Goal: Information Seeking & Learning: Learn about a topic

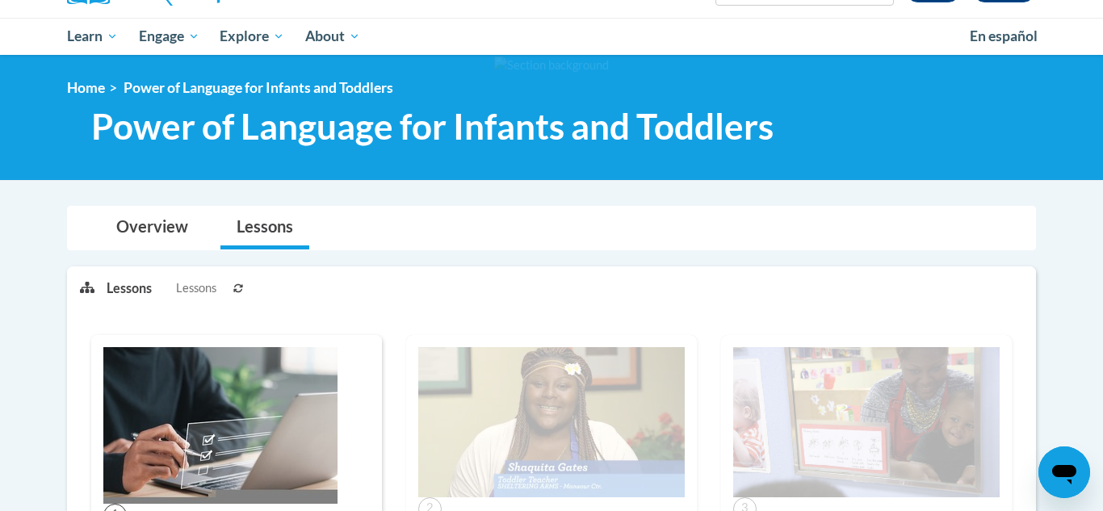
scroll to position [157, 0]
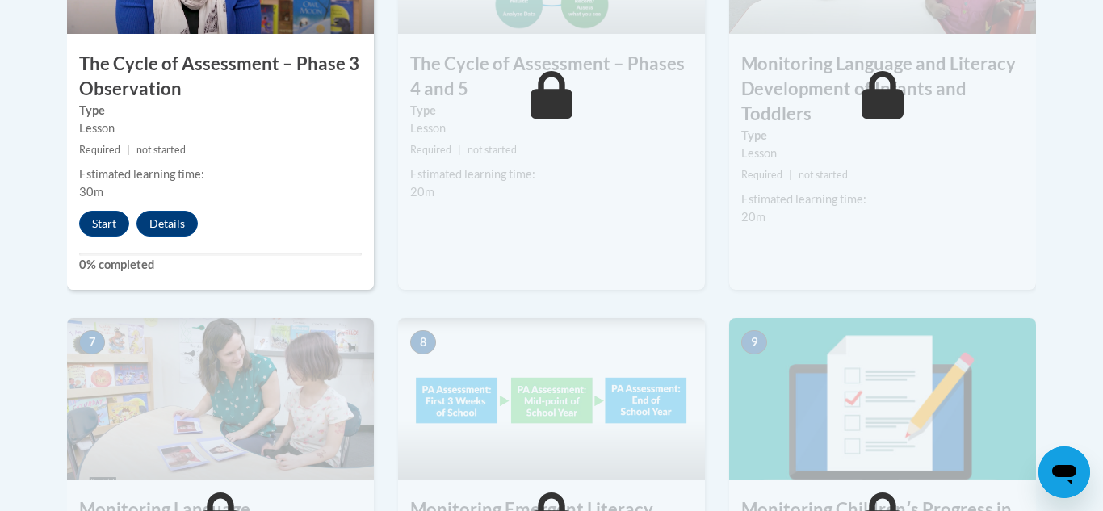
scroll to position [1154, 0]
click at [91, 232] on button "Start" at bounding box center [104, 223] width 50 height 26
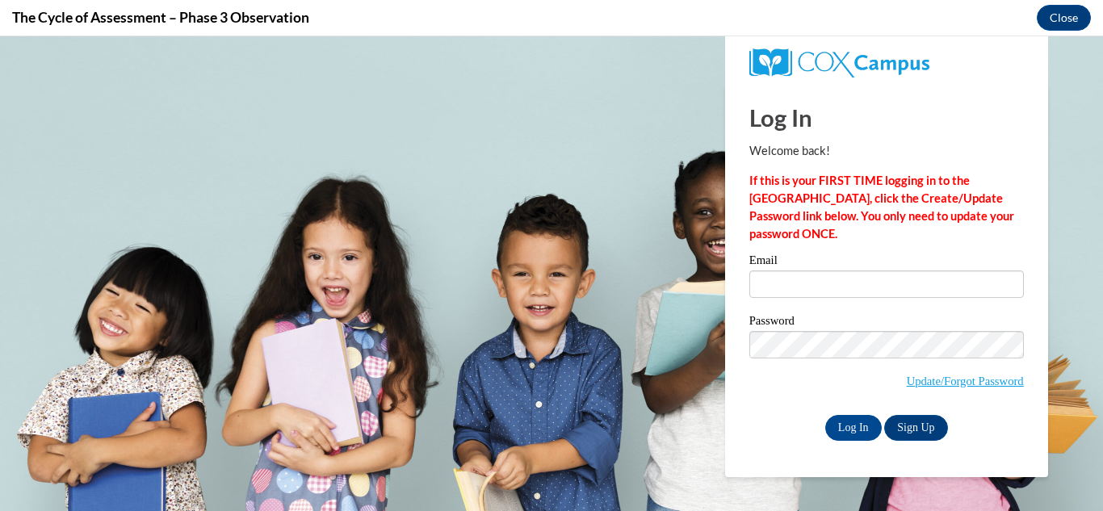
scroll to position [0, 0]
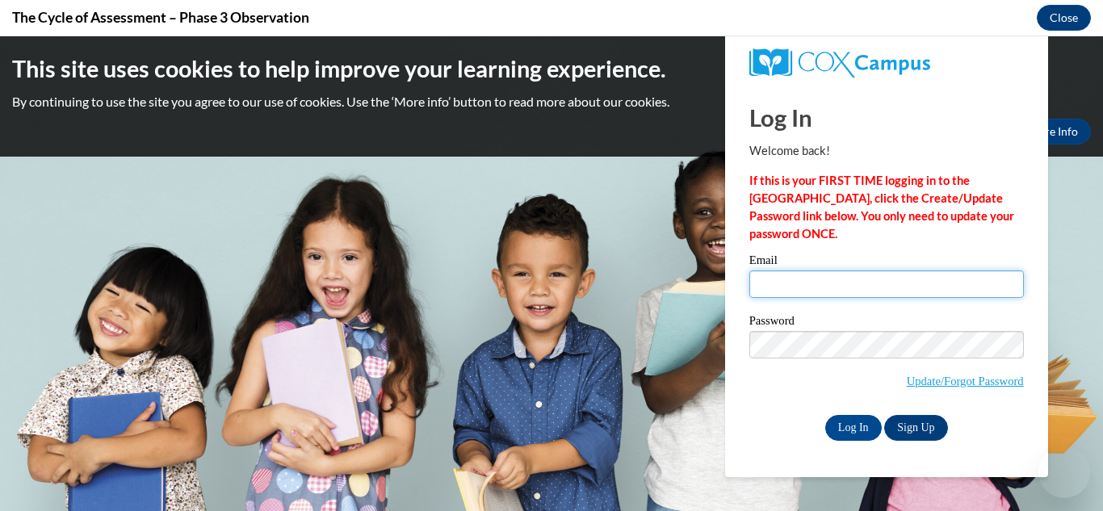
type input "thelm-morris@lccaa.net"
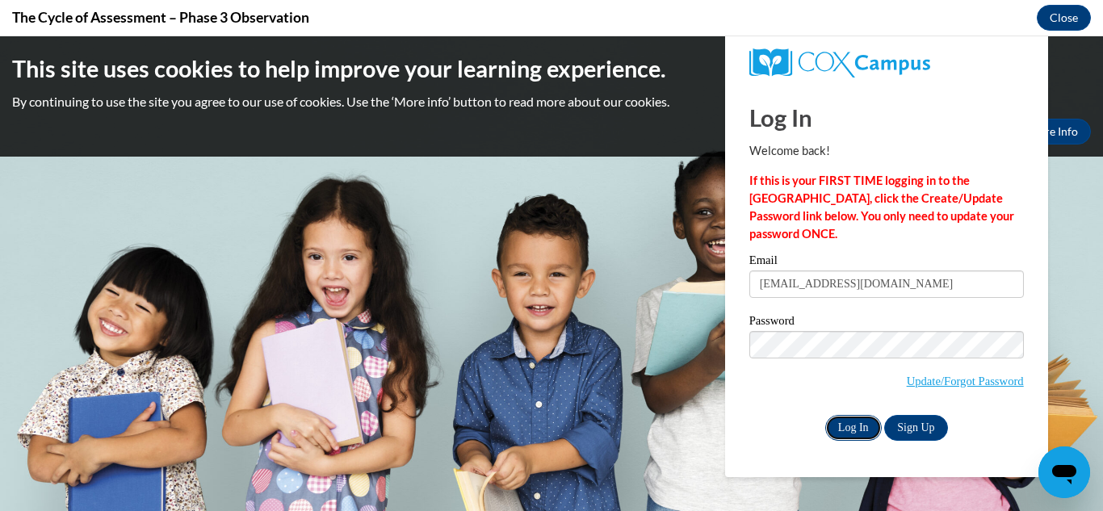
click at [864, 431] on input "Log In" at bounding box center [854, 428] width 57 height 26
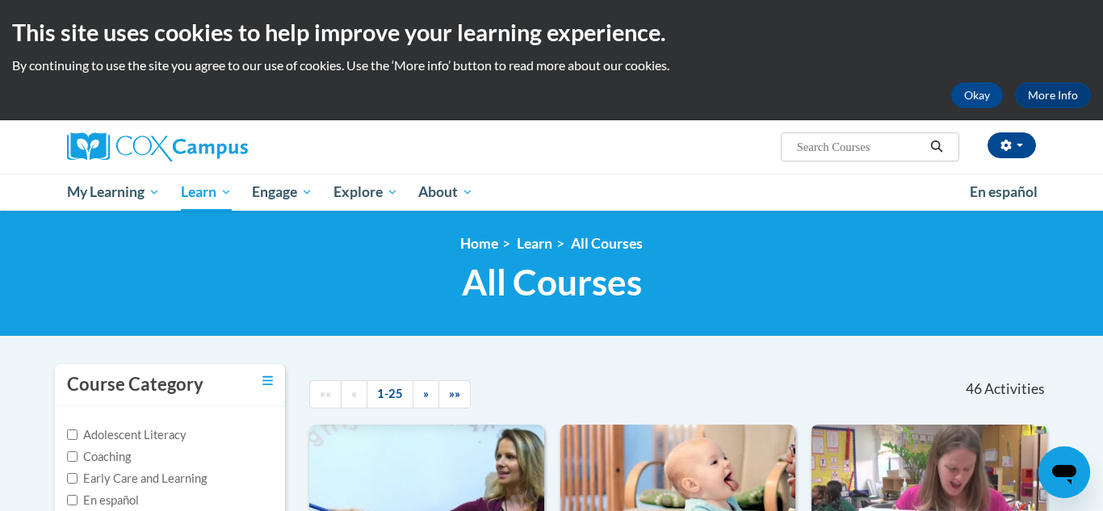
click at [819, 145] on input "Search..." at bounding box center [860, 146] width 129 height 19
type input "power of language"
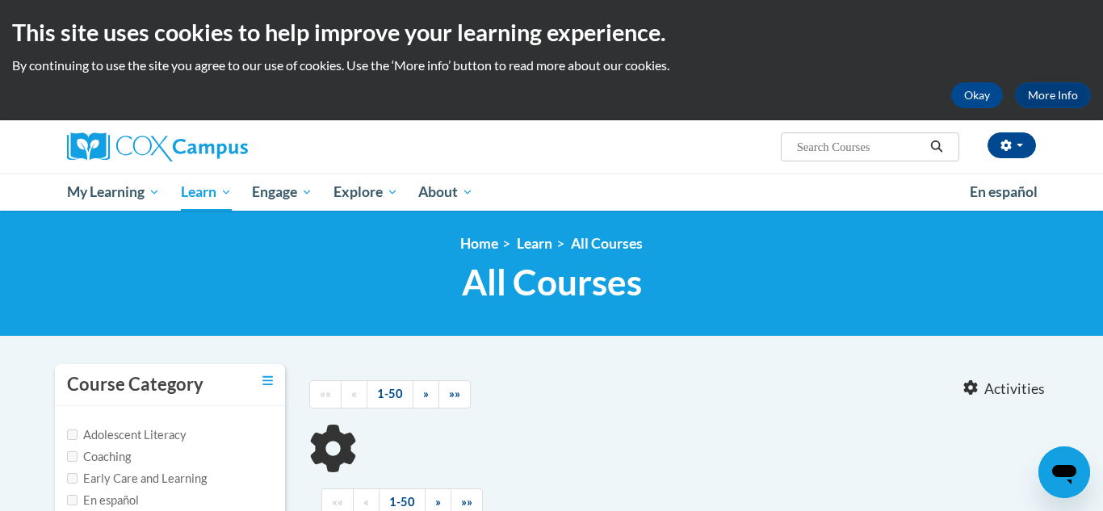
type input "power of language"
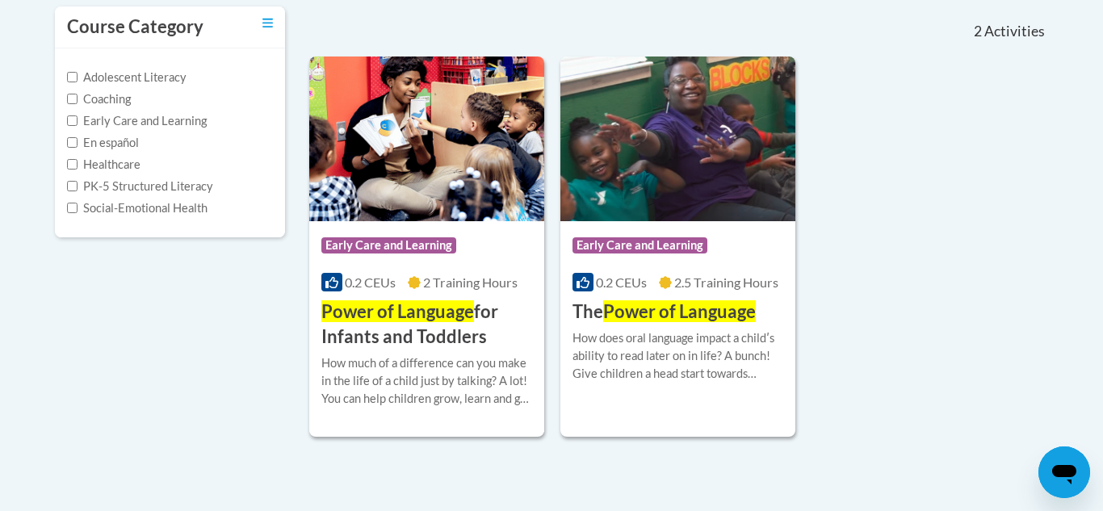
scroll to position [365, 0]
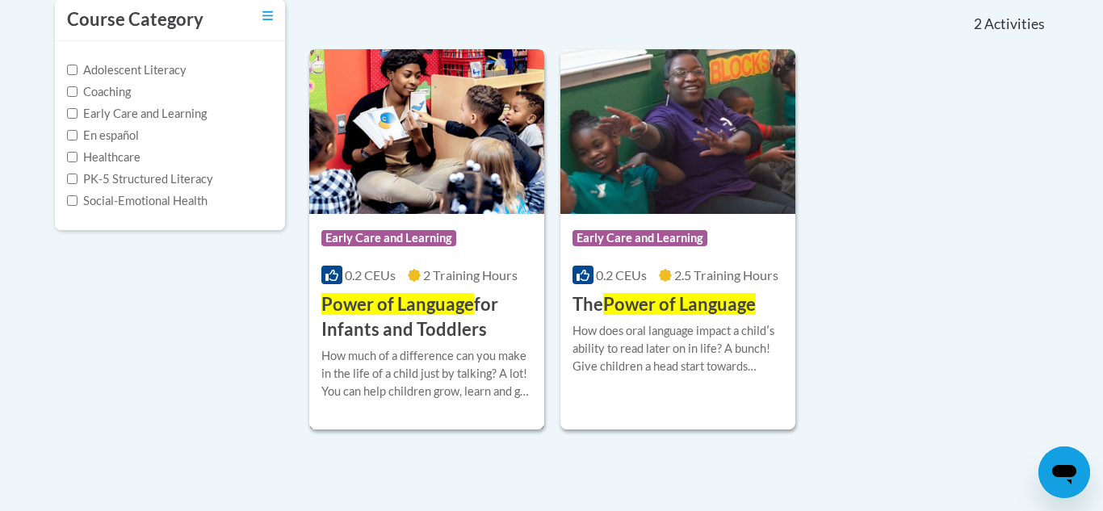
click at [443, 254] on div "Course Category: Early Care and Learning" at bounding box center [426, 240] width 211 height 36
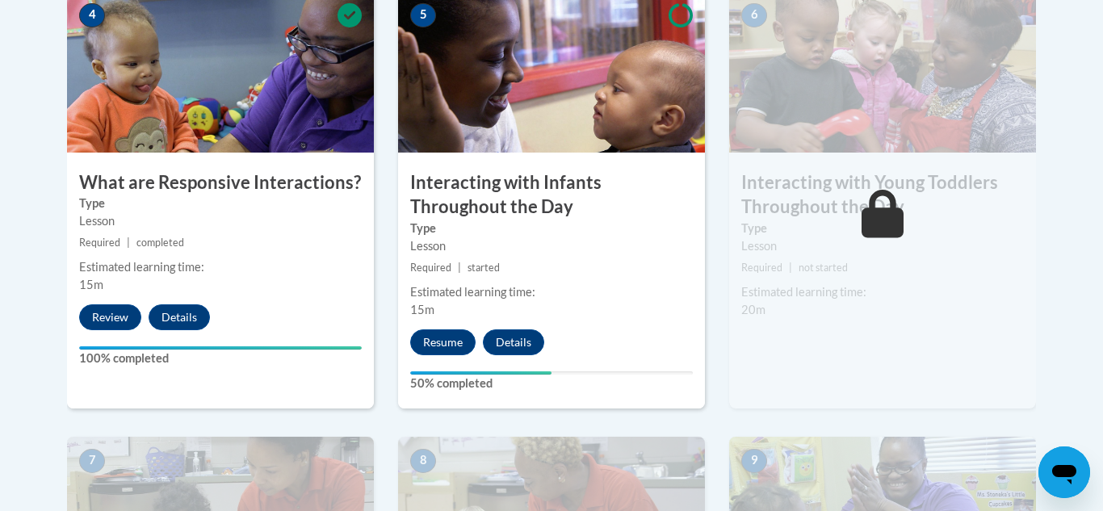
scroll to position [1017, 0]
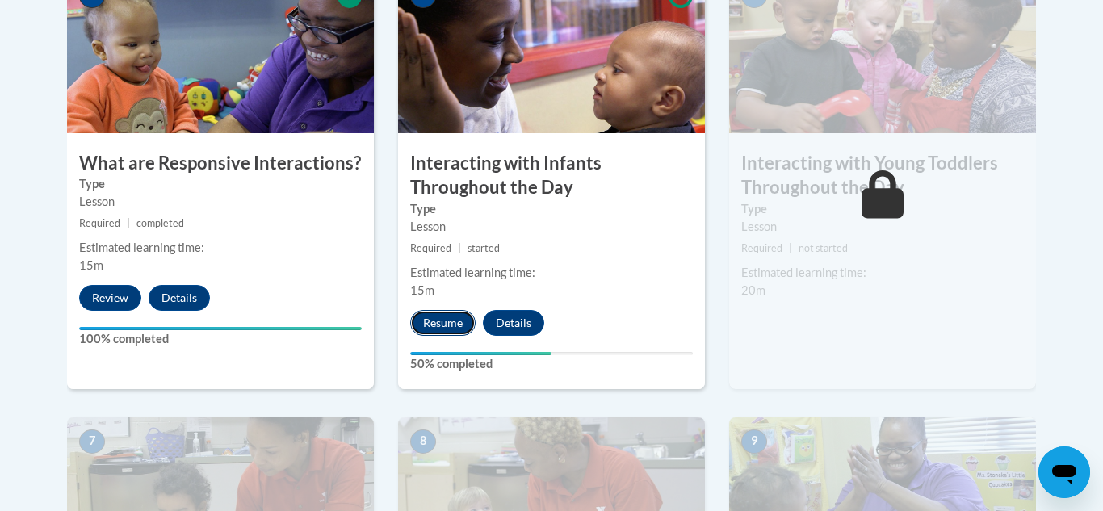
click at [432, 310] on button "Resume" at bounding box center [442, 323] width 65 height 26
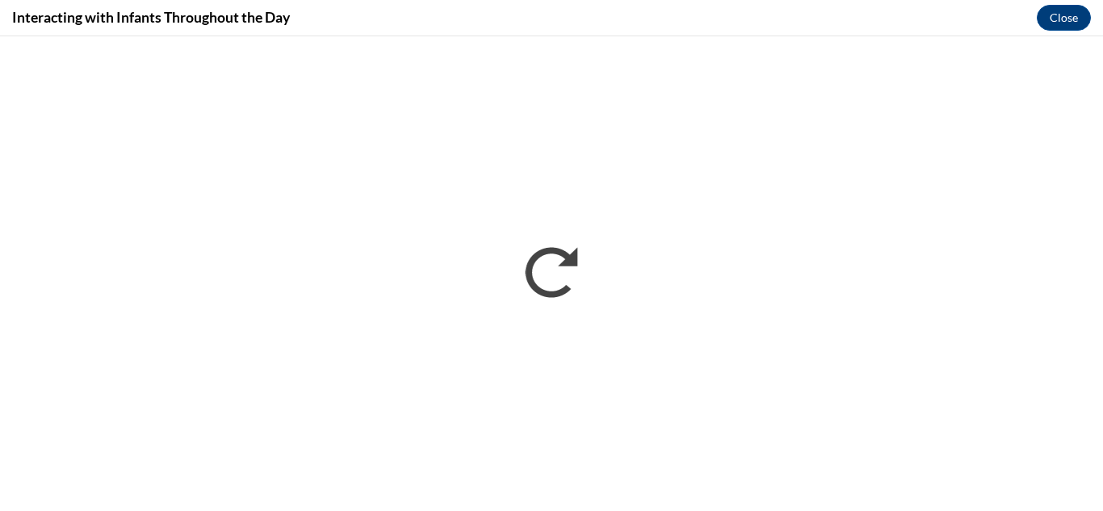
scroll to position [0, 0]
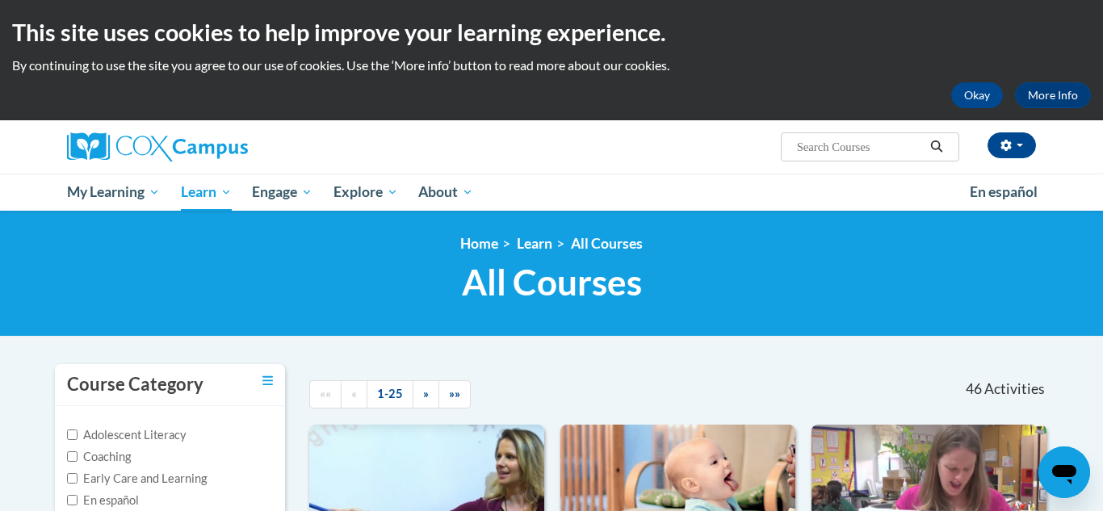
click at [849, 144] on input "Search..." at bounding box center [860, 146] width 129 height 19
type input "transforming"
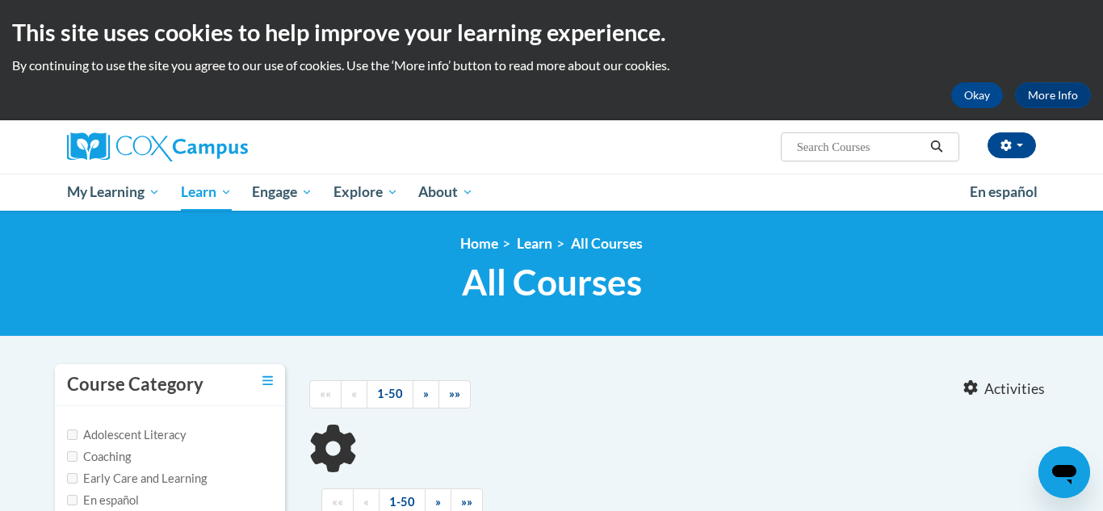
type input "transforming"
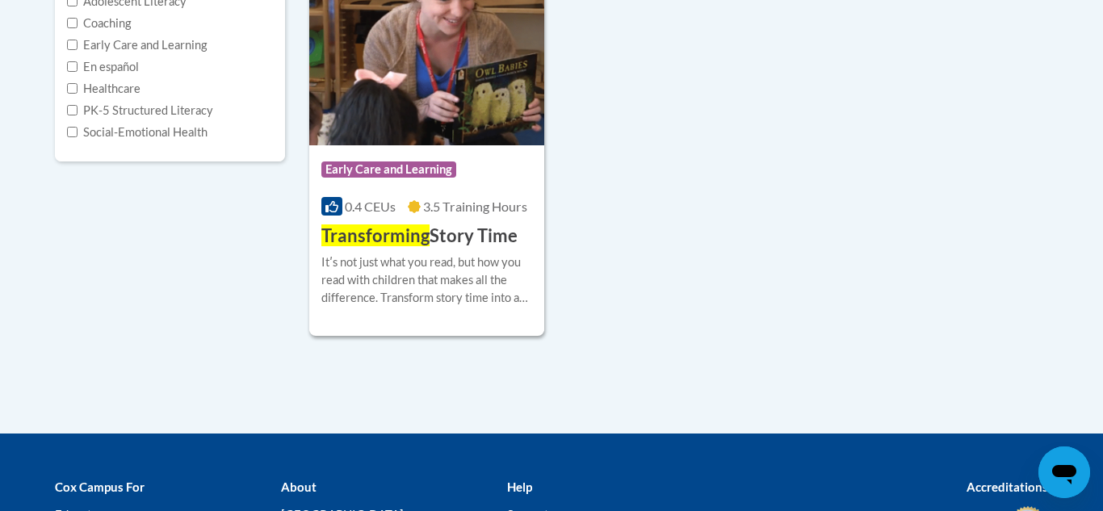
scroll to position [437, 0]
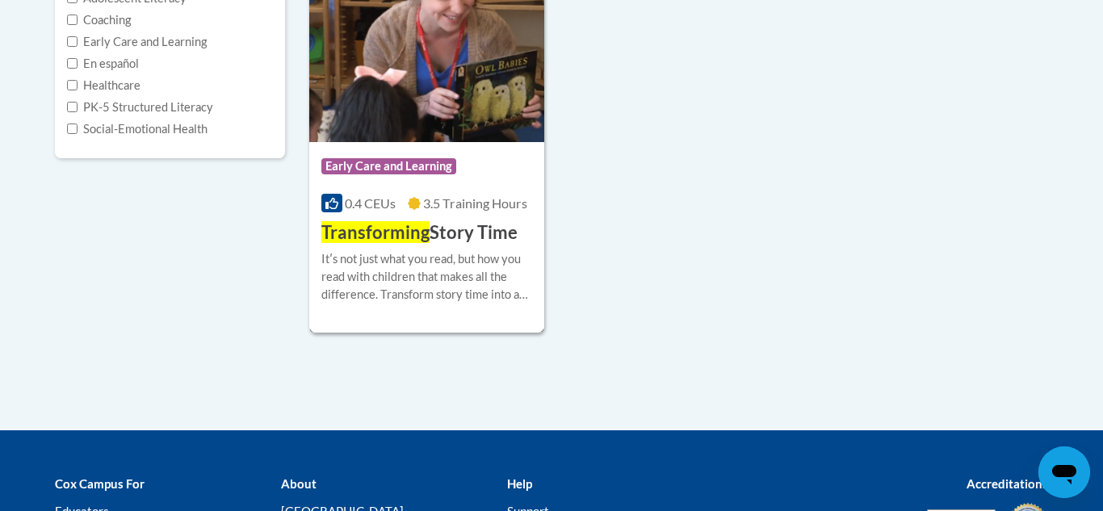
click at [467, 143] on div "Course Category: Early Care and Learning 0.4 CEUs 3.5 Training Hours COURSE Tra…" at bounding box center [426, 193] width 235 height 103
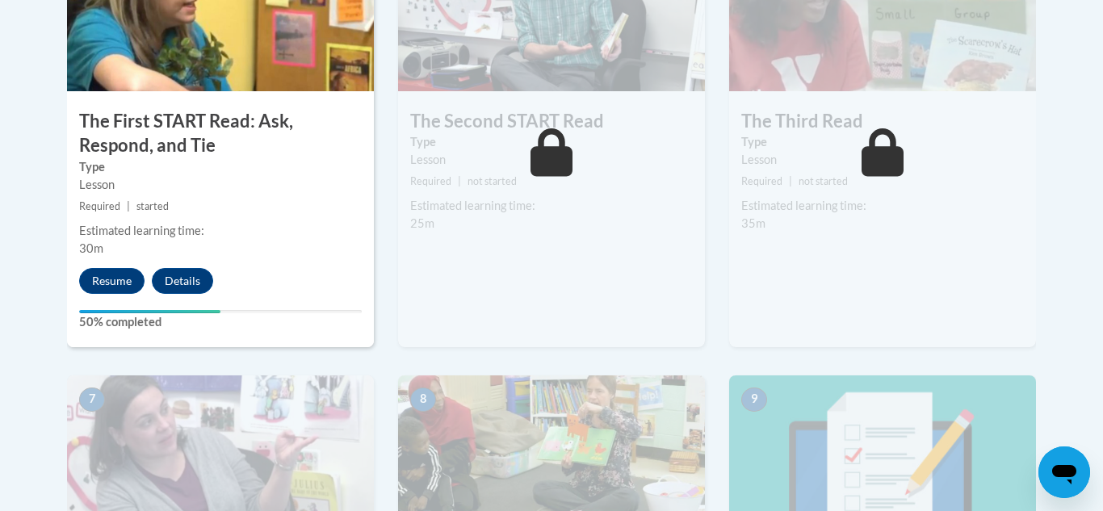
scroll to position [1060, 0]
click at [82, 279] on button "Resume" at bounding box center [111, 280] width 65 height 26
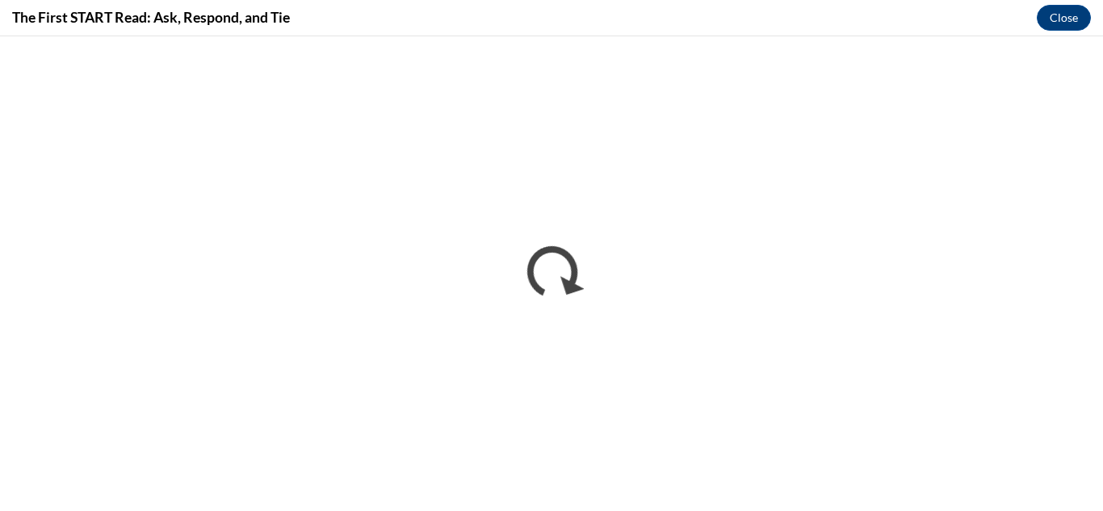
scroll to position [0, 0]
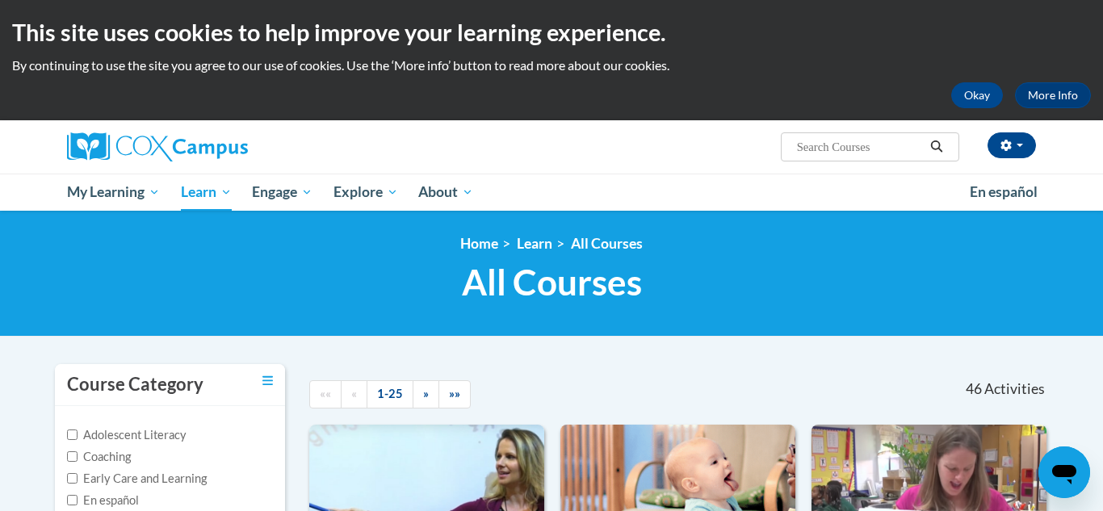
click at [826, 147] on input "Search..." at bounding box center [860, 146] width 129 height 19
type input "meaningful"
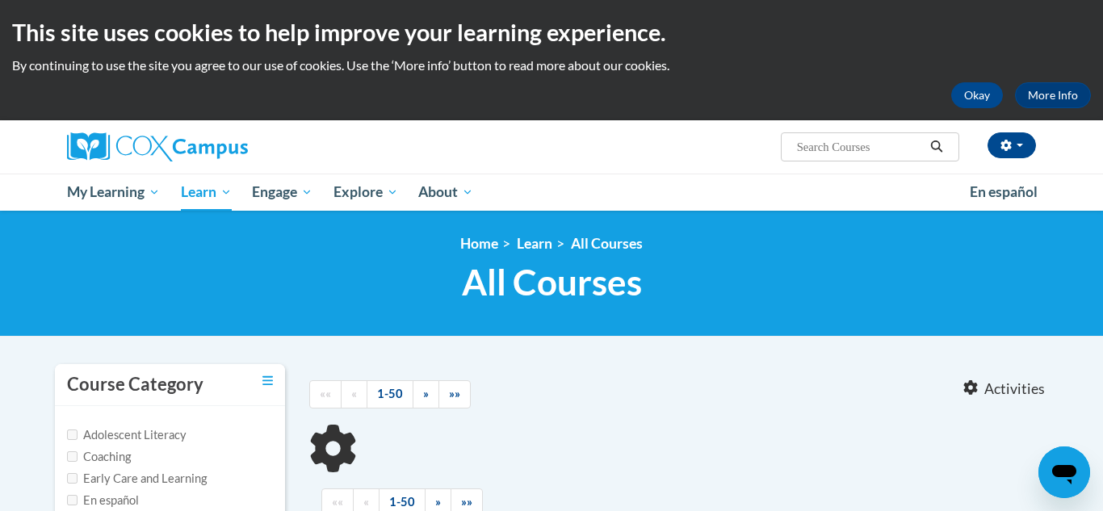
type input "meaningful"
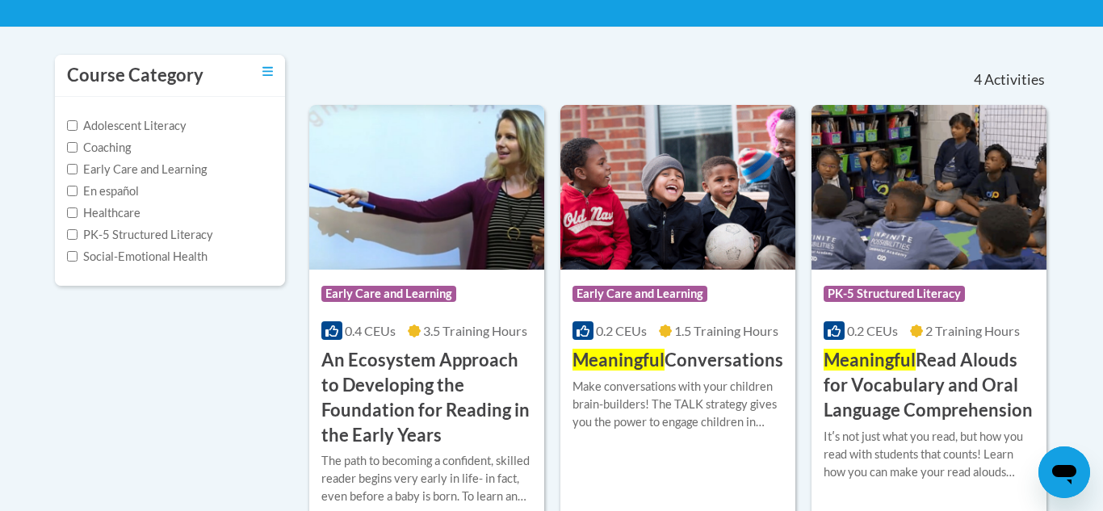
scroll to position [320, 0]
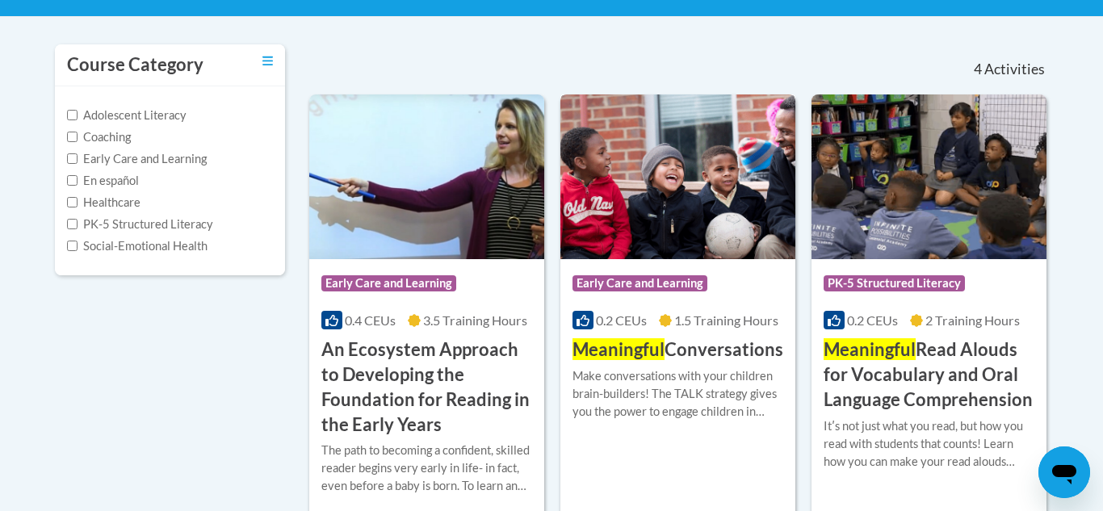
click at [714, 255] on img at bounding box center [678, 177] width 235 height 165
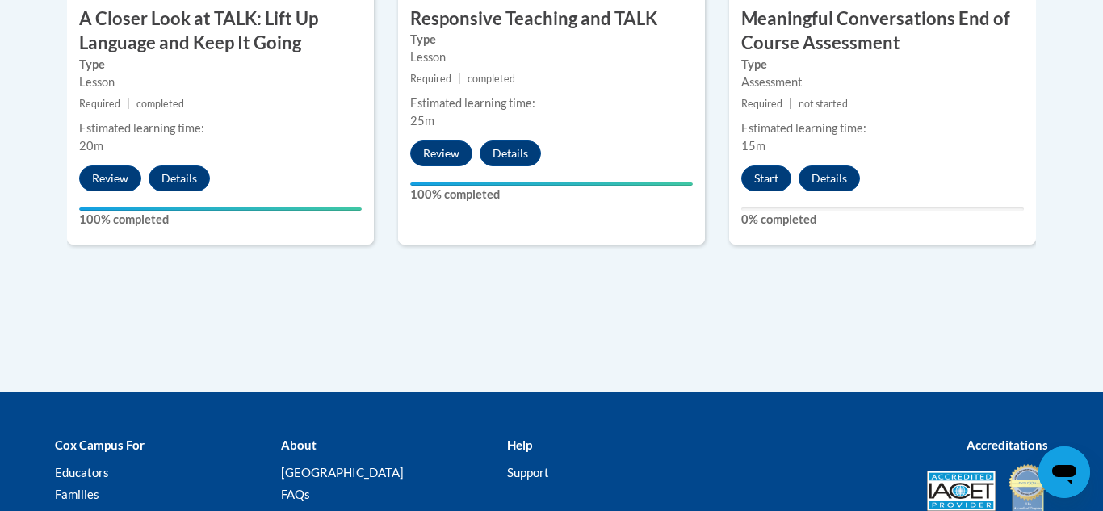
scroll to position [1165, 0]
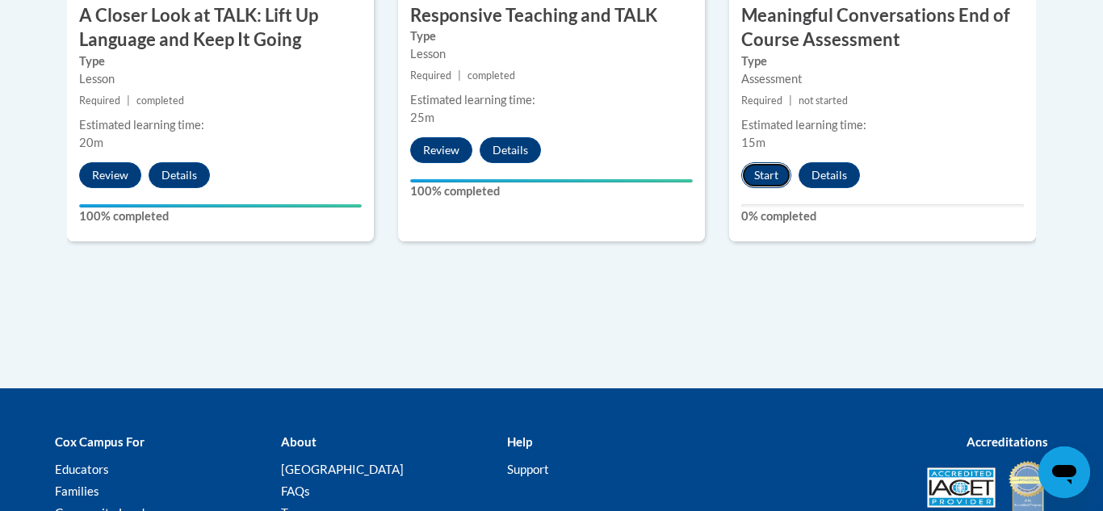
click at [779, 181] on button "Start" at bounding box center [767, 175] width 50 height 26
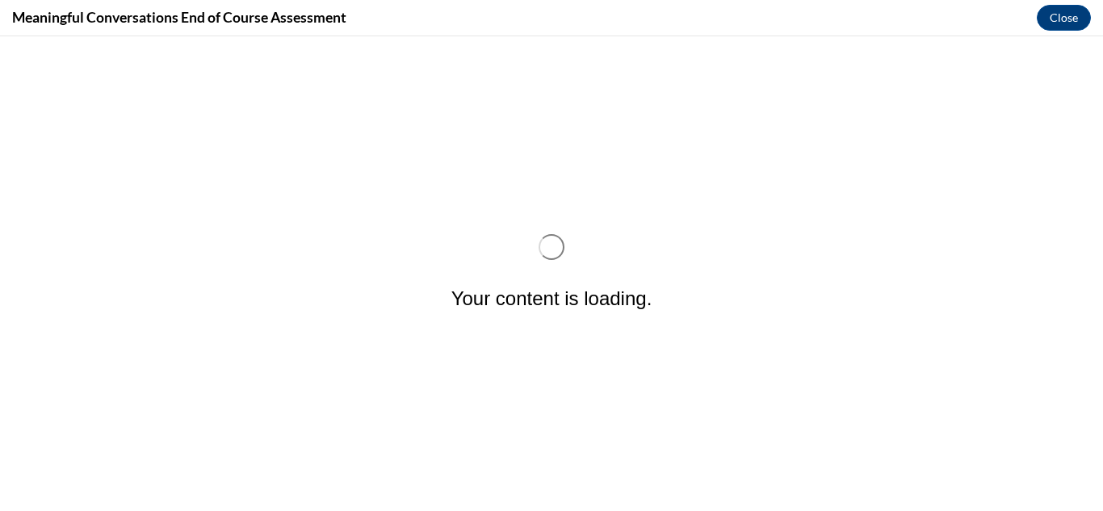
scroll to position [0, 0]
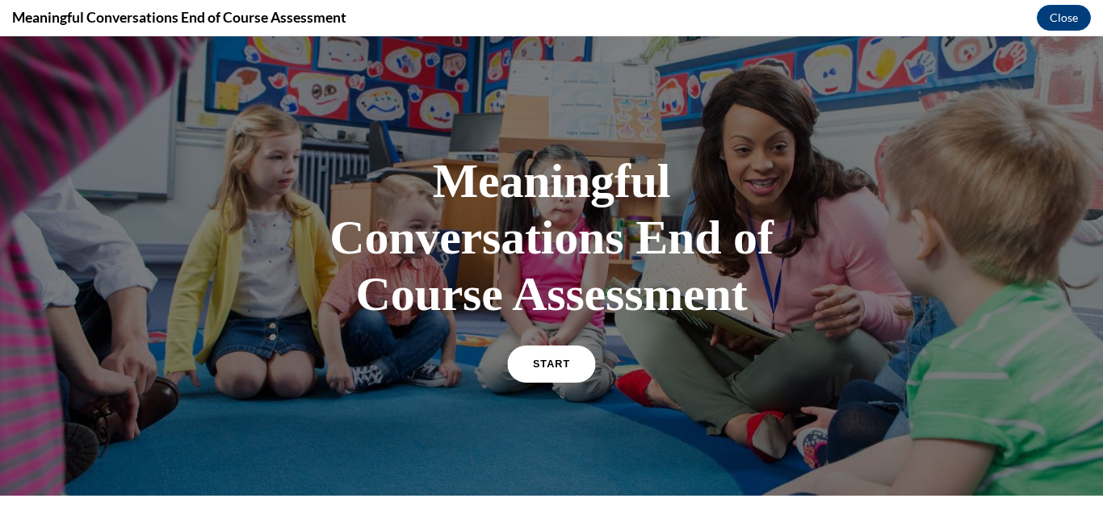
click at [544, 365] on span "START" at bounding box center [551, 365] width 37 height 12
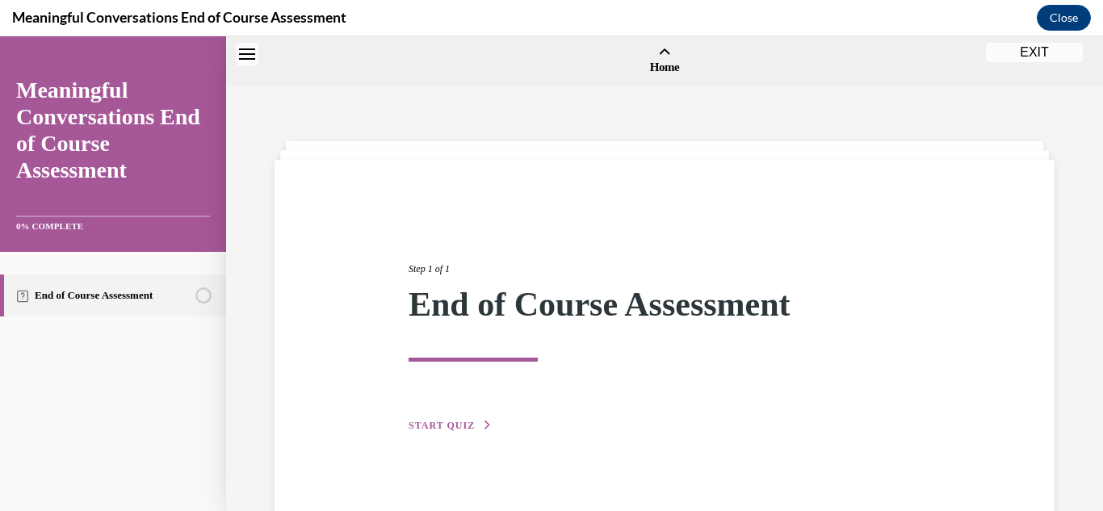
scroll to position [50, 0]
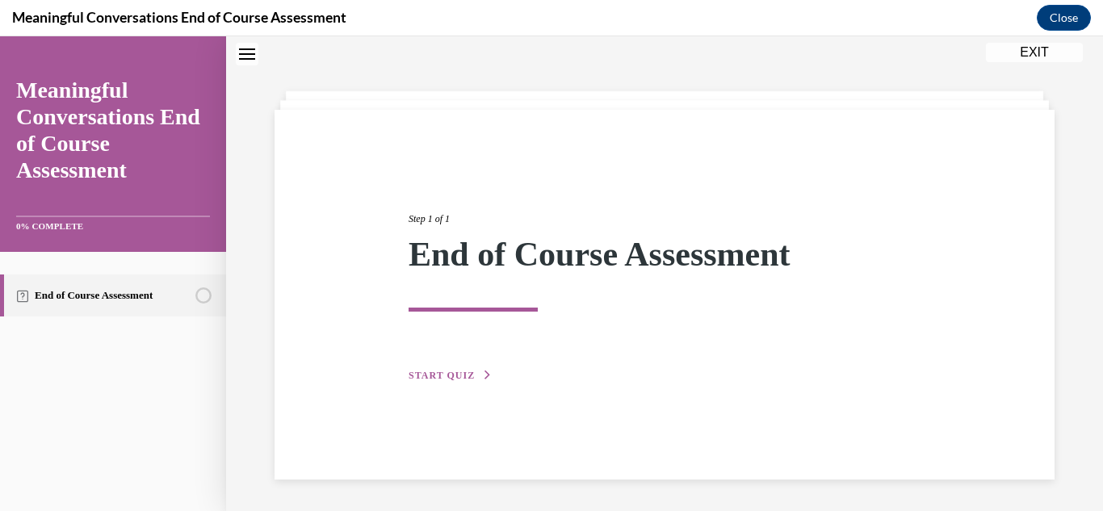
click at [449, 380] on button "START QUIZ" at bounding box center [451, 375] width 84 height 15
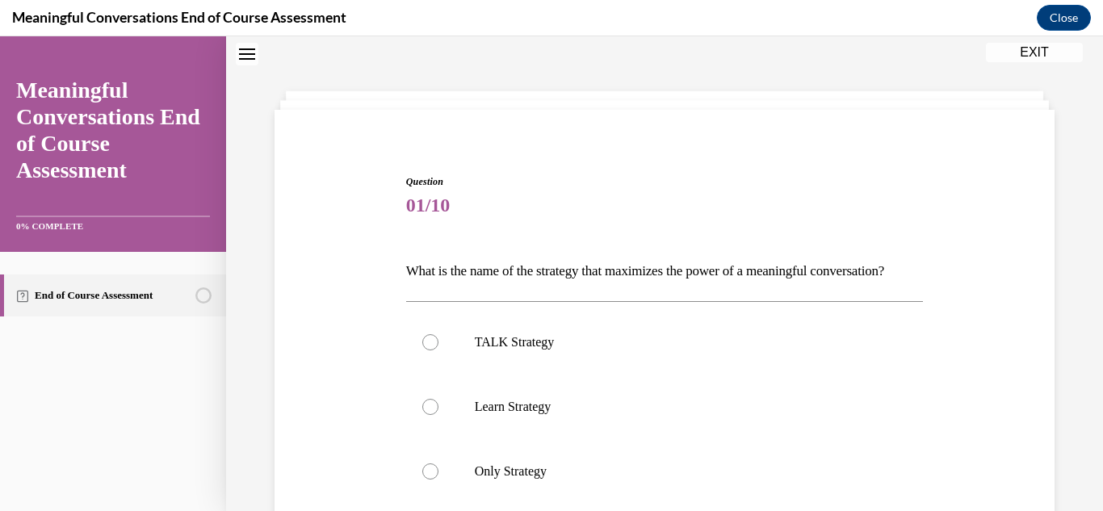
click at [449, 375] on label "TALK Strategy" at bounding box center [665, 342] width 518 height 65
click at [439, 351] on input "TALK Strategy" at bounding box center [430, 342] width 16 height 16
radio input "true"
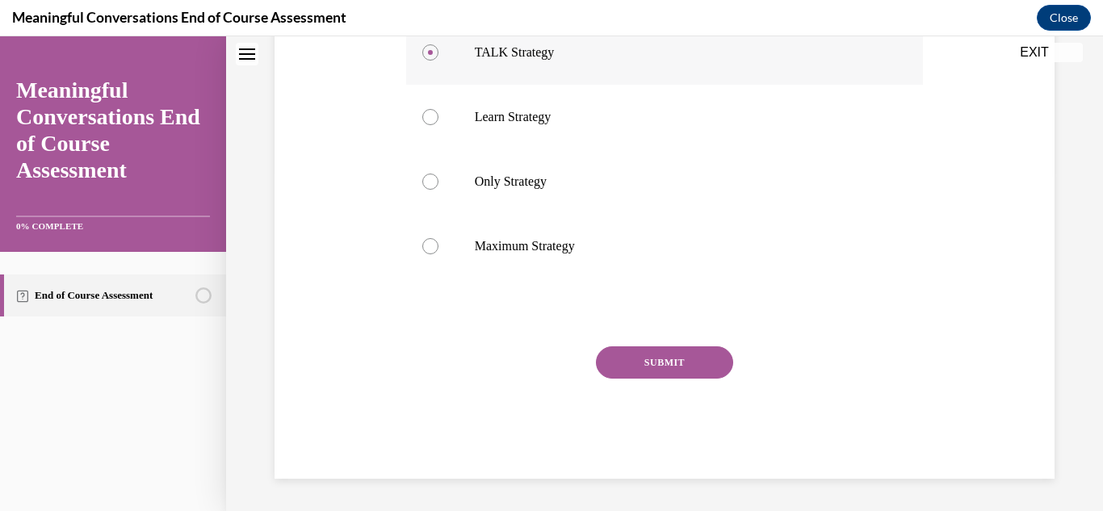
scroll to position [368, 0]
click at [622, 350] on button "SUBMIT" at bounding box center [664, 363] width 137 height 32
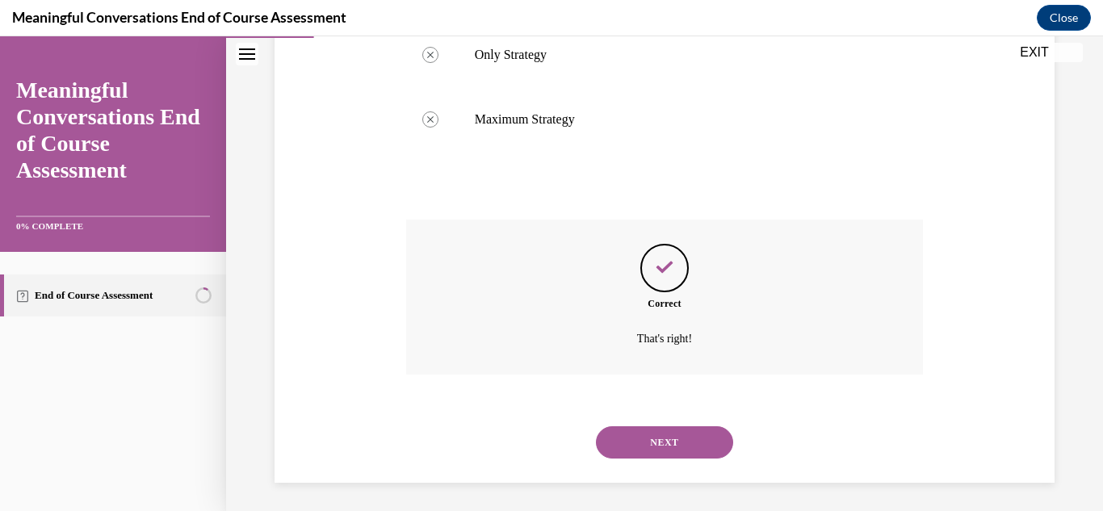
scroll to position [498, 0]
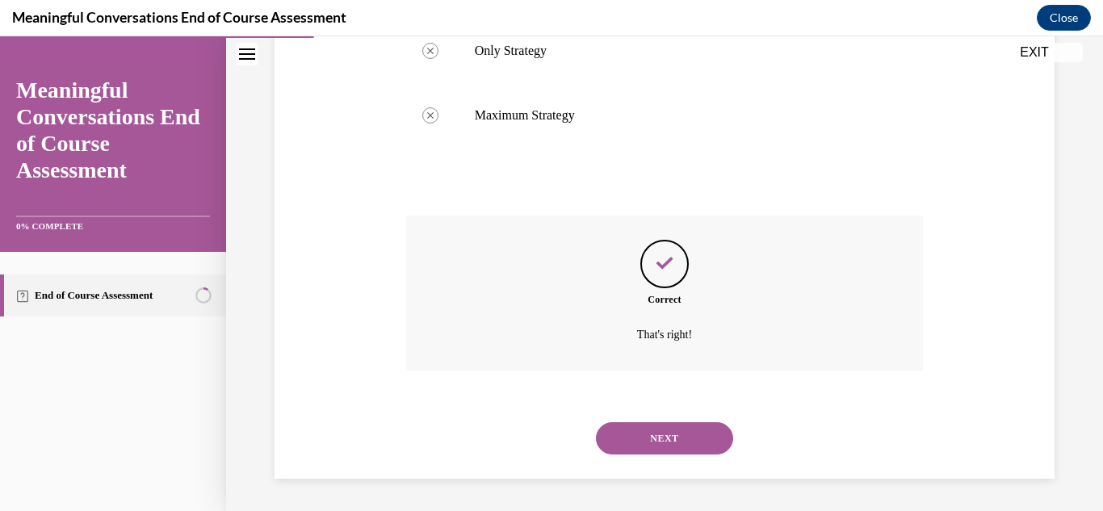
click at [686, 439] on button "NEXT" at bounding box center [664, 438] width 137 height 32
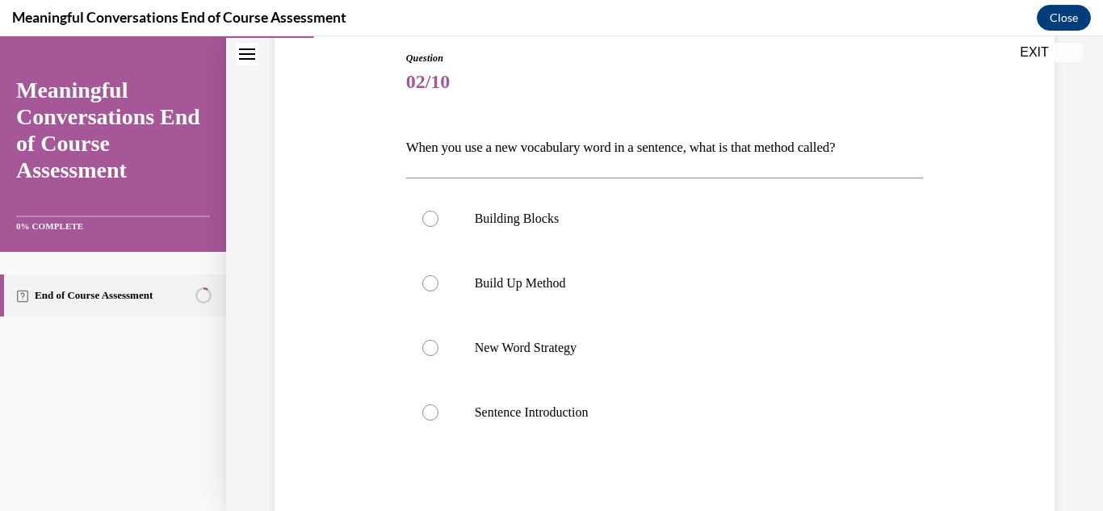
scroll to position [175, 0]
click at [495, 413] on p "Sentence Introduction" at bounding box center [679, 411] width 409 height 16
click at [439, 413] on input "Sentence Introduction" at bounding box center [430, 411] width 16 height 16
radio input "true"
click at [495, 413] on p "Sentence Introduction" at bounding box center [679, 411] width 409 height 16
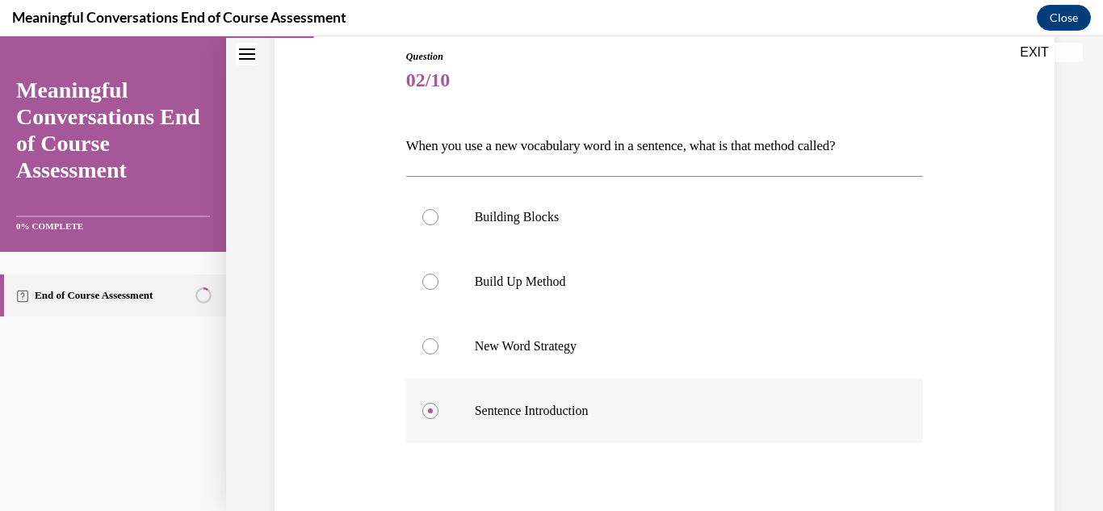
click at [439, 413] on input "Sentence Introduction" at bounding box center [430, 411] width 16 height 16
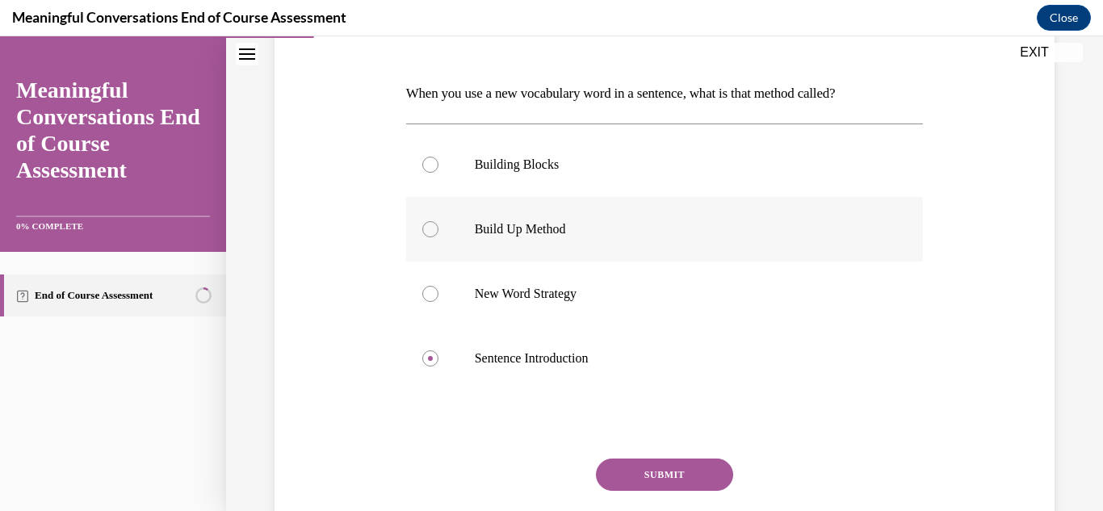
scroll to position [340, 0]
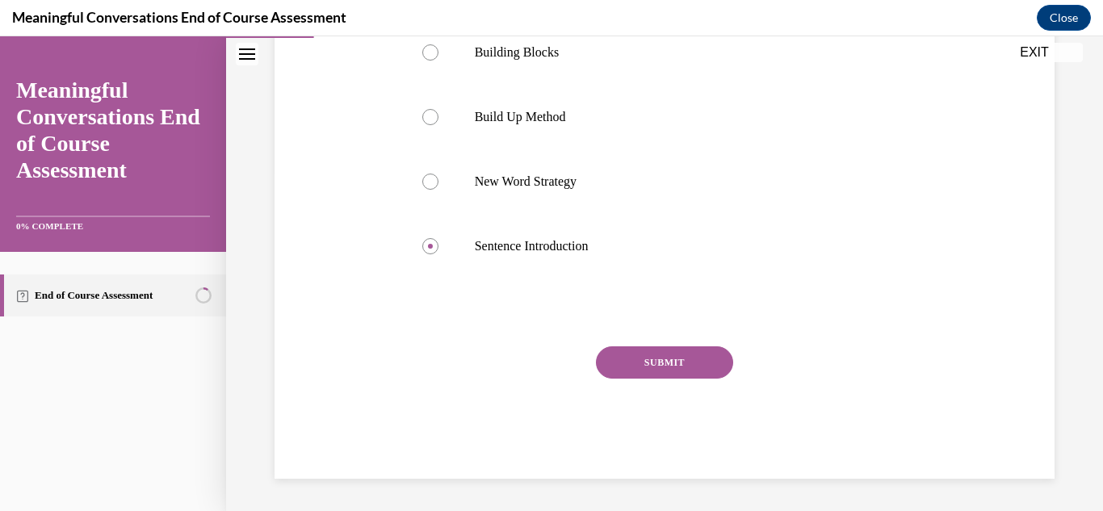
click at [662, 363] on button "SUBMIT" at bounding box center [664, 363] width 137 height 32
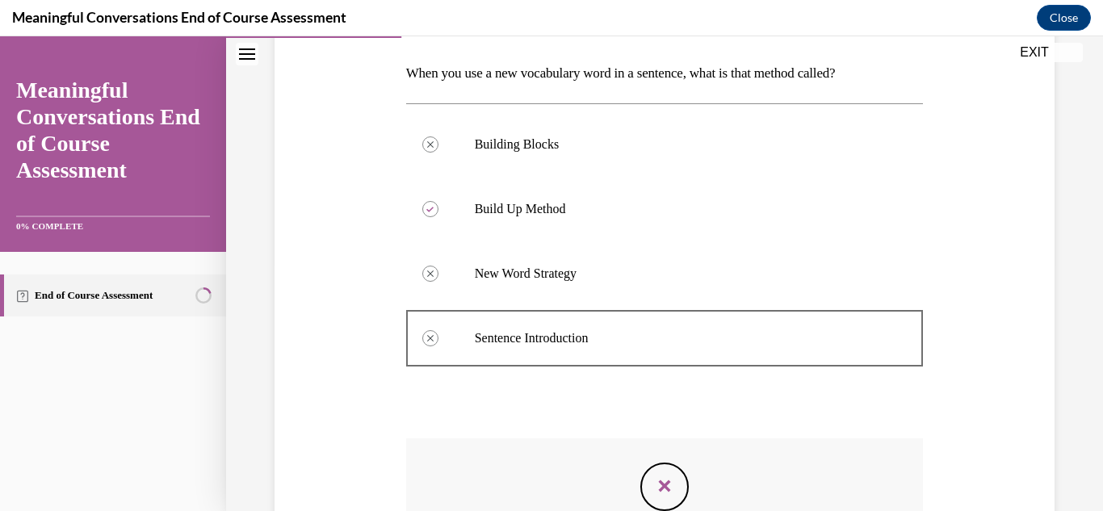
scroll to position [471, 0]
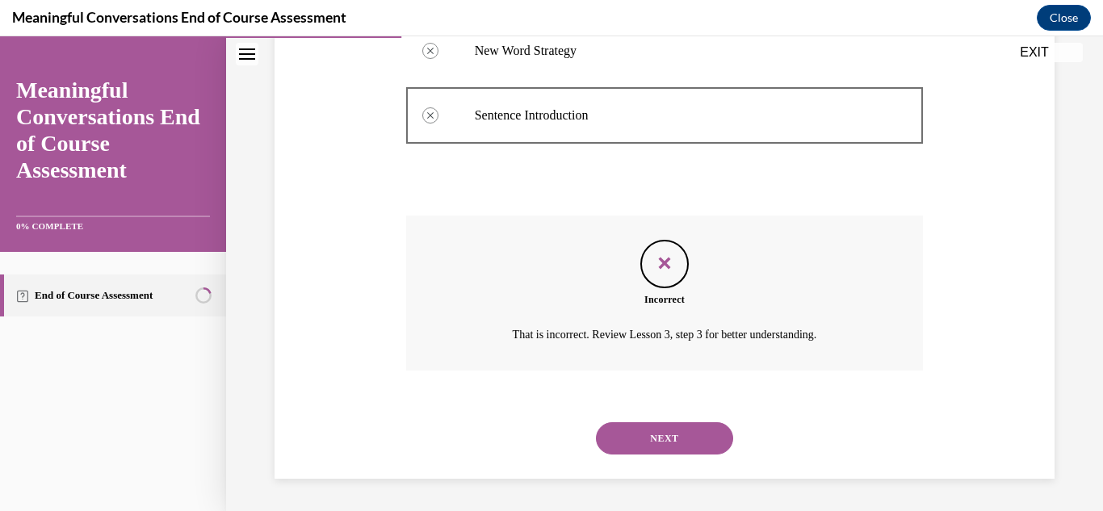
click at [643, 450] on button "NEXT" at bounding box center [664, 438] width 137 height 32
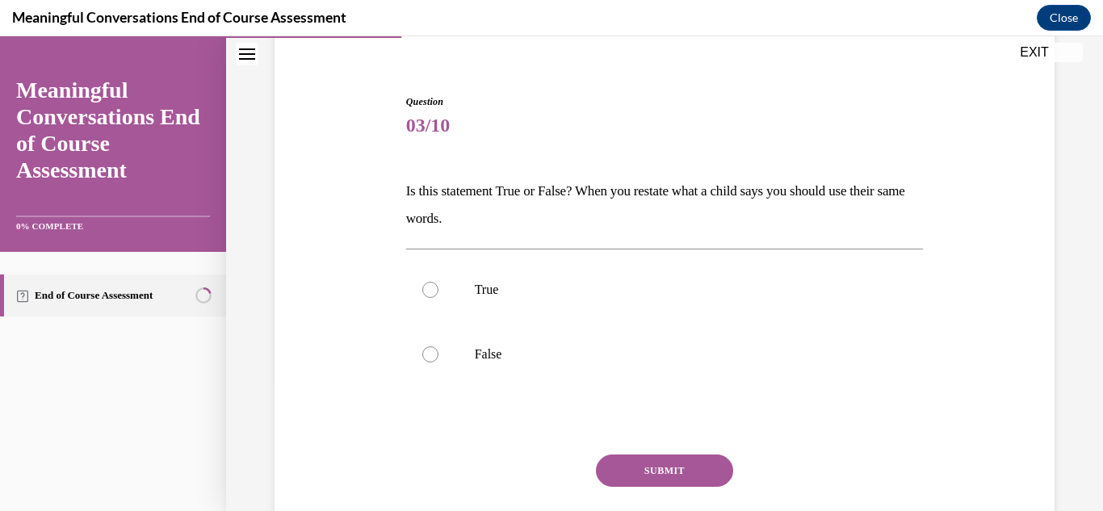
scroll to position [133, 0]
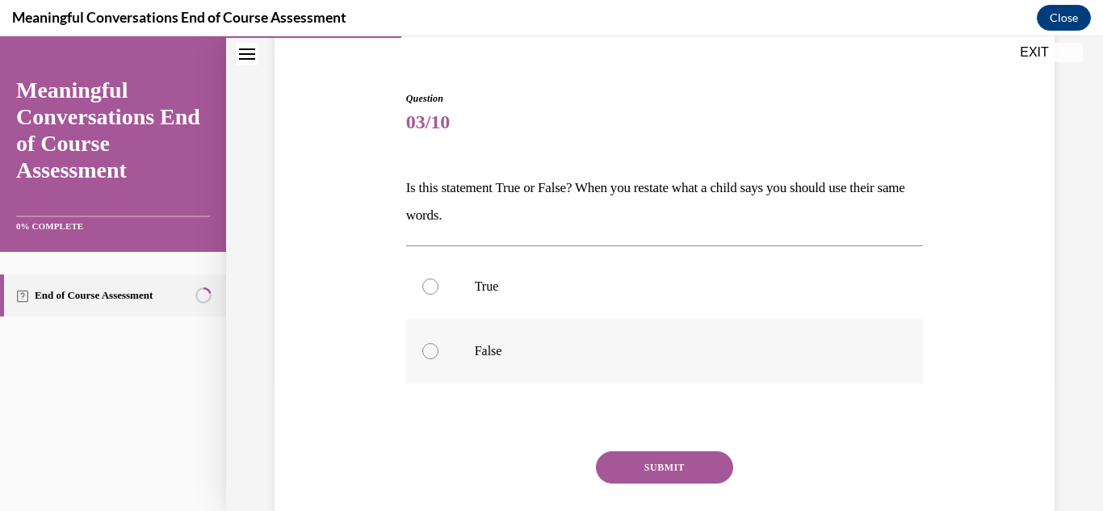
click at [438, 350] on div at bounding box center [430, 351] width 16 height 16
click at [438, 350] on input "False" at bounding box center [430, 351] width 16 height 16
radio input "true"
click at [626, 473] on button "SUBMIT" at bounding box center [664, 468] width 137 height 32
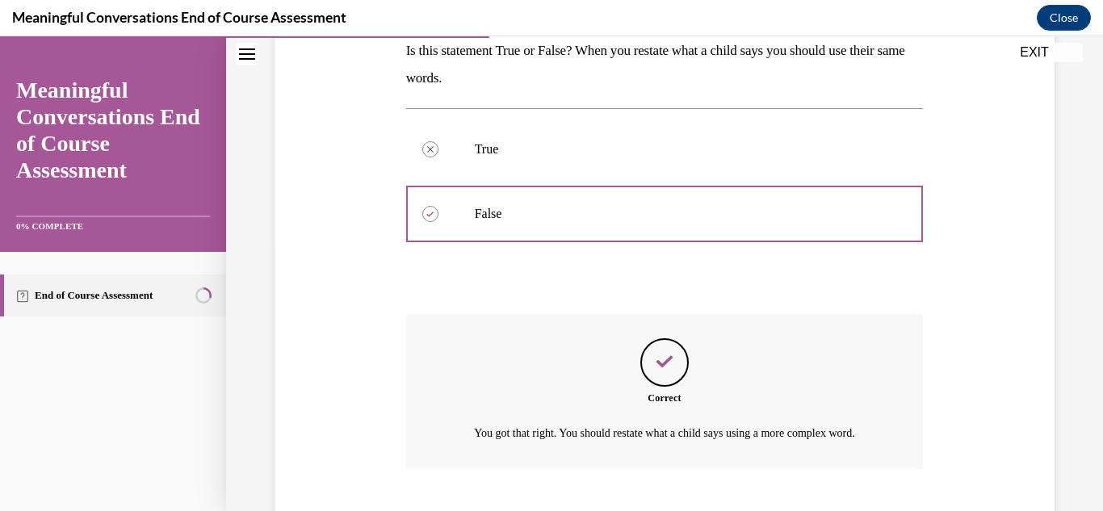
scroll to position [389, 0]
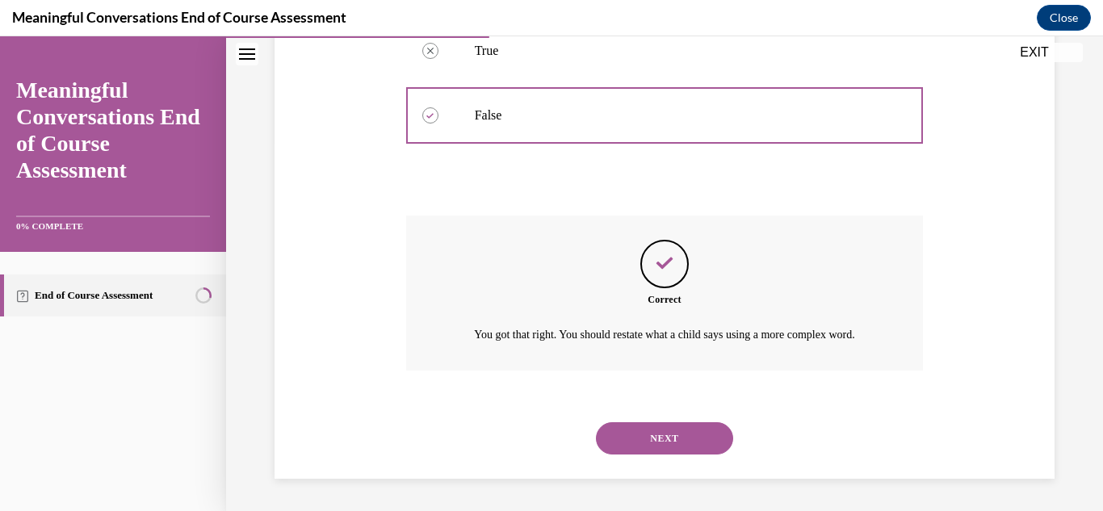
click at [626, 473] on div "SUBMIT NEXT" at bounding box center [665, 437] width 518 height 84
click at [642, 444] on button "NEXT" at bounding box center [664, 438] width 137 height 32
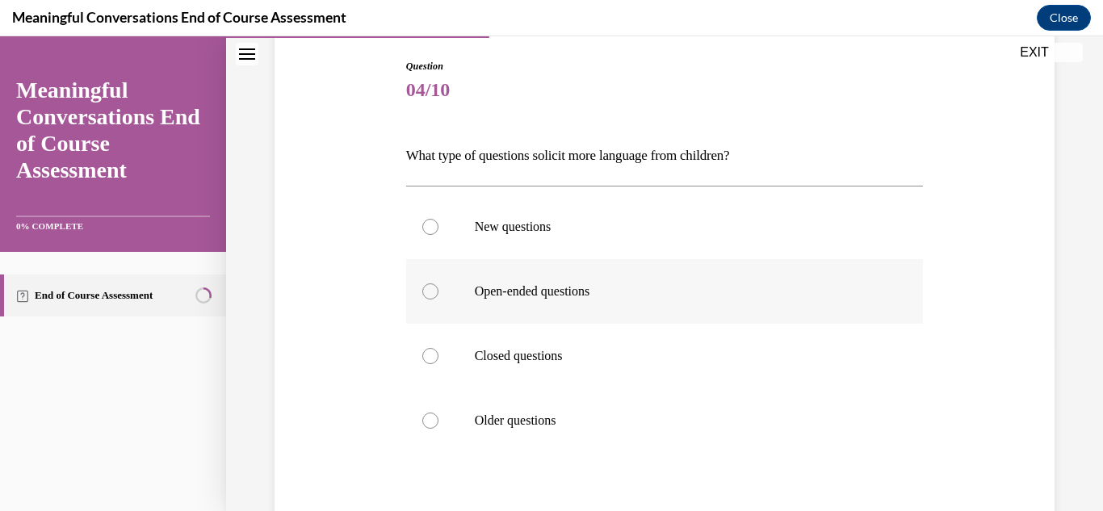
scroll to position [170, 0]
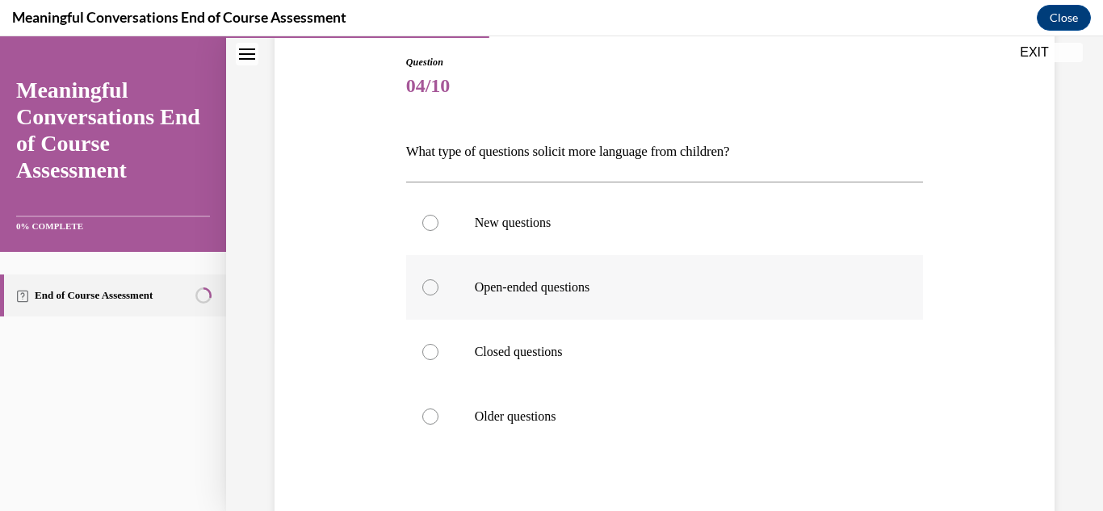
click at [536, 289] on p "Open-ended questions" at bounding box center [679, 287] width 409 height 16
click at [439, 289] on input "Open-ended questions" at bounding box center [430, 287] width 16 height 16
radio input "true"
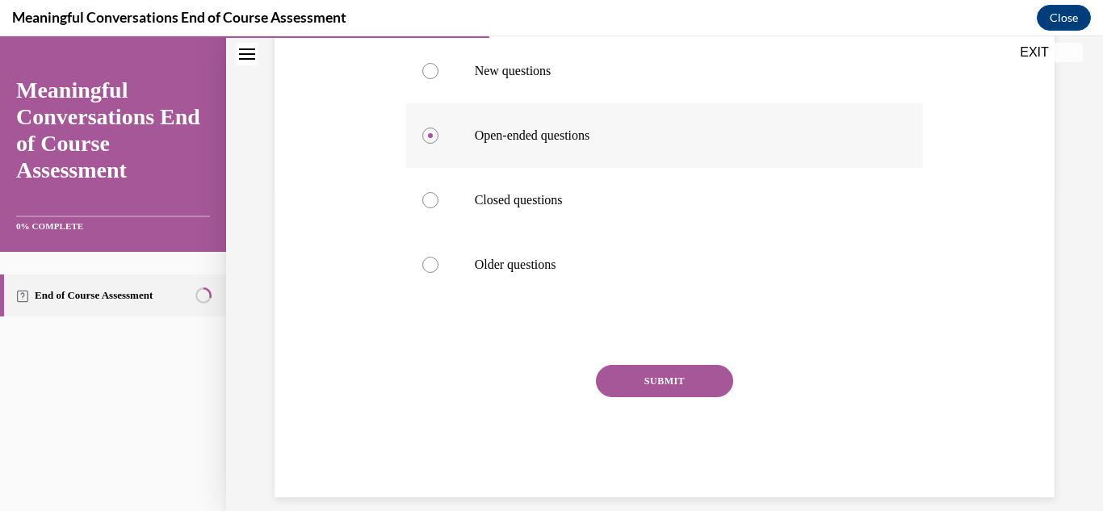
scroll to position [340, 0]
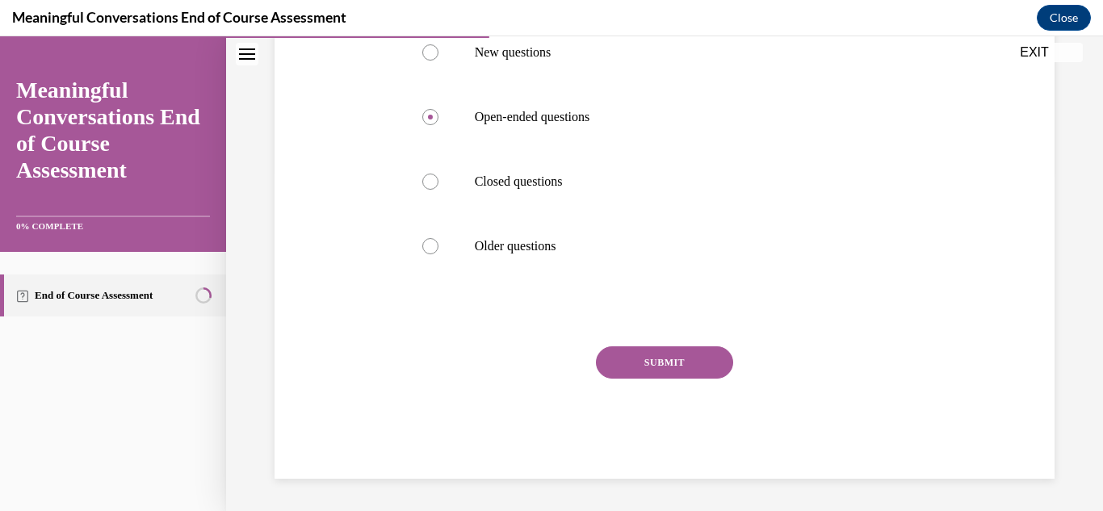
click at [635, 352] on button "SUBMIT" at bounding box center [664, 363] width 137 height 32
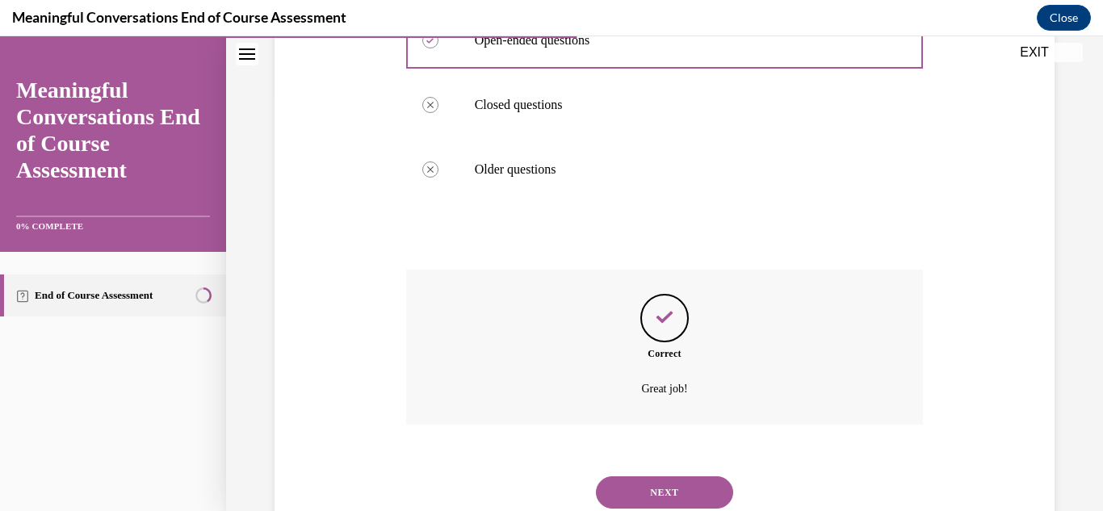
scroll to position [471, 0]
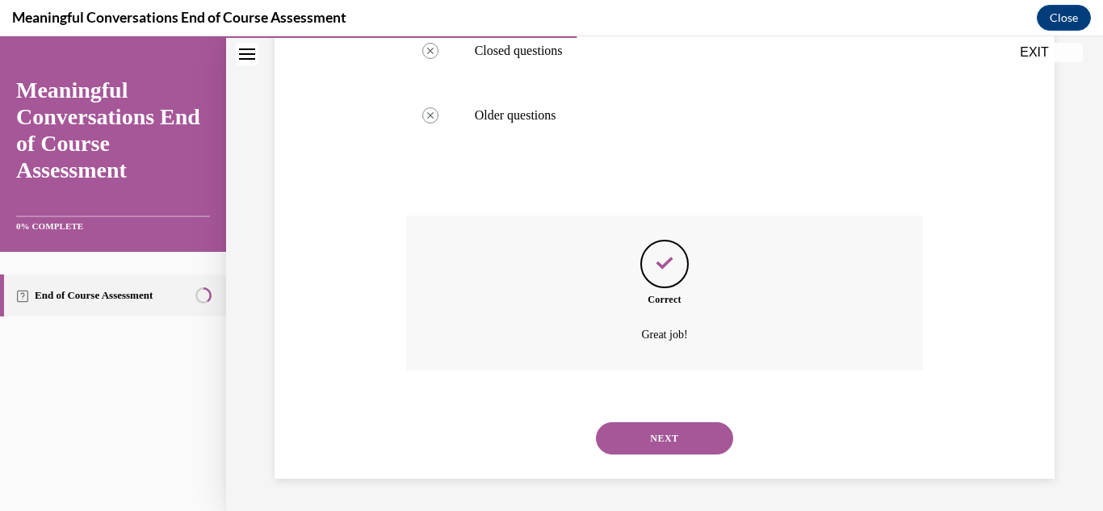
click at [650, 428] on button "NEXT" at bounding box center [664, 438] width 137 height 32
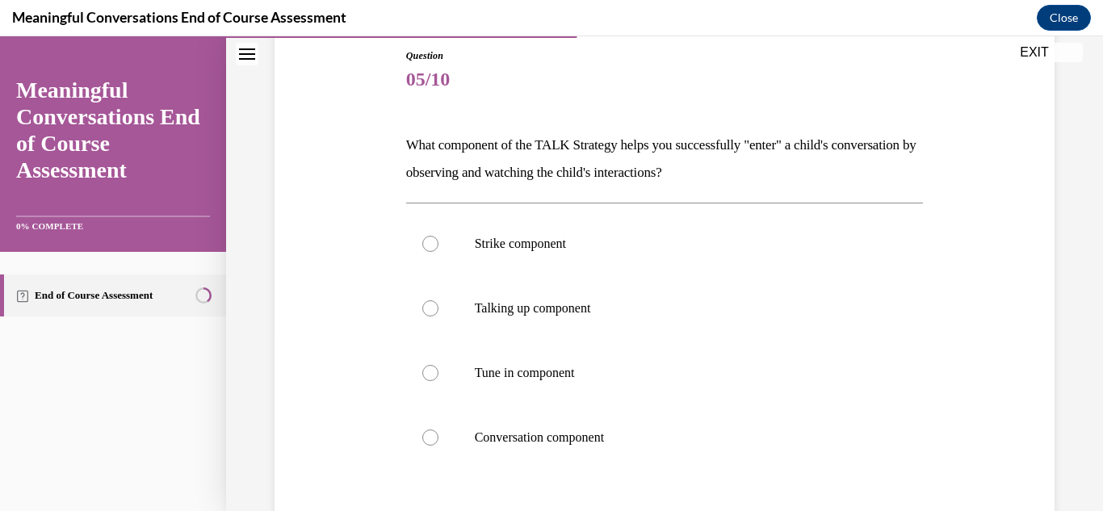
scroll to position [182, 0]
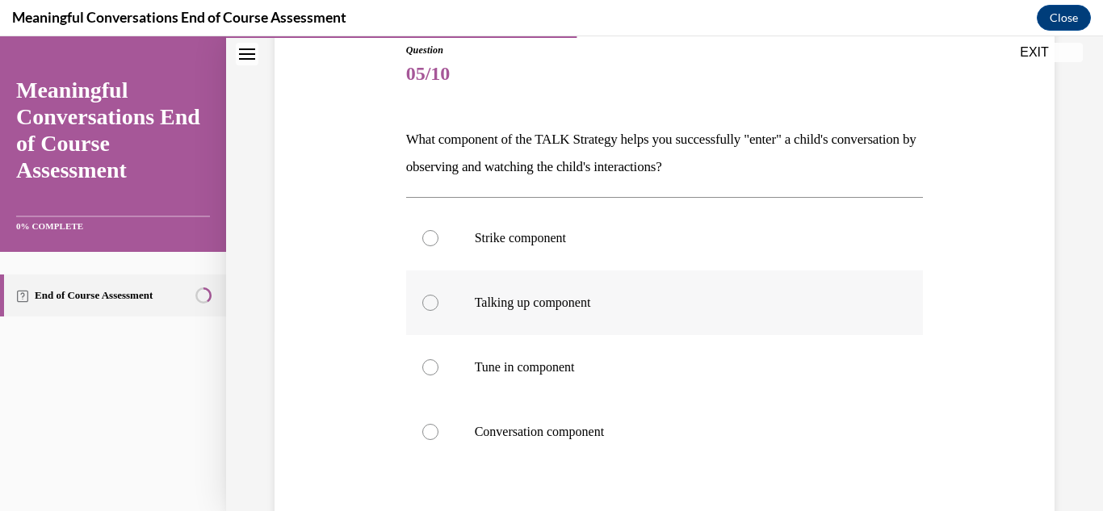
click at [466, 325] on label "Talking up component" at bounding box center [665, 303] width 518 height 65
click at [439, 311] on input "Talking up component" at bounding box center [430, 303] width 16 height 16
radio input "true"
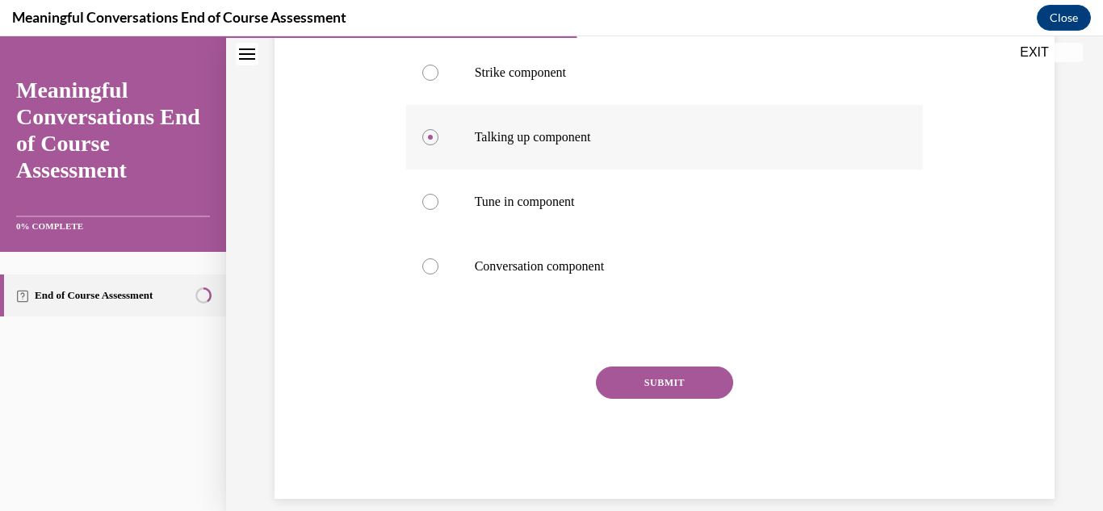
scroll to position [368, 0]
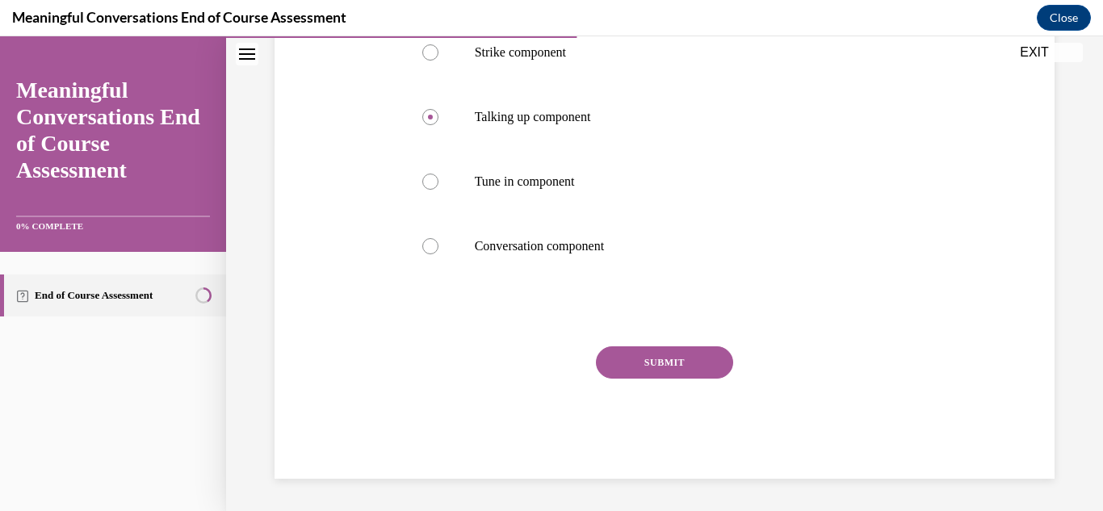
click at [612, 360] on button "SUBMIT" at bounding box center [664, 363] width 137 height 32
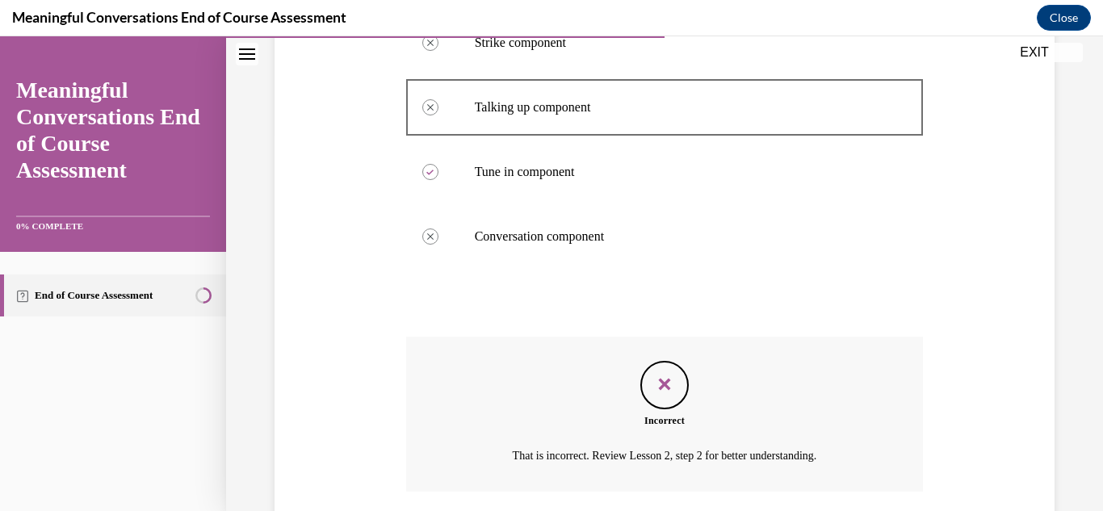
scroll to position [498, 0]
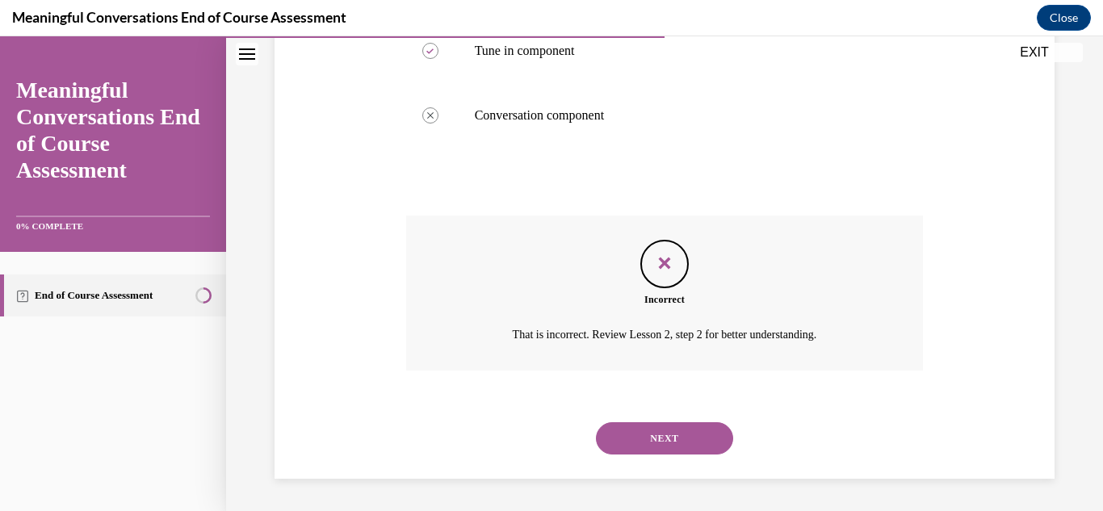
click at [648, 434] on button "NEXT" at bounding box center [664, 438] width 137 height 32
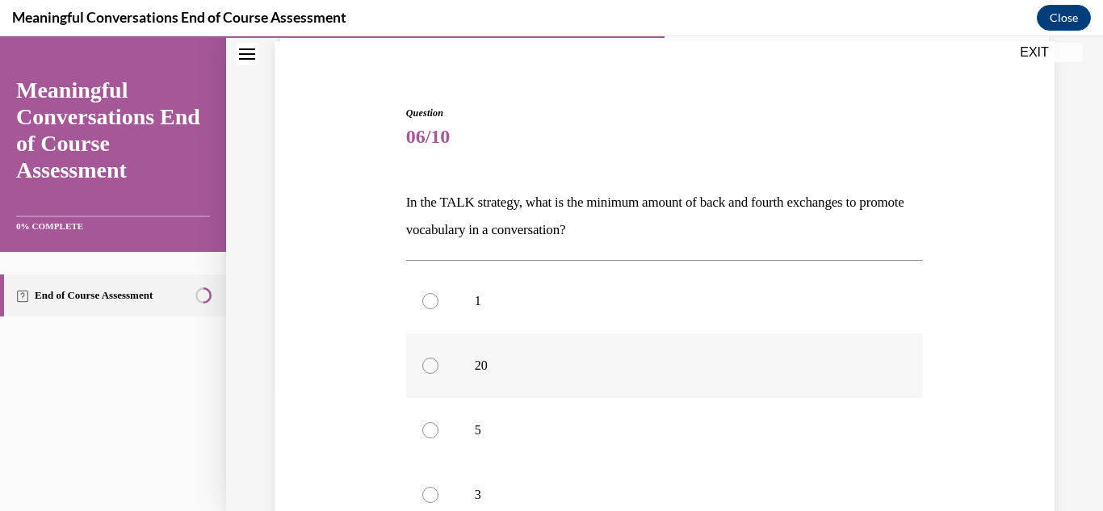
scroll to position [368, 0]
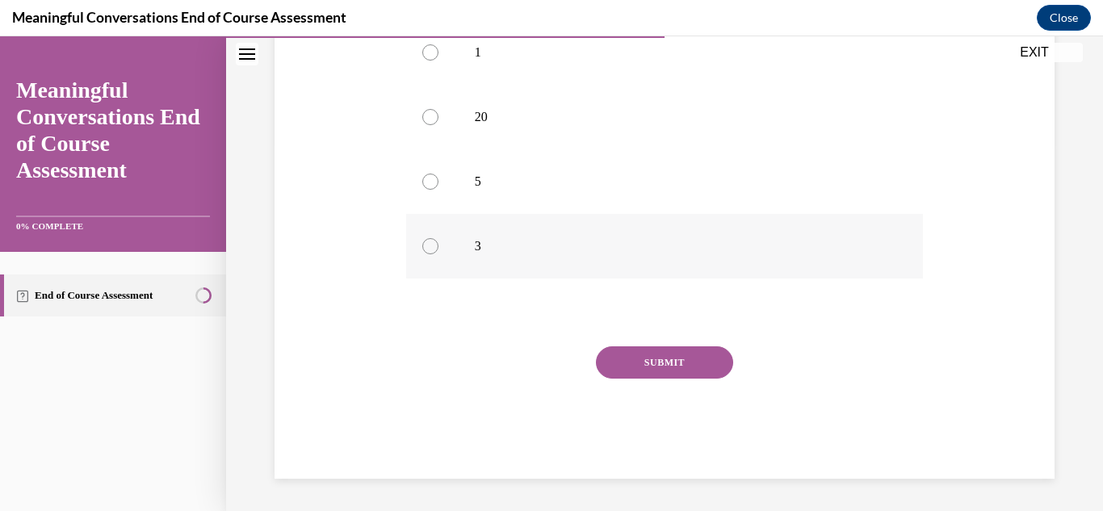
click at [446, 264] on label "3" at bounding box center [665, 246] width 518 height 65
click at [439, 254] on input "3" at bounding box center [430, 246] width 16 height 16
radio input "true"
click at [667, 368] on button "SUBMIT" at bounding box center [664, 363] width 137 height 32
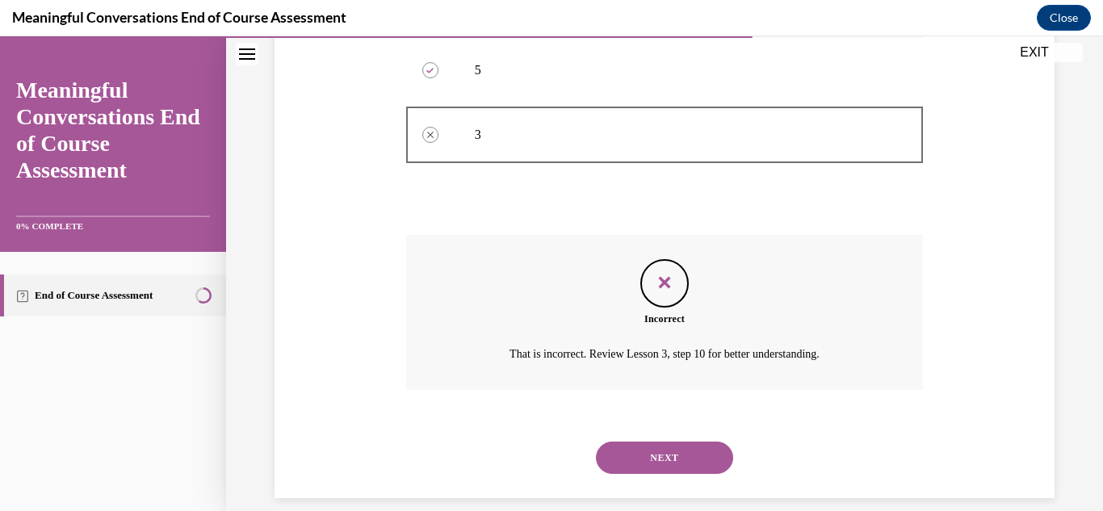
scroll to position [498, 0]
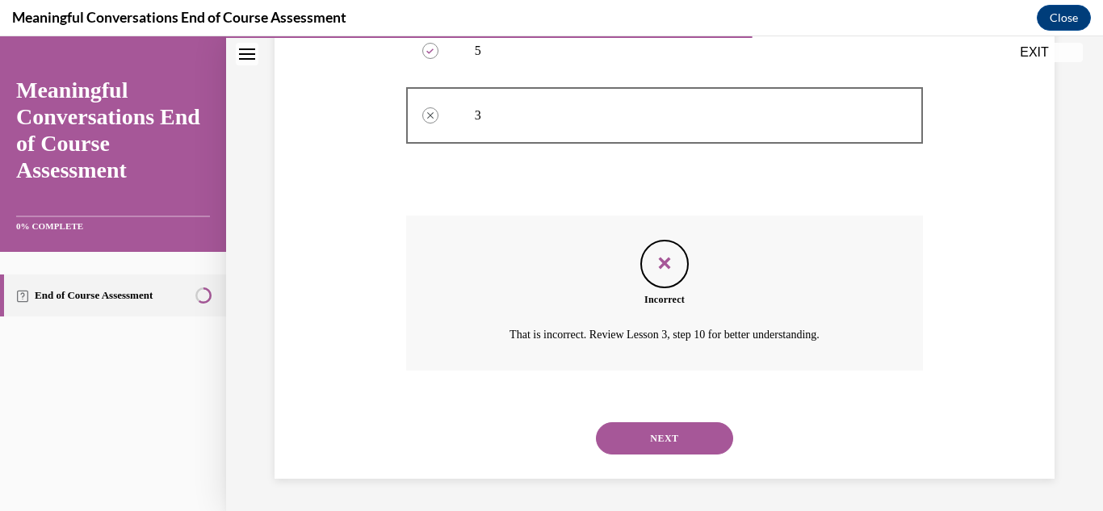
click at [644, 423] on button "NEXT" at bounding box center [664, 438] width 137 height 32
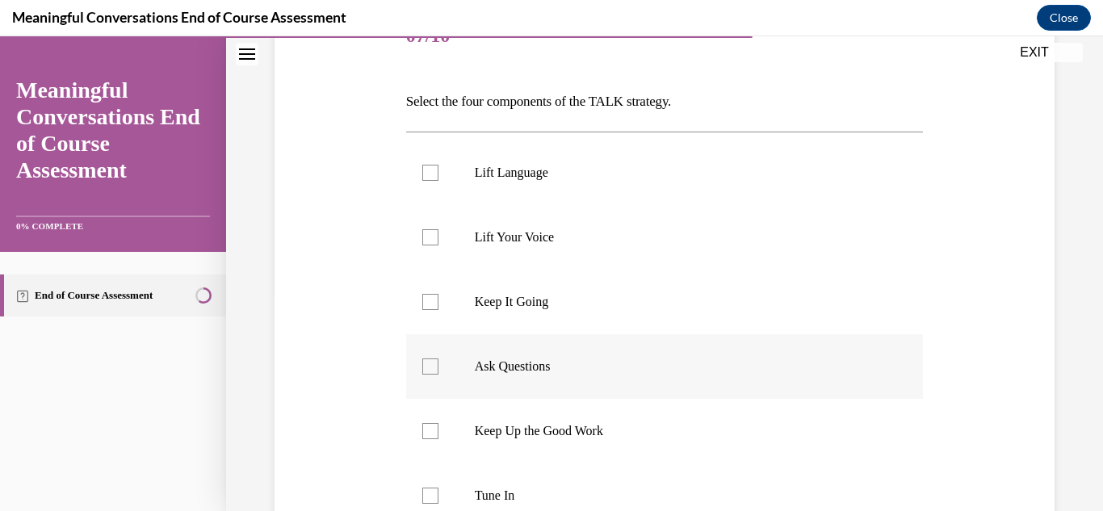
scroll to position [218, 0]
click at [424, 360] on div at bounding box center [430, 368] width 16 height 16
click at [424, 360] on input "Ask Questions" at bounding box center [430, 368] width 16 height 16
checkbox input "true"
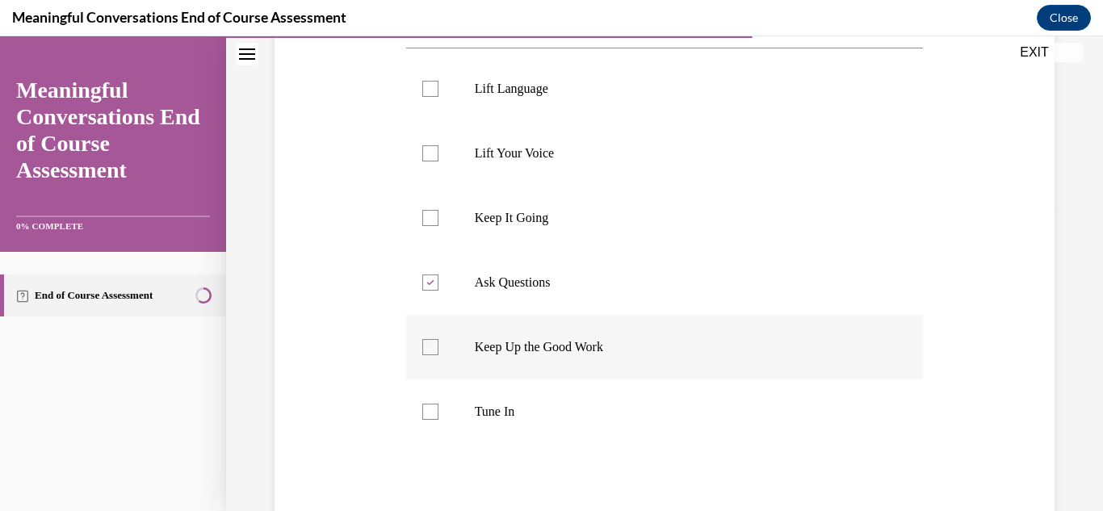
scroll to position [305, 0]
click at [434, 419] on label "Tune In" at bounding box center [665, 411] width 518 height 65
click at [434, 419] on input "Tune In" at bounding box center [430, 411] width 16 height 16
checkbox input "true"
click at [421, 210] on label "Keep It Going" at bounding box center [665, 217] width 518 height 65
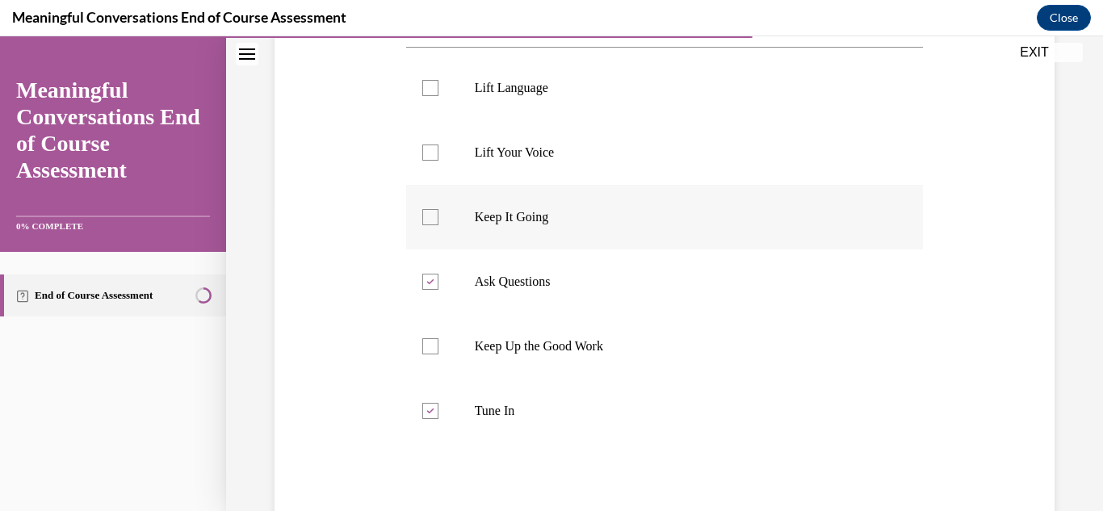
click at [422, 210] on input "Keep It Going" at bounding box center [430, 217] width 16 height 16
click at [421, 210] on label "Keep It Going" at bounding box center [665, 217] width 518 height 65
click at [422, 210] on input "Keep It Going" at bounding box center [430, 217] width 16 height 16
checkbox input "false"
click at [421, 75] on label "Lift Language" at bounding box center [665, 88] width 518 height 65
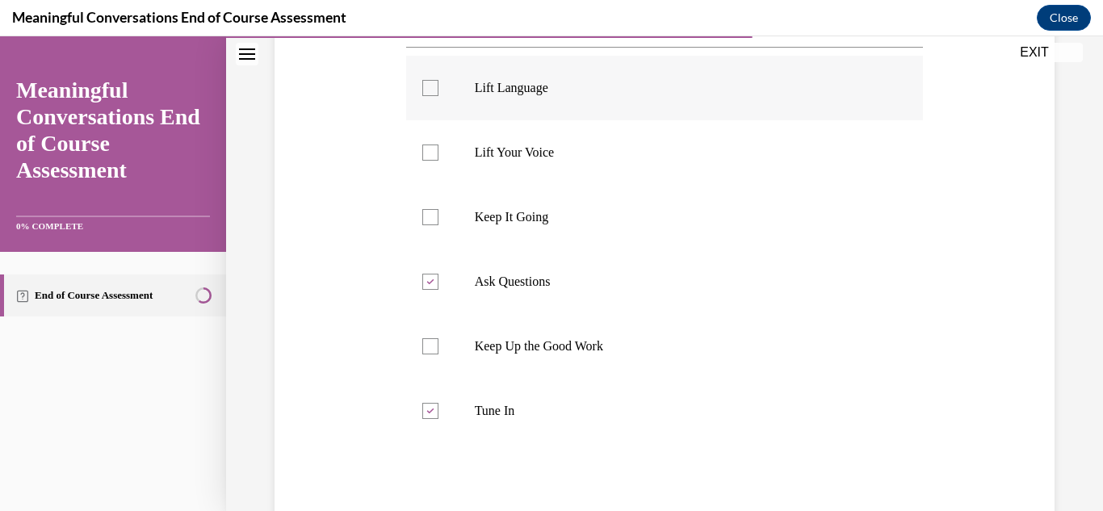
click at [422, 80] on input "Lift Language" at bounding box center [430, 88] width 16 height 16
checkbox input "true"
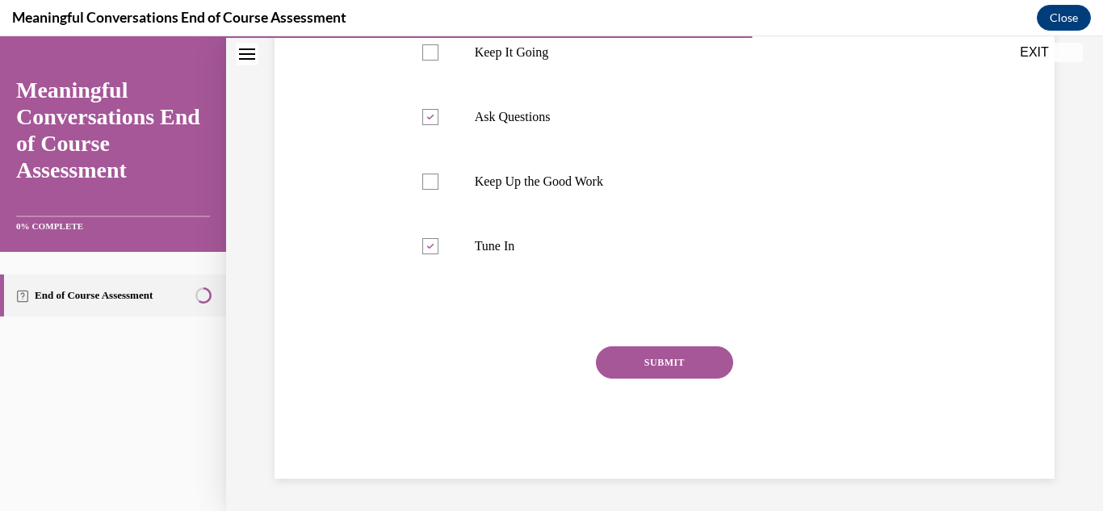
click at [656, 351] on button "SUBMIT" at bounding box center [664, 363] width 137 height 32
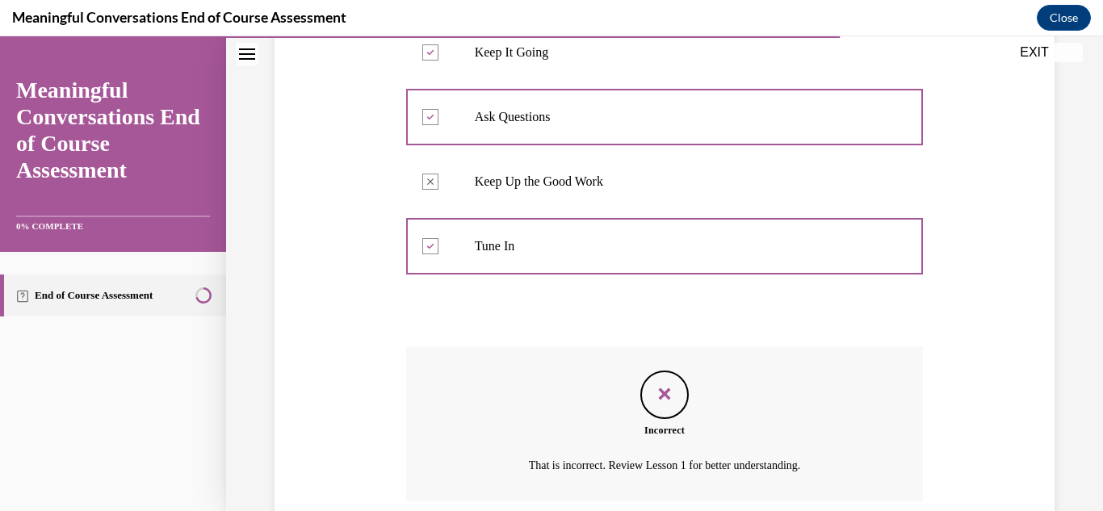
click at [656, 351] on div "Incorrect That is incorrect. Review Lesson 1 for better understanding." at bounding box center [665, 424] width 518 height 155
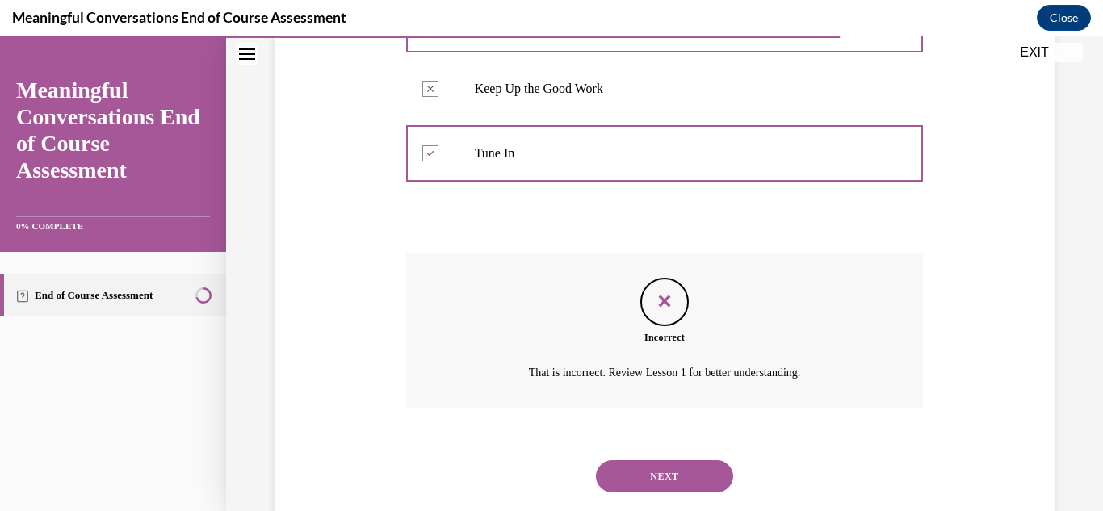
scroll to position [563, 0]
click at [649, 460] on button "NEXT" at bounding box center [664, 476] width 137 height 32
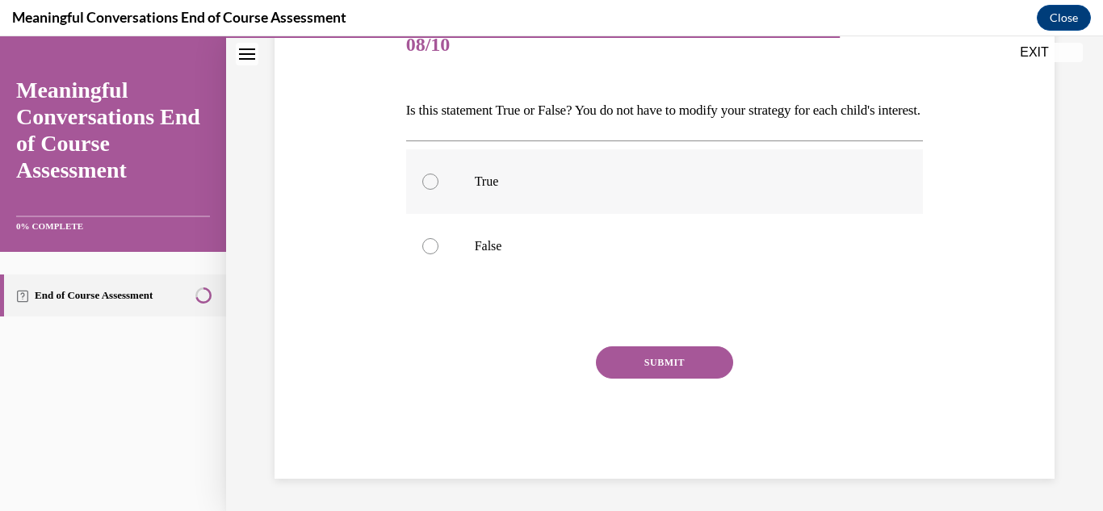
scroll to position [237, 0]
click at [440, 182] on label "True" at bounding box center [665, 181] width 518 height 65
click at [439, 182] on input "True" at bounding box center [430, 182] width 16 height 16
radio input "true"
click at [494, 254] on p "False" at bounding box center [679, 246] width 409 height 16
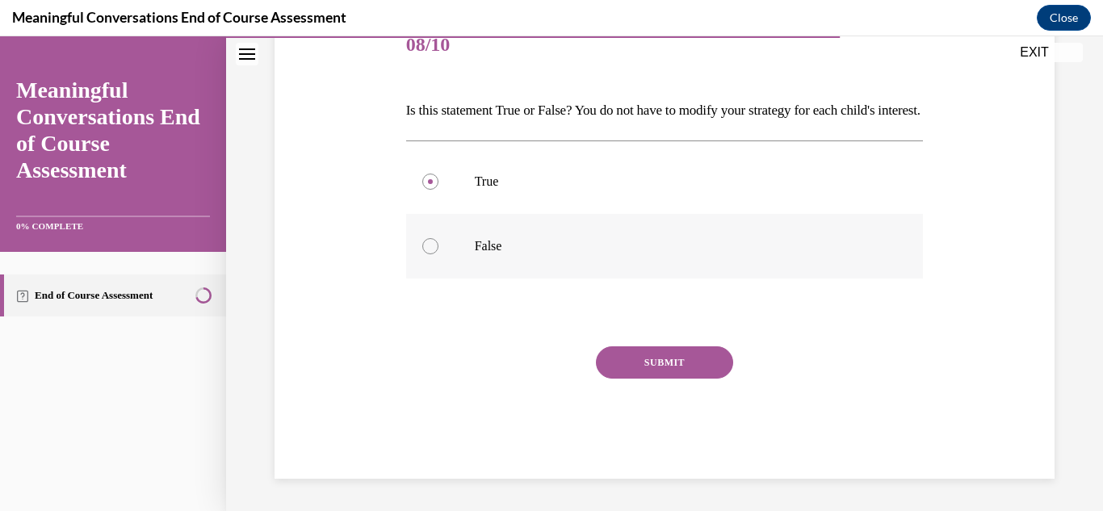
click at [439, 254] on input "False" at bounding box center [430, 246] width 16 height 16
radio input "true"
click at [649, 348] on button "SUBMIT" at bounding box center [664, 363] width 137 height 32
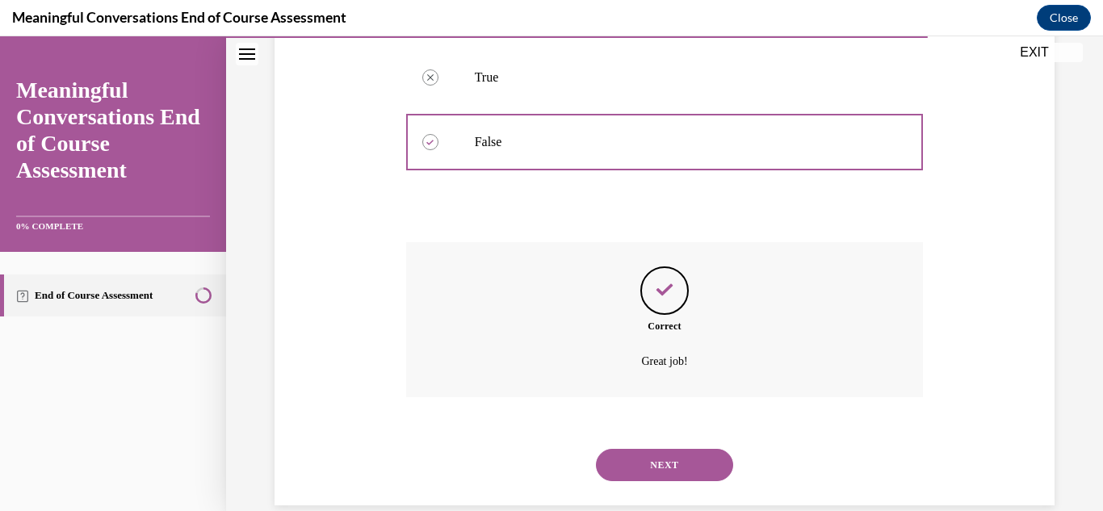
scroll to position [369, 0]
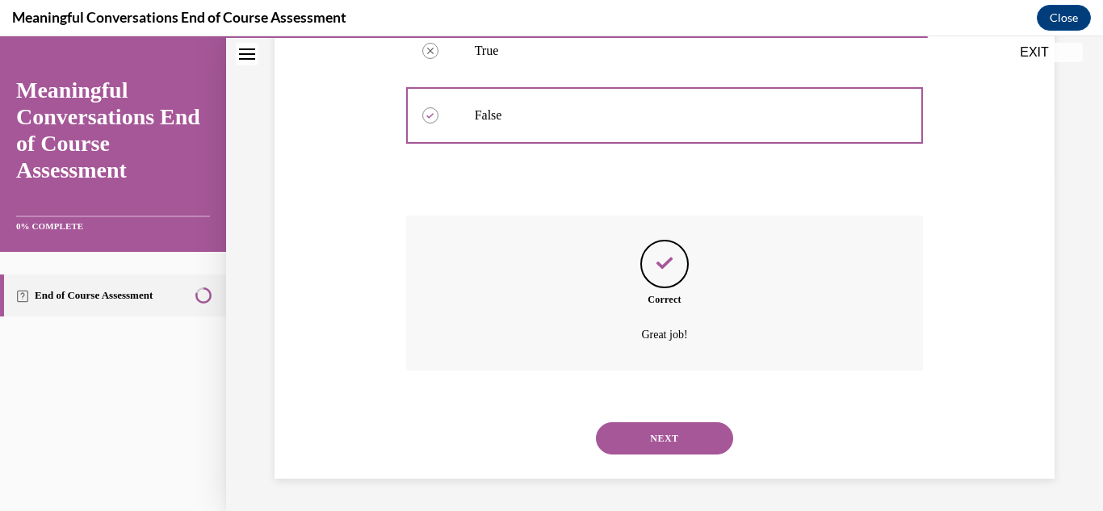
click at [653, 430] on button "NEXT" at bounding box center [664, 438] width 137 height 32
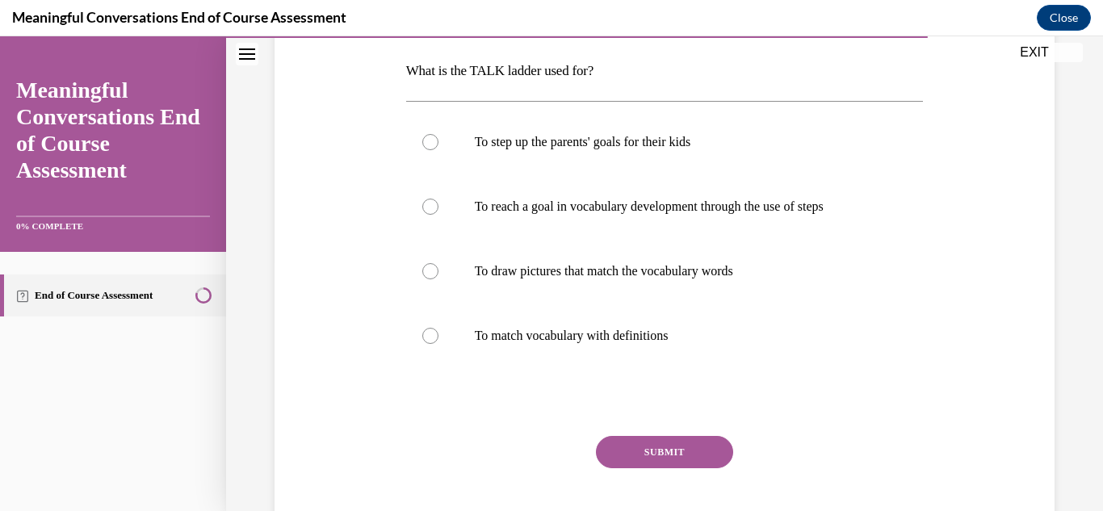
scroll to position [254, 0]
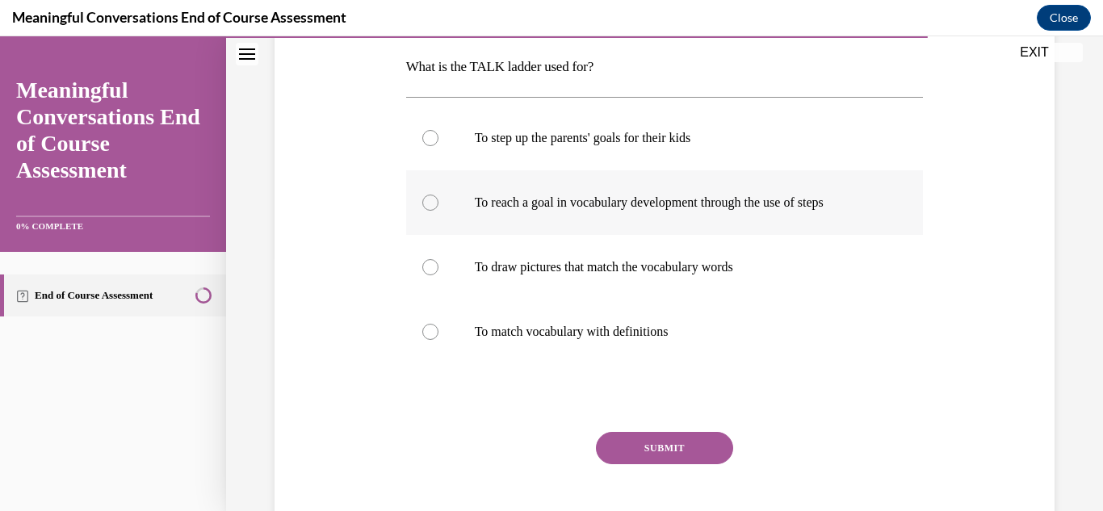
click at [531, 193] on label "To reach a goal in vocabulary development through the use of steps" at bounding box center [665, 202] width 518 height 65
click at [439, 195] on input "To reach a goal in vocabulary development through the use of steps" at bounding box center [430, 203] width 16 height 16
radio input "true"
click at [653, 459] on button "SUBMIT" at bounding box center [664, 448] width 137 height 32
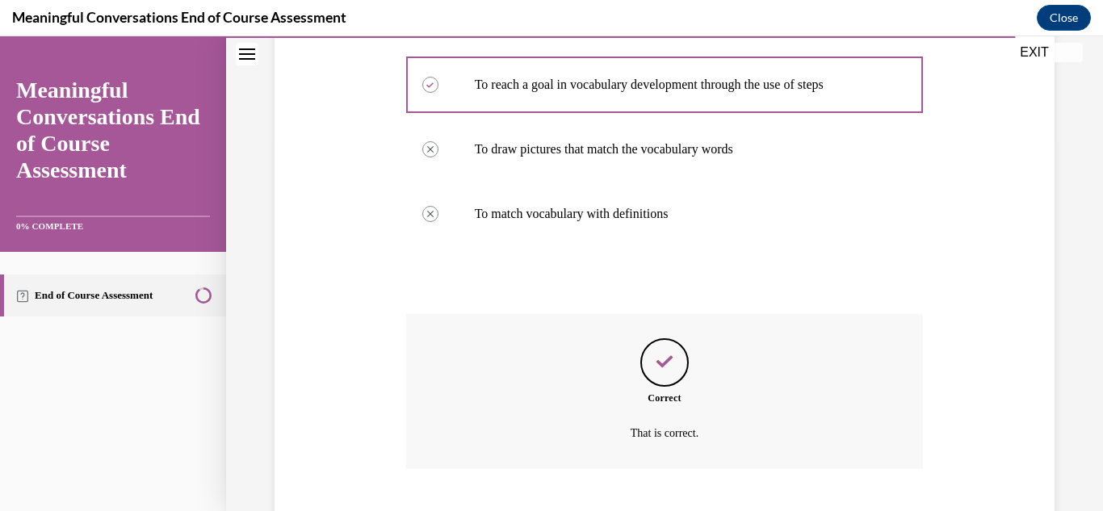
scroll to position [471, 0]
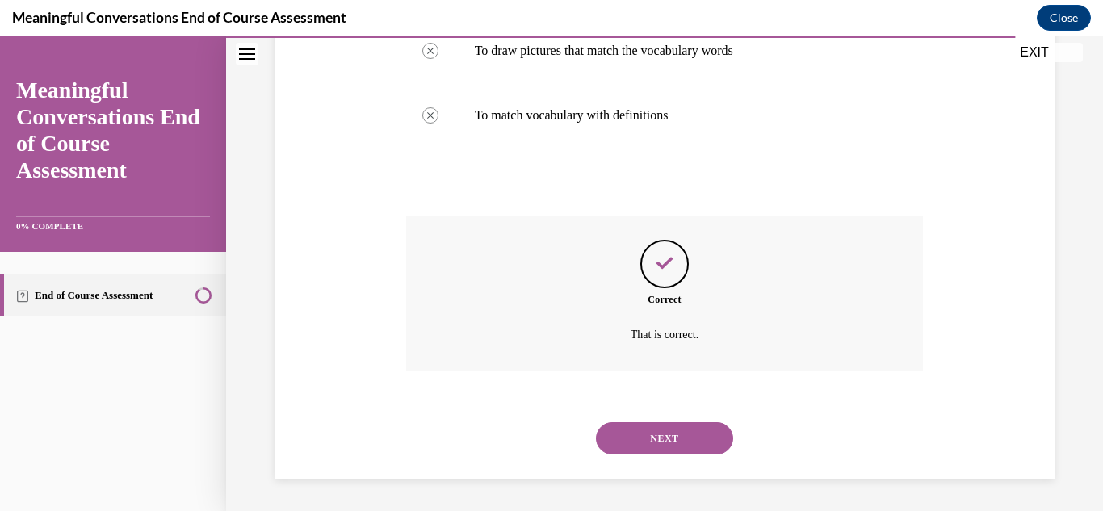
click at [654, 450] on button "NEXT" at bounding box center [664, 438] width 137 height 32
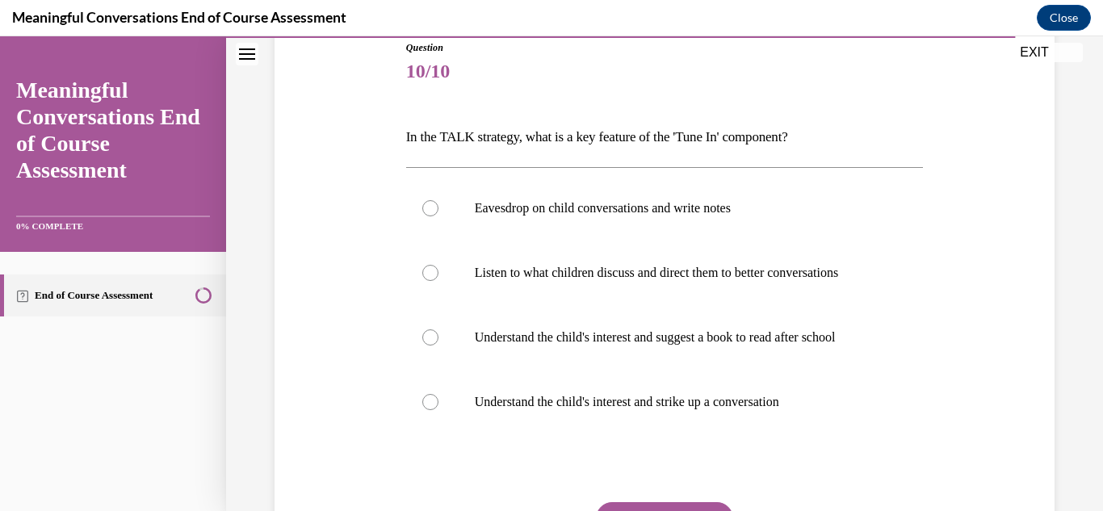
scroll to position [187, 0]
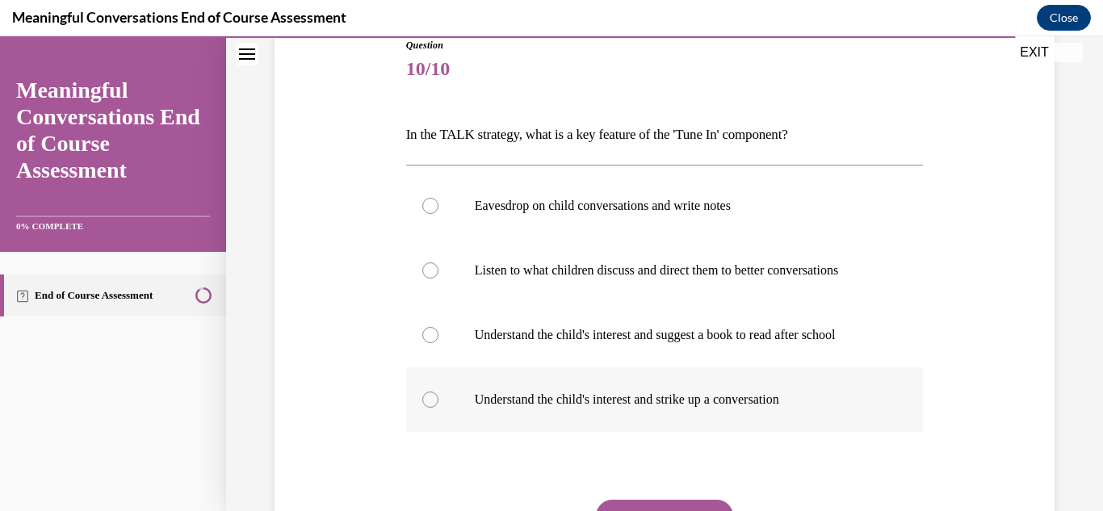
click at [490, 401] on p "Understand the child's interest and strike up a conversation" at bounding box center [679, 400] width 409 height 16
click at [439, 401] on input "Understand the child's interest and strike up a conversation" at bounding box center [430, 400] width 16 height 16
radio input "true"
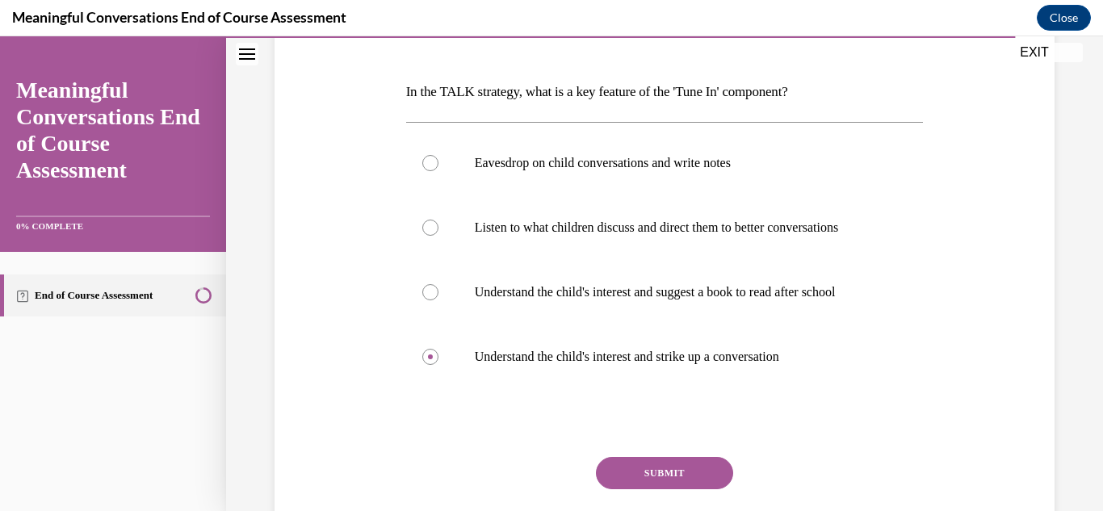
click at [630, 484] on button "SUBMIT" at bounding box center [664, 473] width 137 height 32
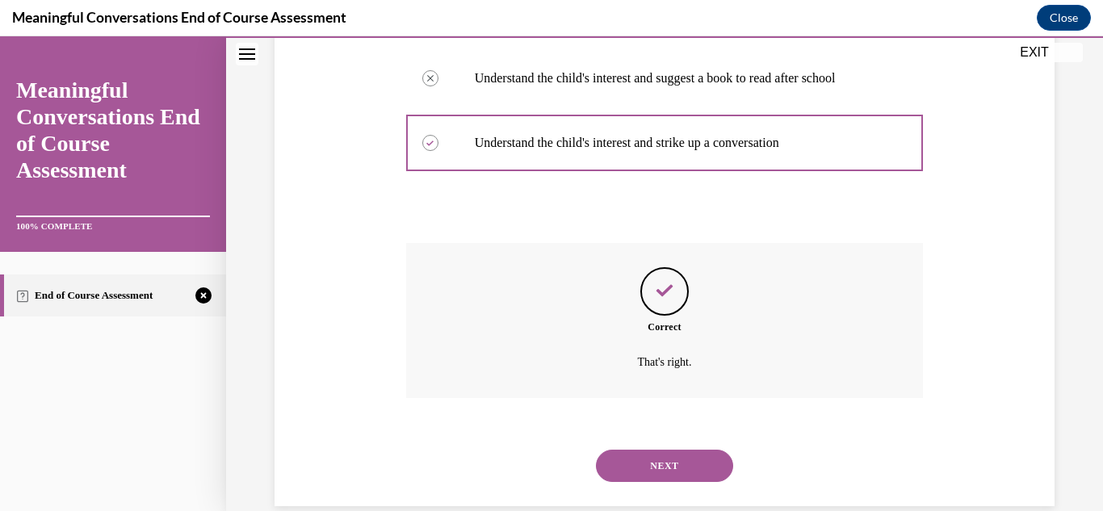
scroll to position [471, 0]
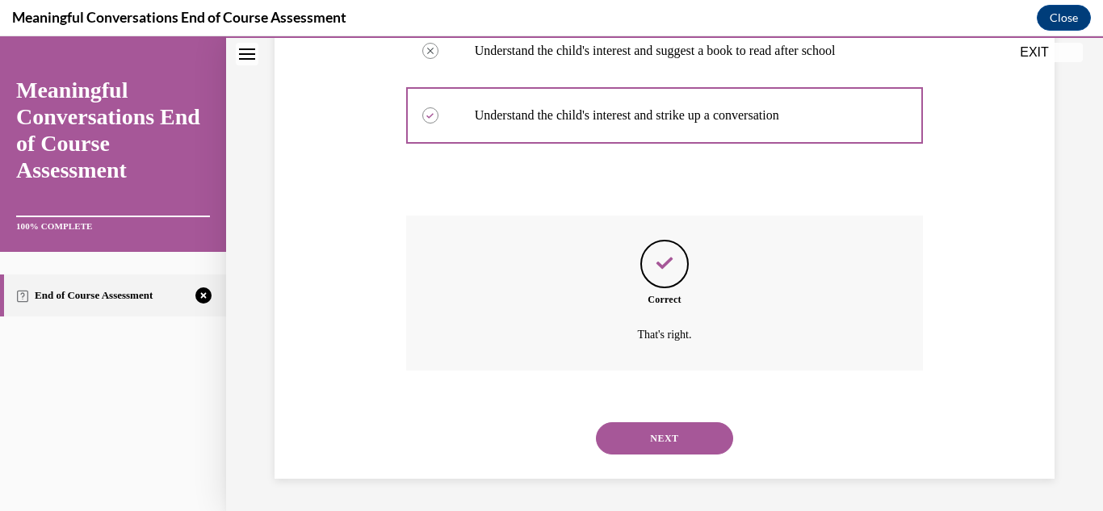
click at [661, 432] on button "NEXT" at bounding box center [664, 438] width 137 height 32
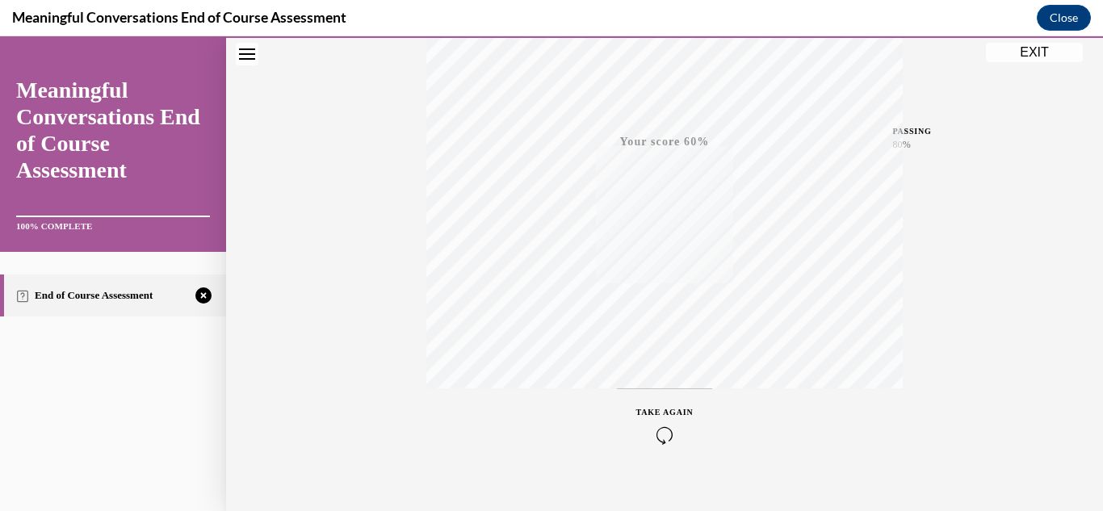
scroll to position [353, 0]
click at [663, 419] on icon "button" at bounding box center [665, 413] width 57 height 18
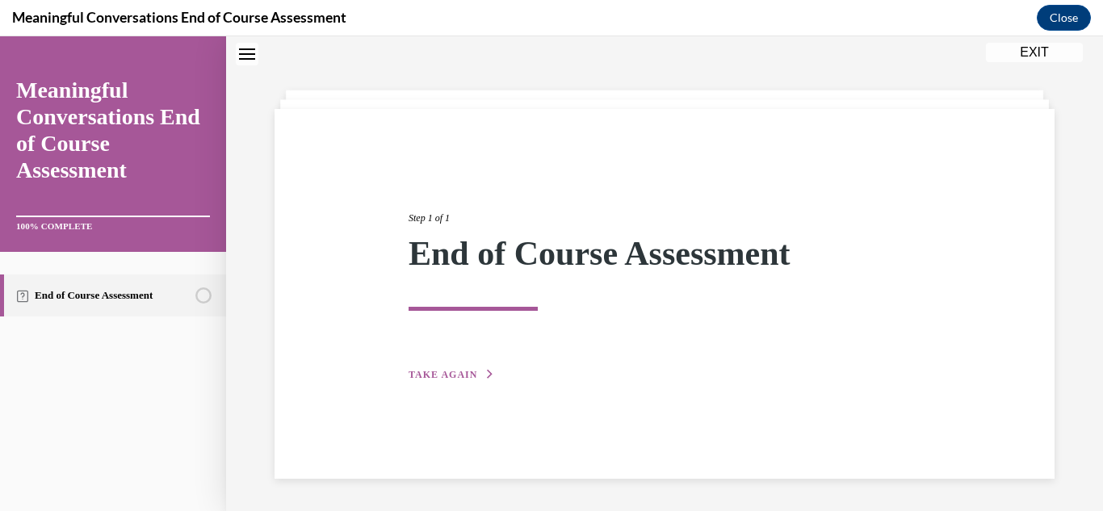
click at [437, 377] on span "TAKE AGAIN" at bounding box center [443, 374] width 69 height 11
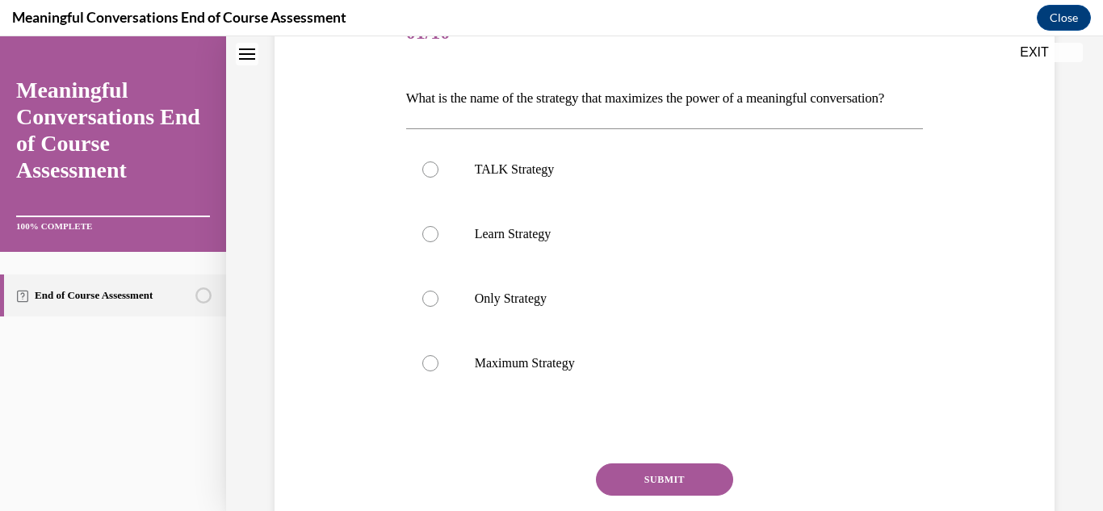
scroll to position [228, 0]
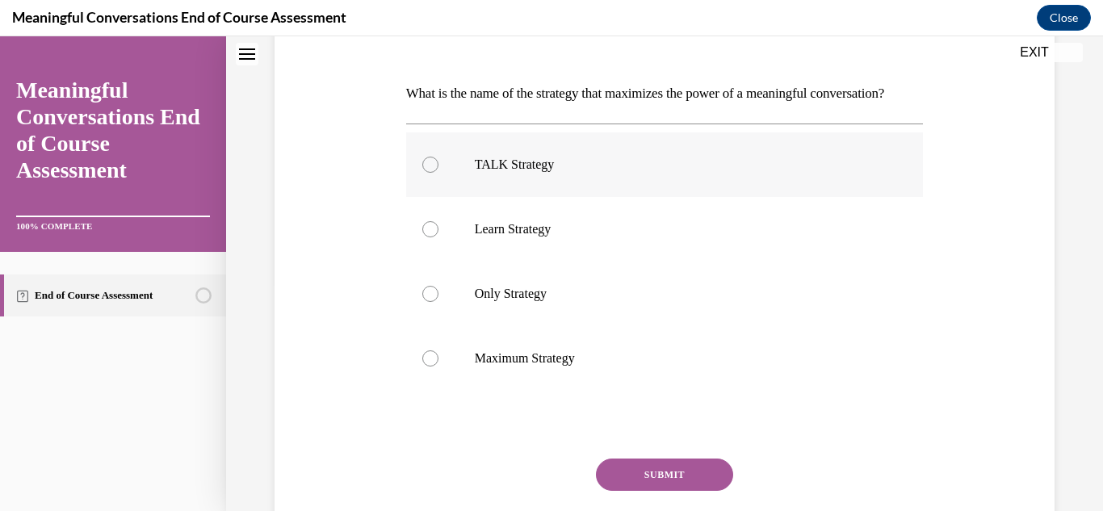
click at [428, 173] on div at bounding box center [430, 165] width 16 height 16
click at [428, 173] on input "TALK Strategy" at bounding box center [430, 165] width 16 height 16
radio input "true"
click at [666, 490] on button "SUBMIT" at bounding box center [664, 475] width 137 height 32
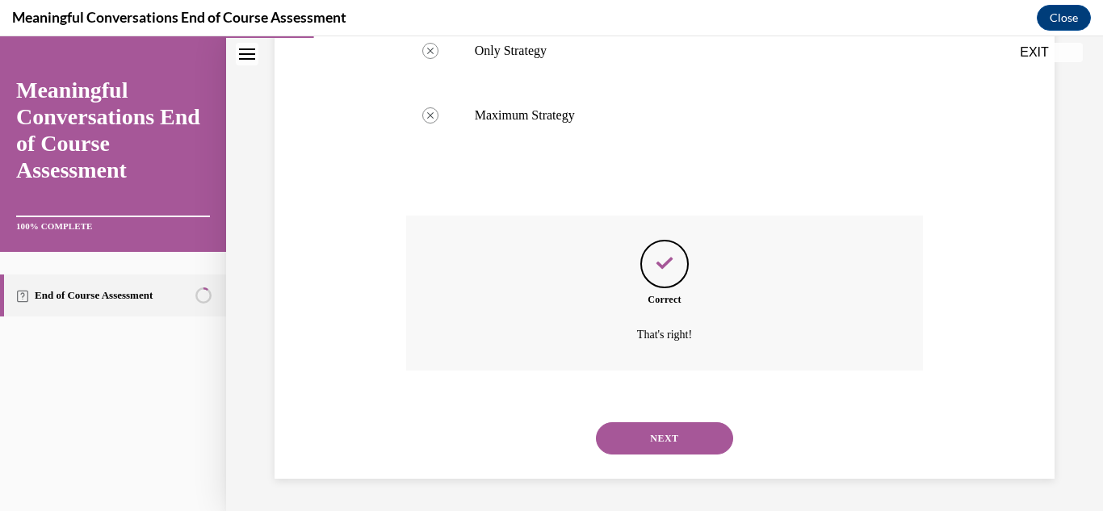
scroll to position [498, 0]
click at [673, 452] on button "NEXT" at bounding box center [664, 438] width 137 height 32
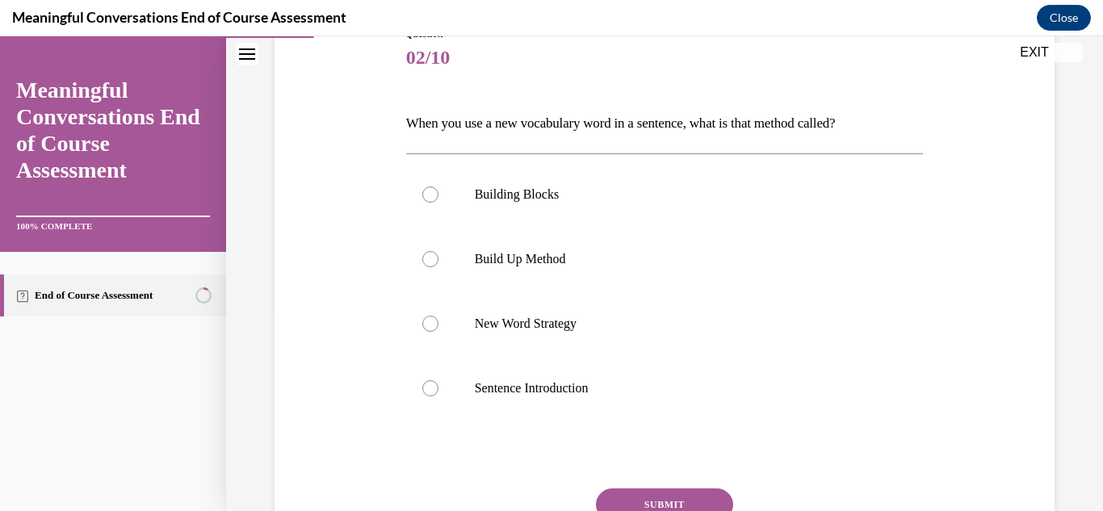
scroll to position [202, 0]
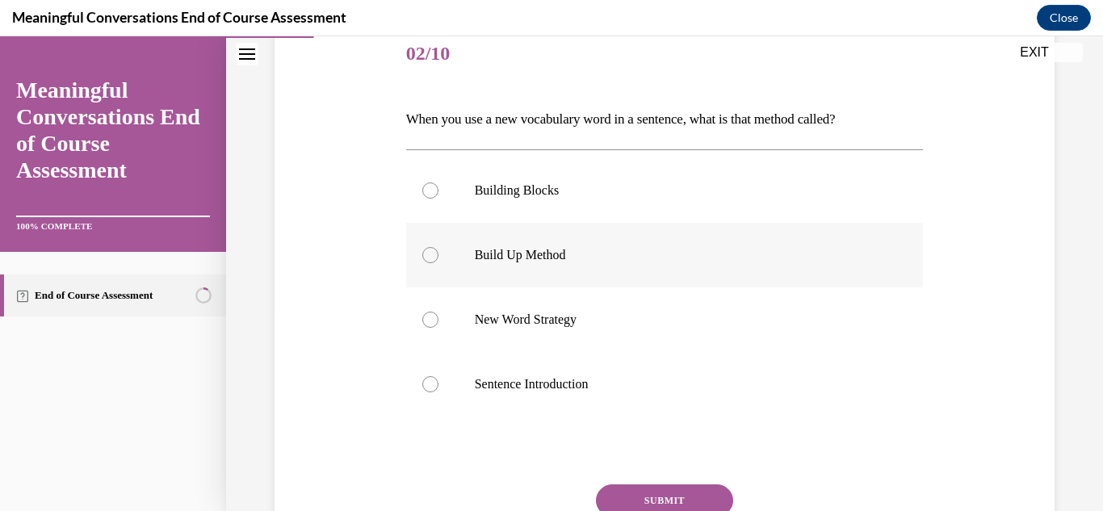
click at [494, 253] on p "Build Up Method" at bounding box center [679, 255] width 409 height 16
click at [439, 253] on input "Build Up Method" at bounding box center [430, 255] width 16 height 16
radio input "true"
click at [620, 485] on button "SUBMIT" at bounding box center [664, 501] width 137 height 32
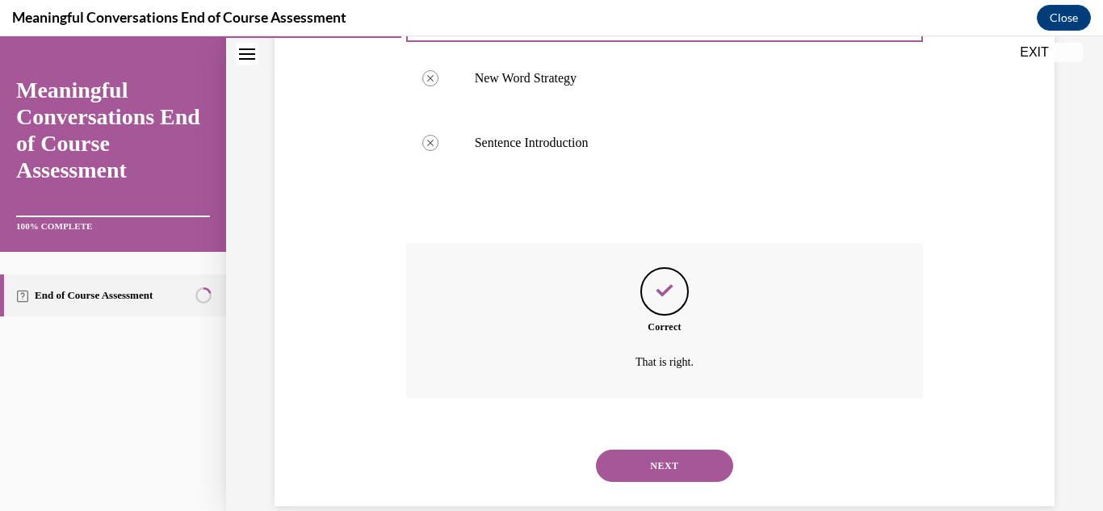
scroll to position [471, 0]
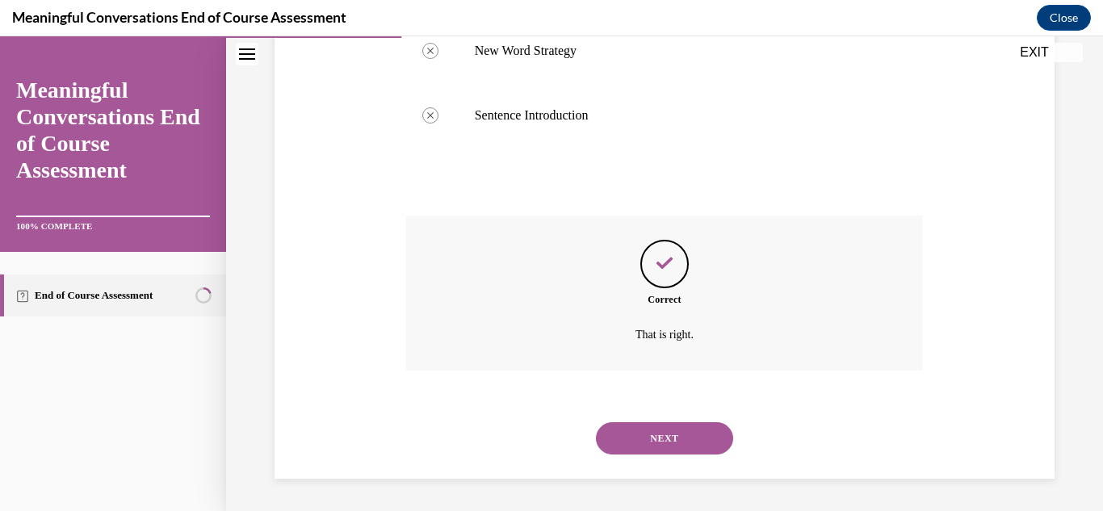
click at [630, 447] on button "NEXT" at bounding box center [664, 438] width 137 height 32
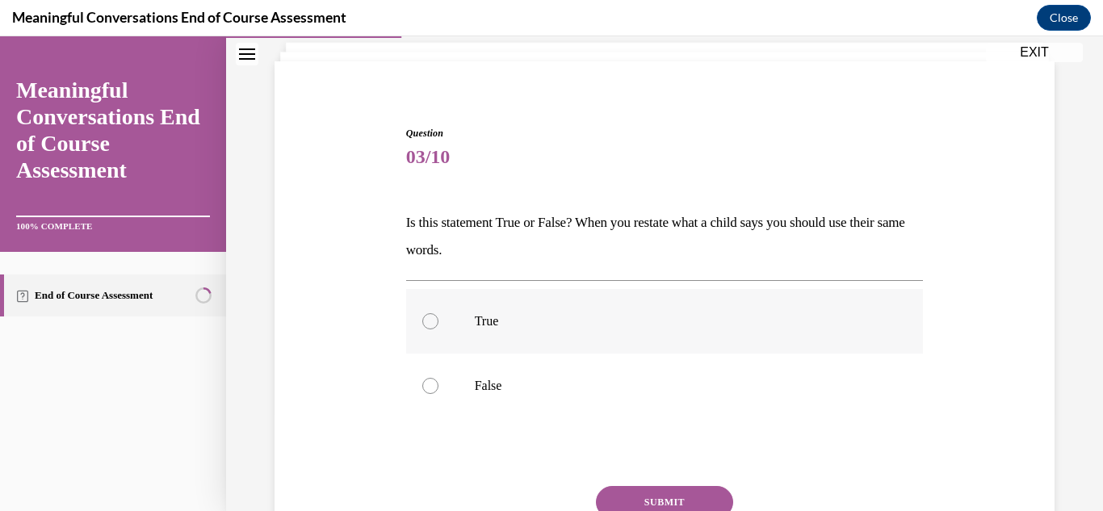
scroll to position [103, 0]
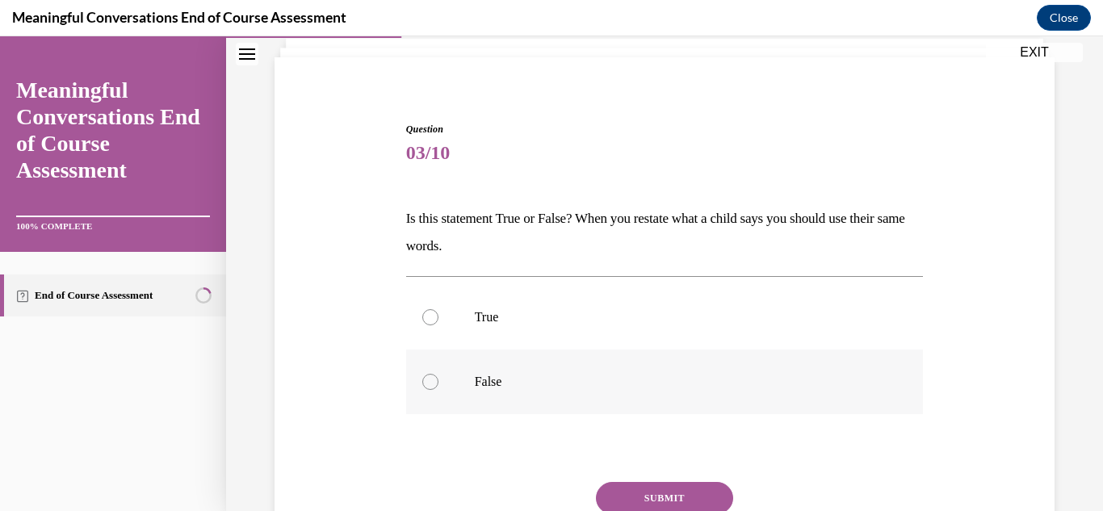
click at [467, 383] on label "False" at bounding box center [665, 382] width 518 height 65
click at [439, 383] on input "False" at bounding box center [430, 382] width 16 height 16
radio input "true"
click at [627, 490] on button "SUBMIT" at bounding box center [664, 498] width 137 height 32
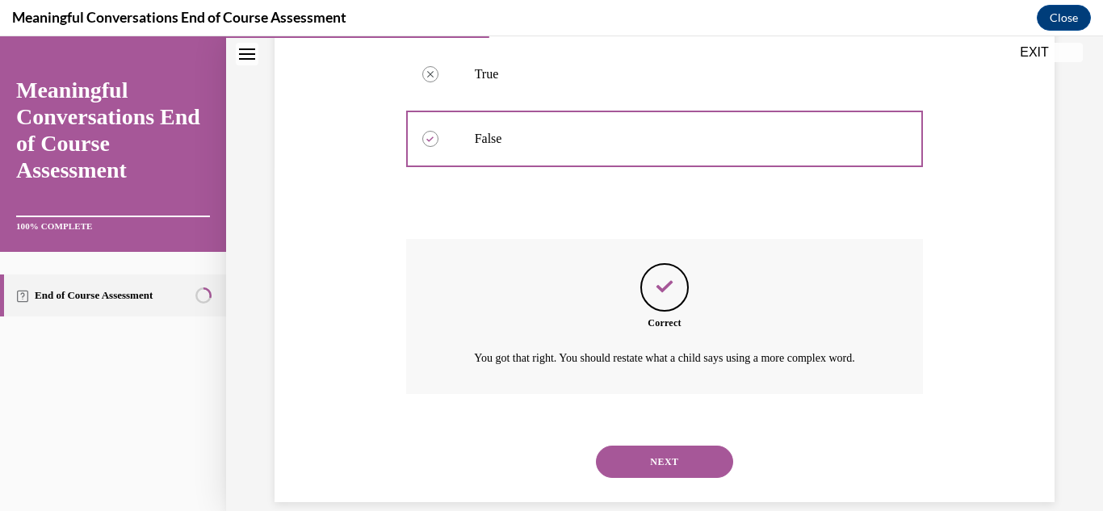
scroll to position [389, 0]
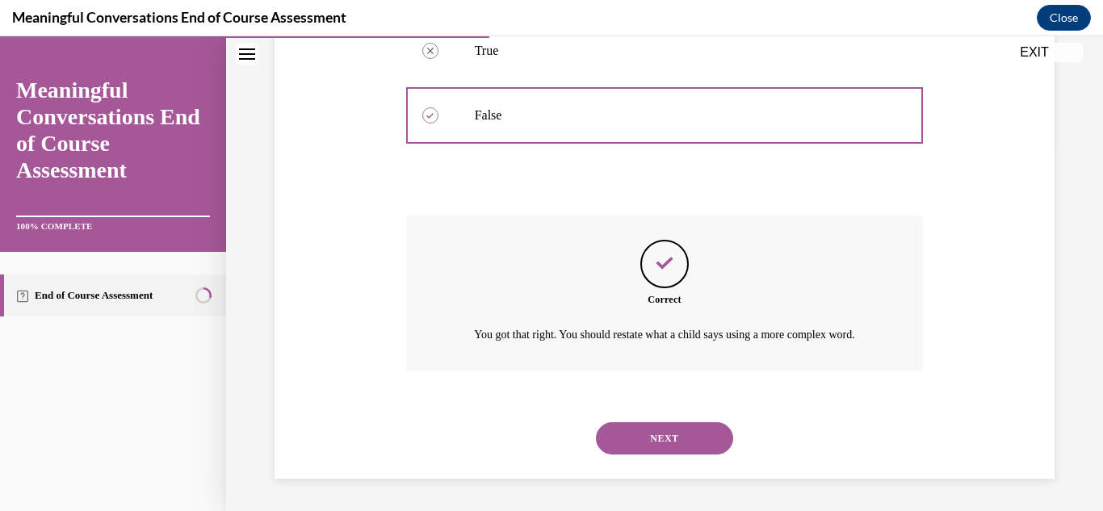
click at [655, 435] on button "NEXT" at bounding box center [664, 438] width 137 height 32
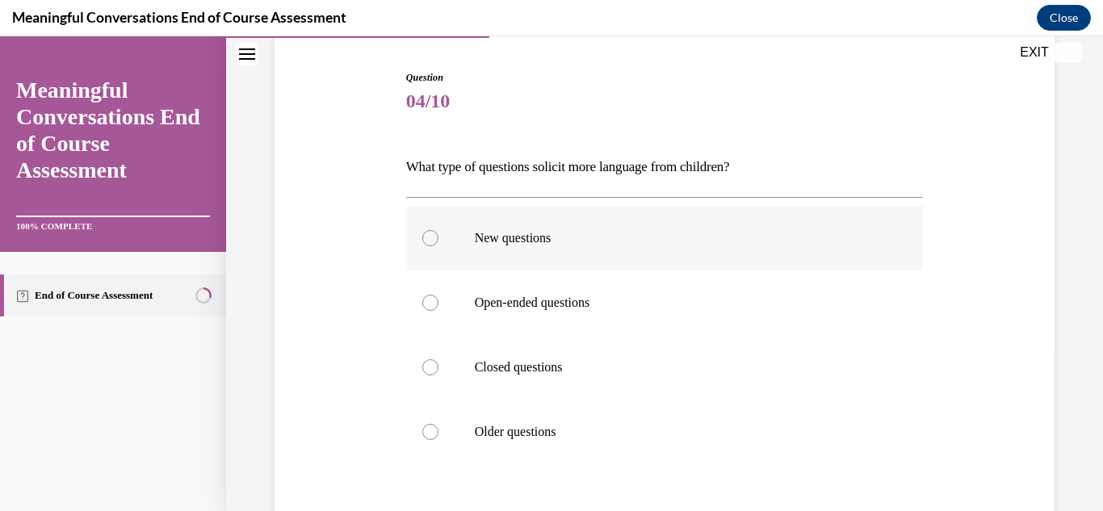
scroll to position [161, 0]
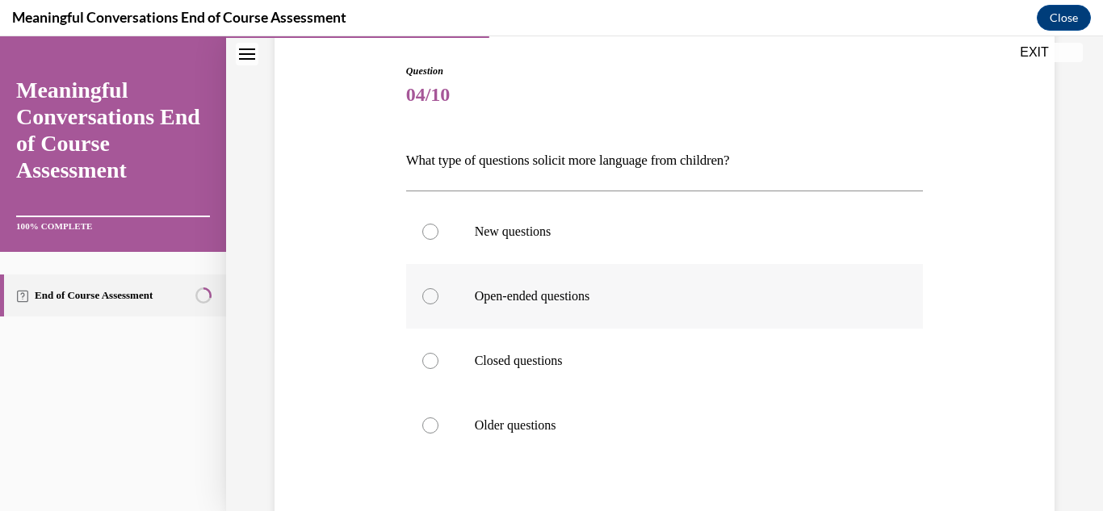
click at [574, 305] on label "Open-ended questions" at bounding box center [665, 296] width 518 height 65
click at [439, 305] on input "Open-ended questions" at bounding box center [430, 296] width 16 height 16
radio input "true"
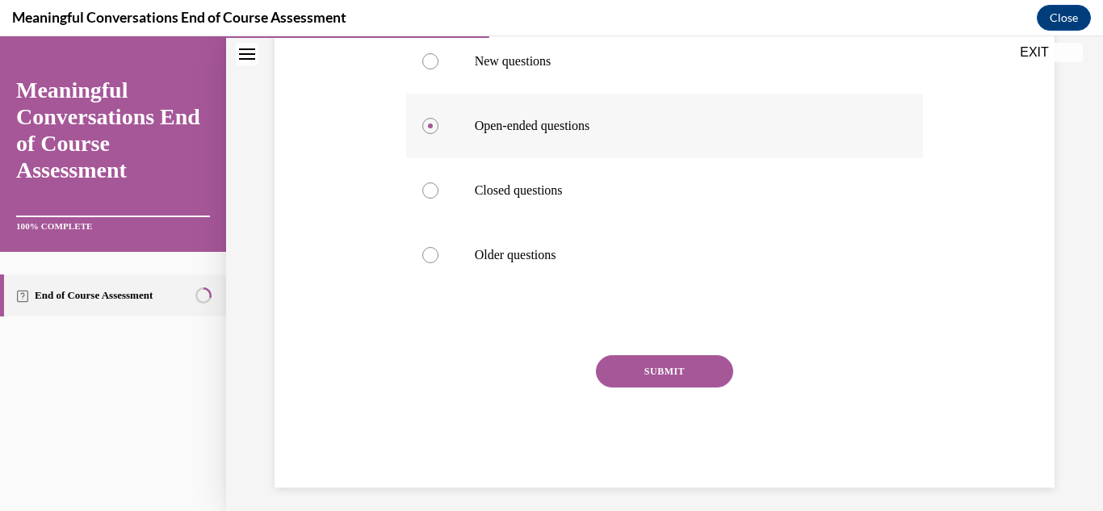
scroll to position [340, 0]
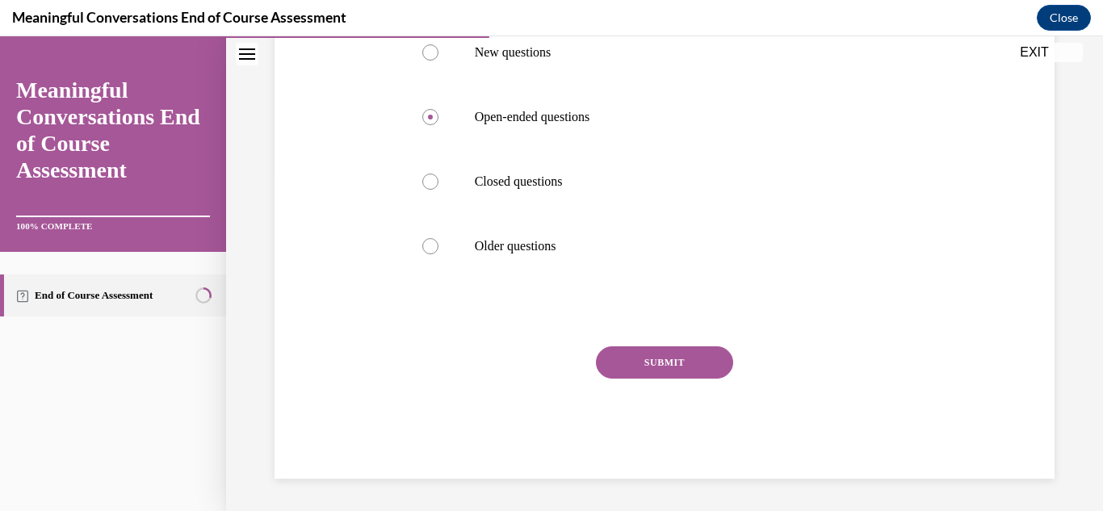
click at [692, 345] on div "Question 04/10 What type of questions solicit more language from children? New …" at bounding box center [665, 181] width 518 height 595
click at [668, 375] on button "SUBMIT" at bounding box center [664, 363] width 137 height 32
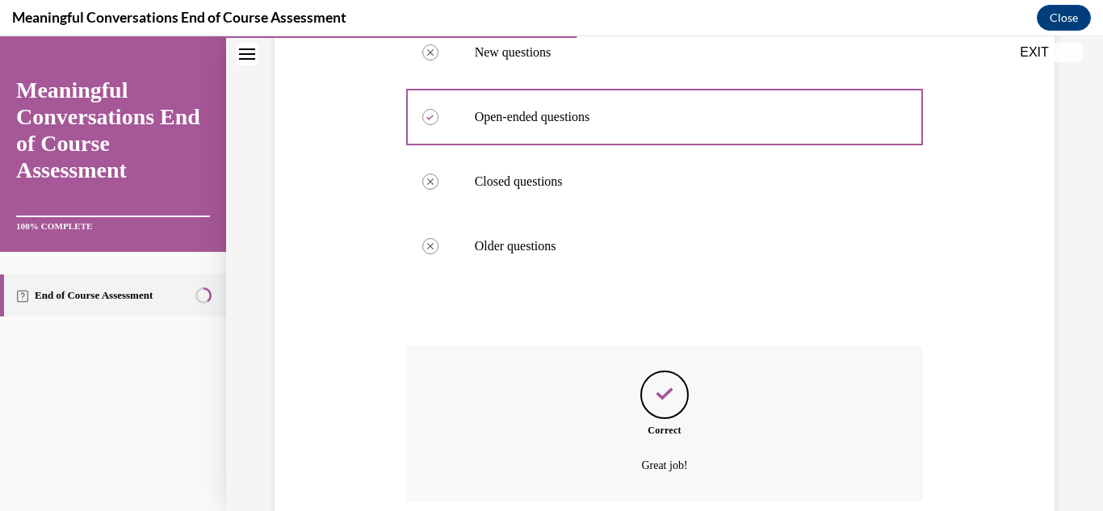
scroll to position [471, 0]
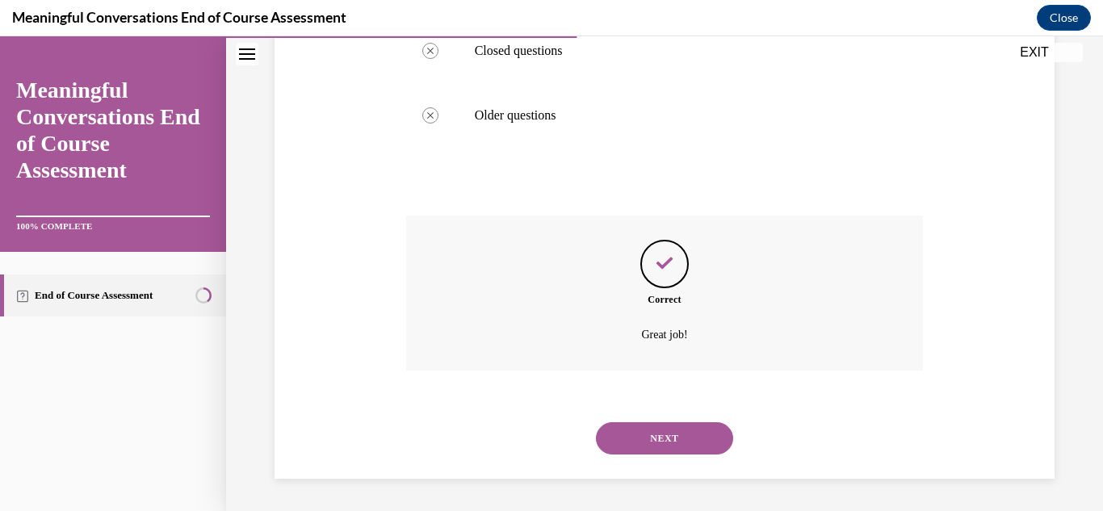
click at [646, 435] on button "NEXT" at bounding box center [664, 438] width 137 height 32
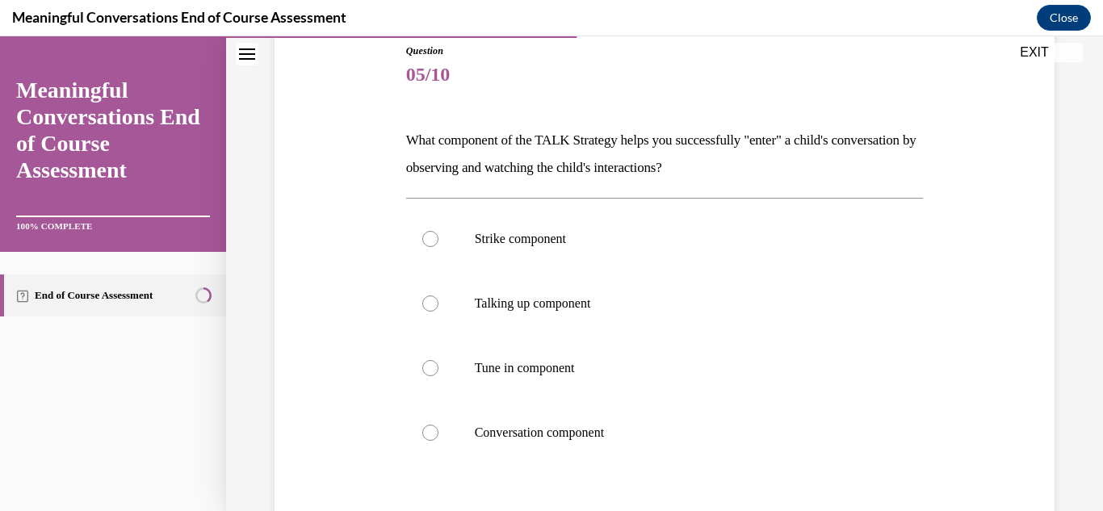
scroll to position [184, 0]
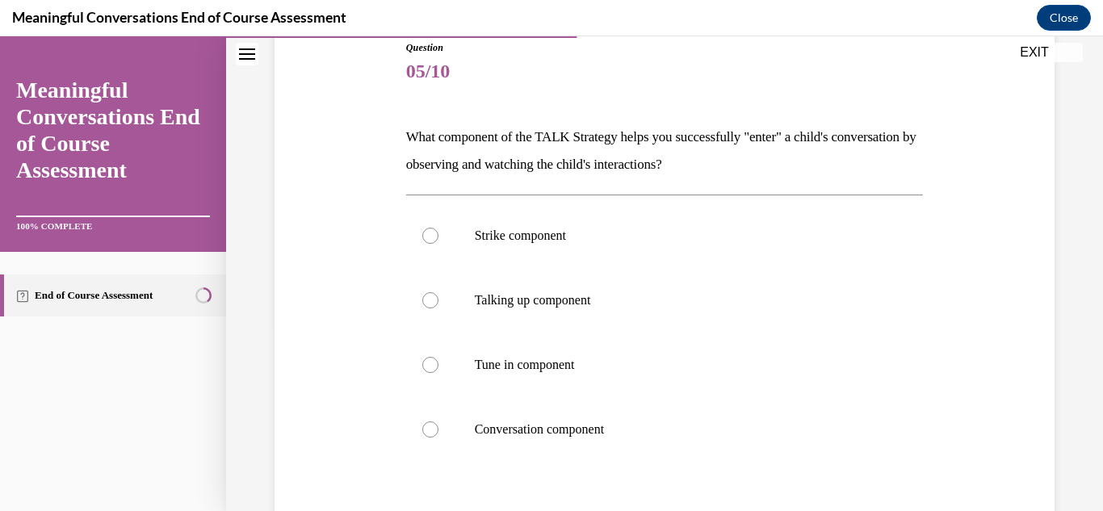
click at [613, 361] on p "Tune in component" at bounding box center [679, 365] width 409 height 16
click at [439, 361] on input "Tune in component" at bounding box center [430, 365] width 16 height 16
radio input "true"
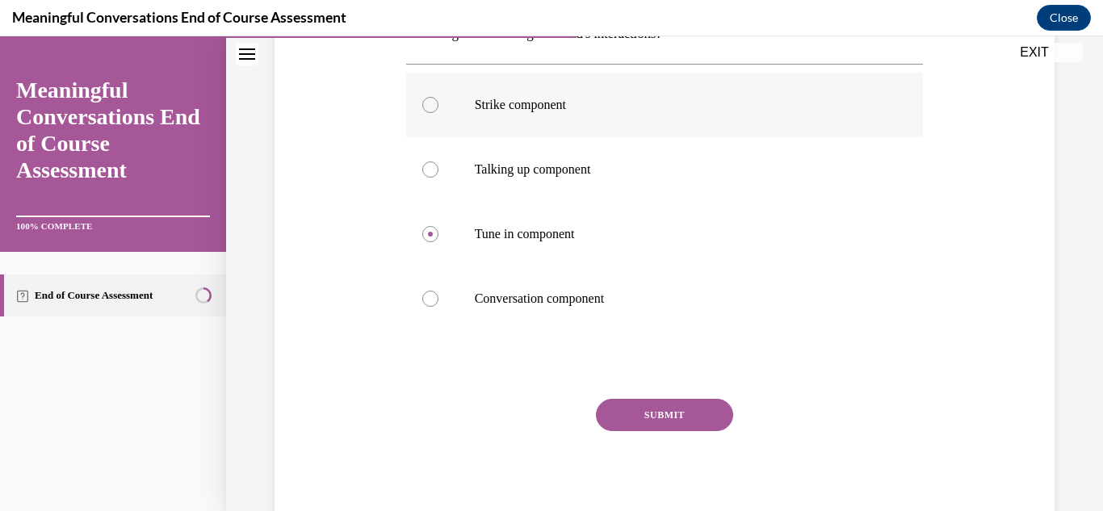
scroll to position [338, 0]
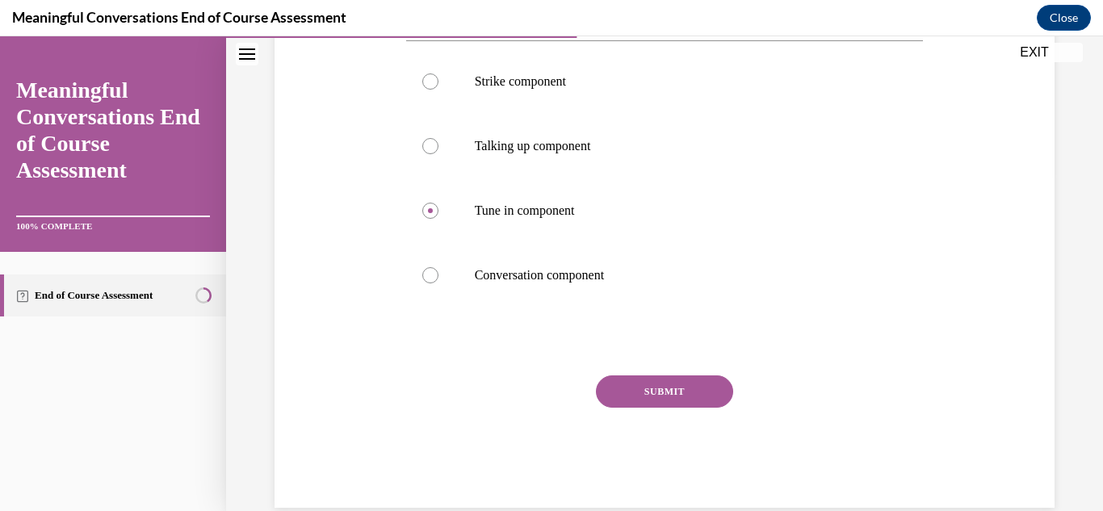
click at [644, 386] on button "SUBMIT" at bounding box center [664, 392] width 137 height 32
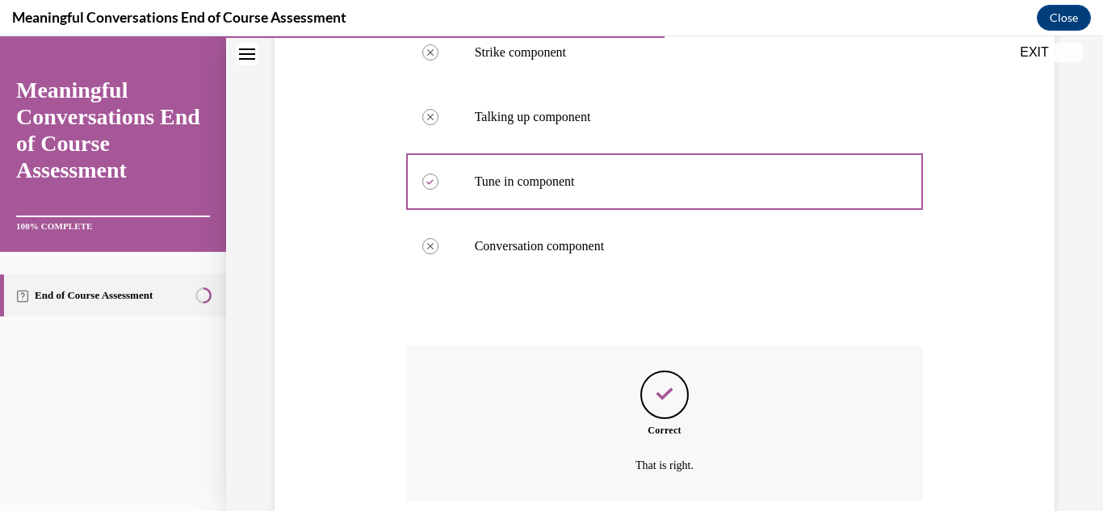
scroll to position [498, 0]
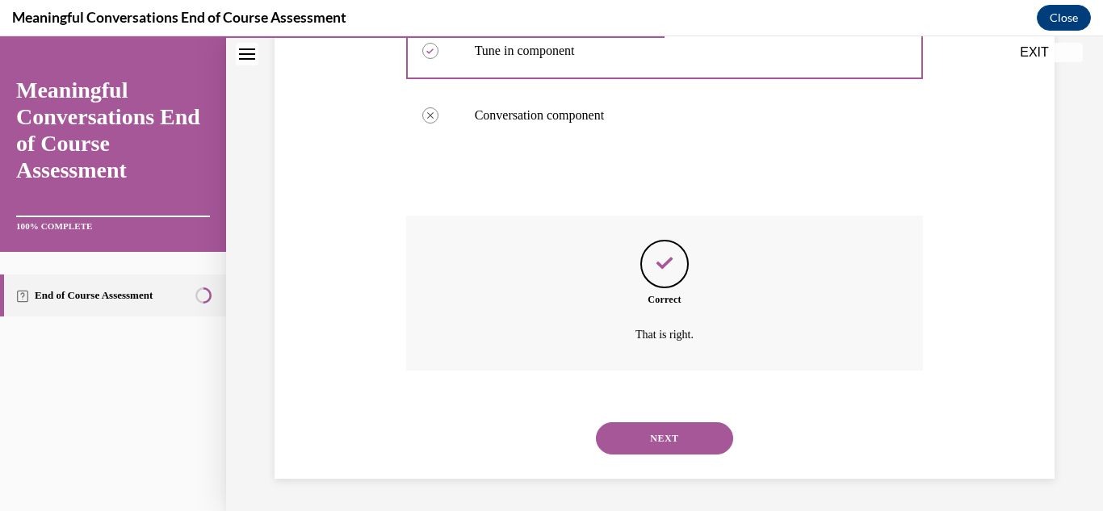
click at [630, 439] on button "NEXT" at bounding box center [664, 438] width 137 height 32
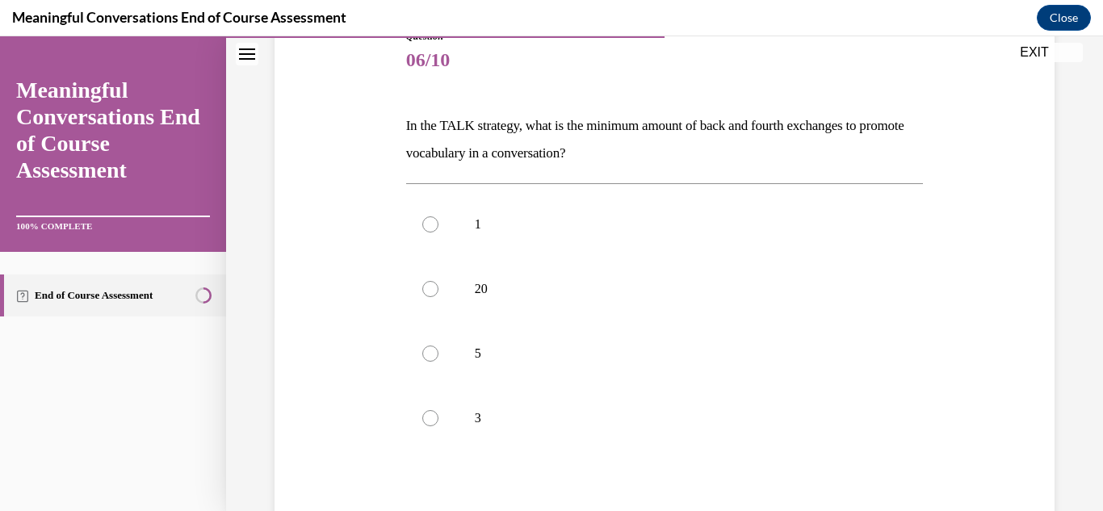
scroll to position [196, 0]
click at [440, 369] on label "5" at bounding box center [665, 353] width 518 height 65
click at [439, 361] on input "5" at bounding box center [430, 353] width 16 height 16
radio input "true"
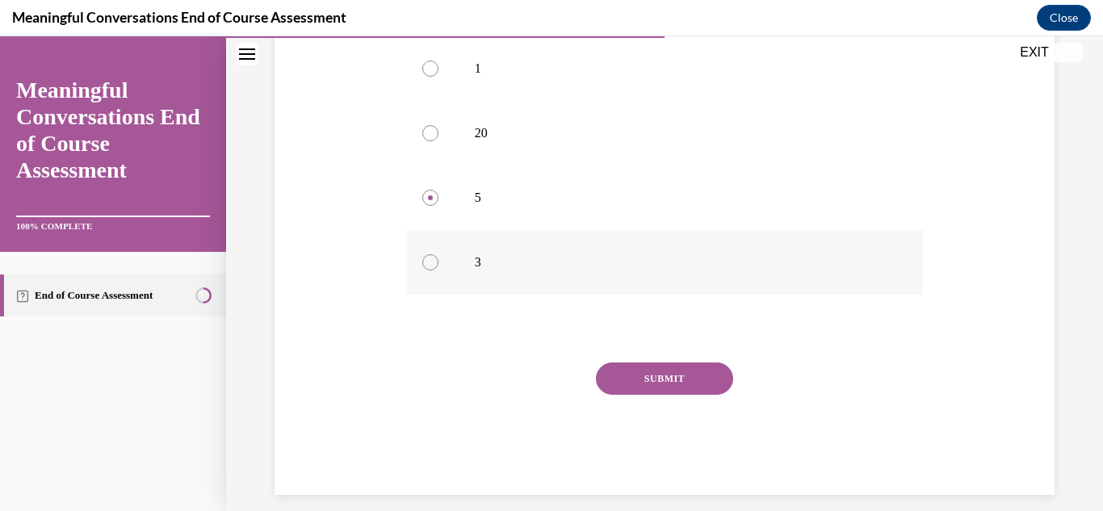
scroll to position [368, 0]
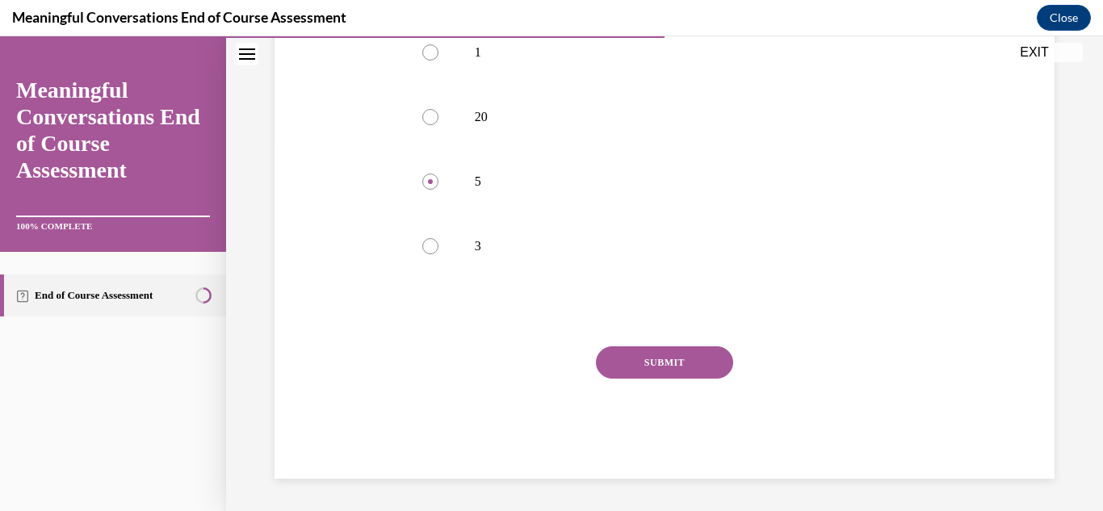
click at [631, 372] on button "SUBMIT" at bounding box center [664, 363] width 137 height 32
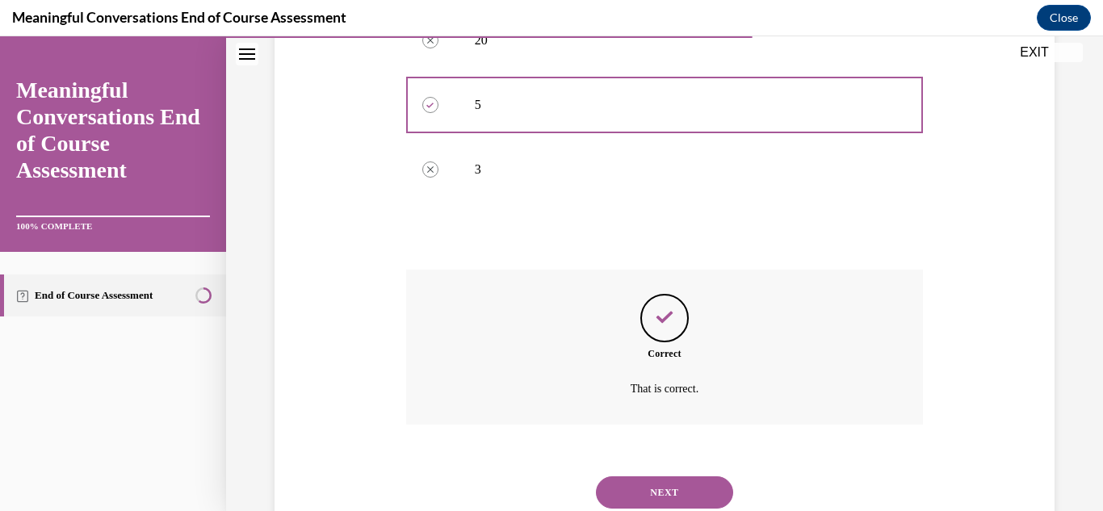
scroll to position [498, 0]
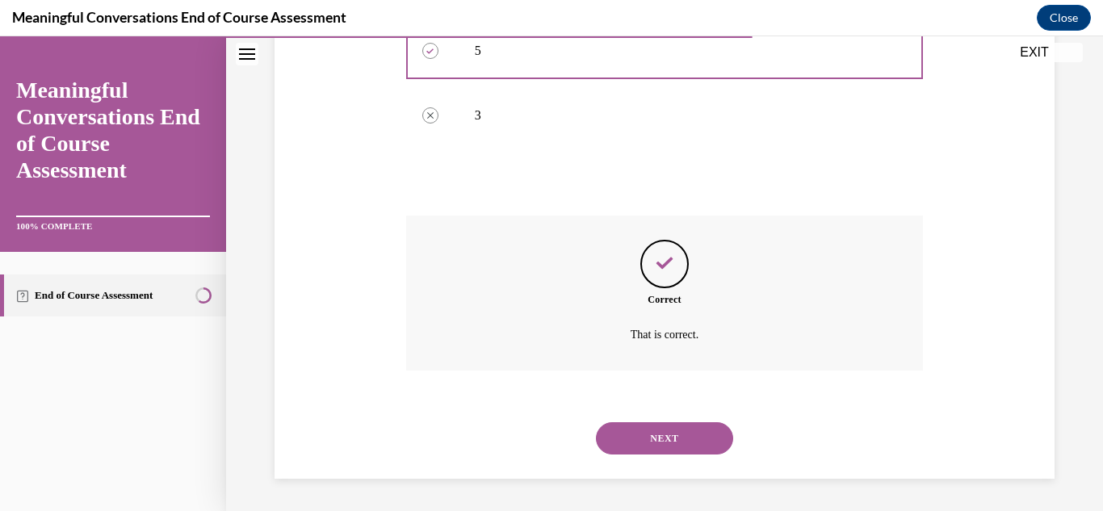
click at [663, 426] on button "NEXT" at bounding box center [664, 438] width 137 height 32
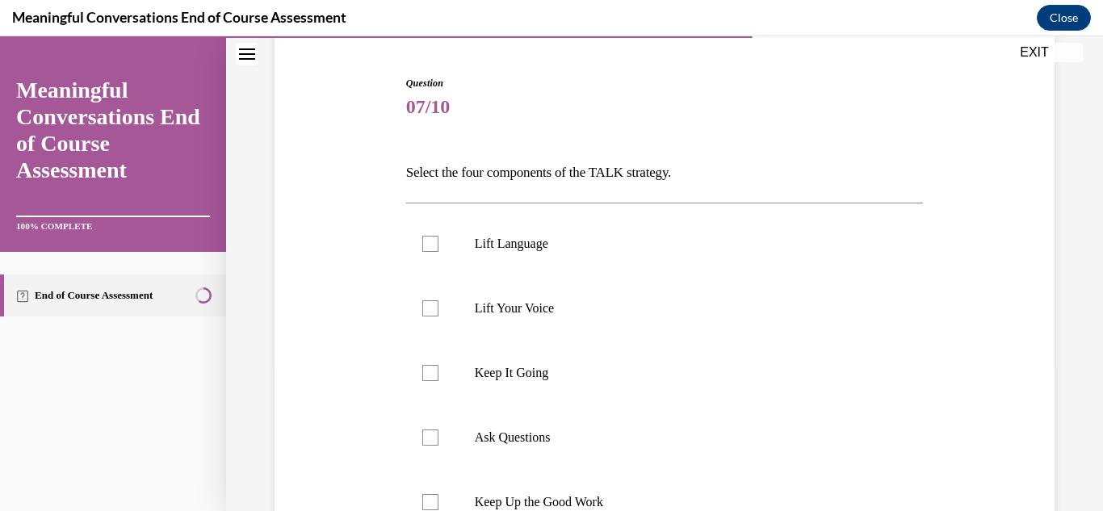
scroll to position [152, 0]
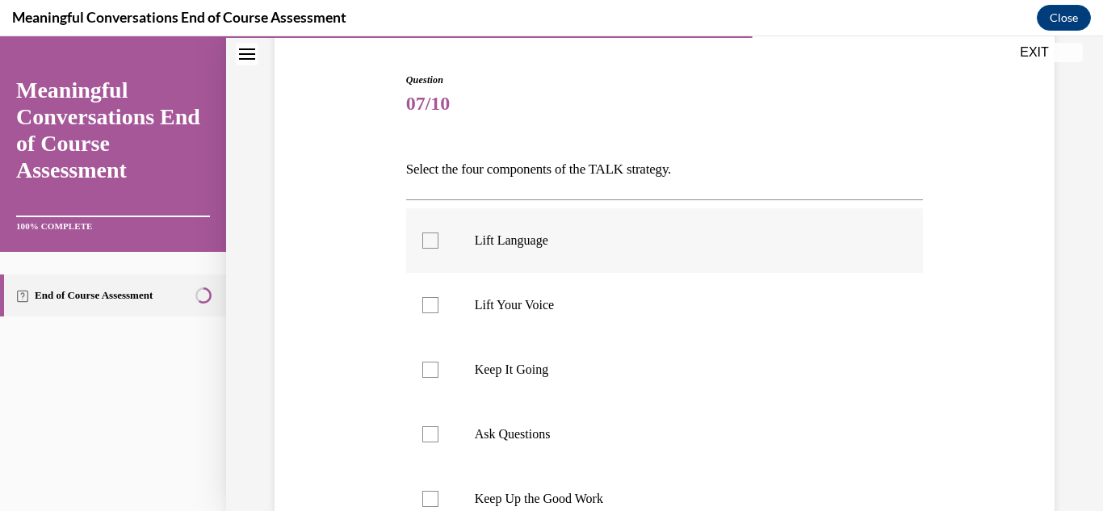
click at [515, 236] on p "Lift Language" at bounding box center [679, 241] width 409 height 16
click at [439, 236] on input "Lift Language" at bounding box center [430, 241] width 16 height 16
checkbox input "true"
click at [492, 427] on p "Ask Questions" at bounding box center [679, 435] width 409 height 16
click at [439, 427] on input "Ask Questions" at bounding box center [430, 435] width 16 height 16
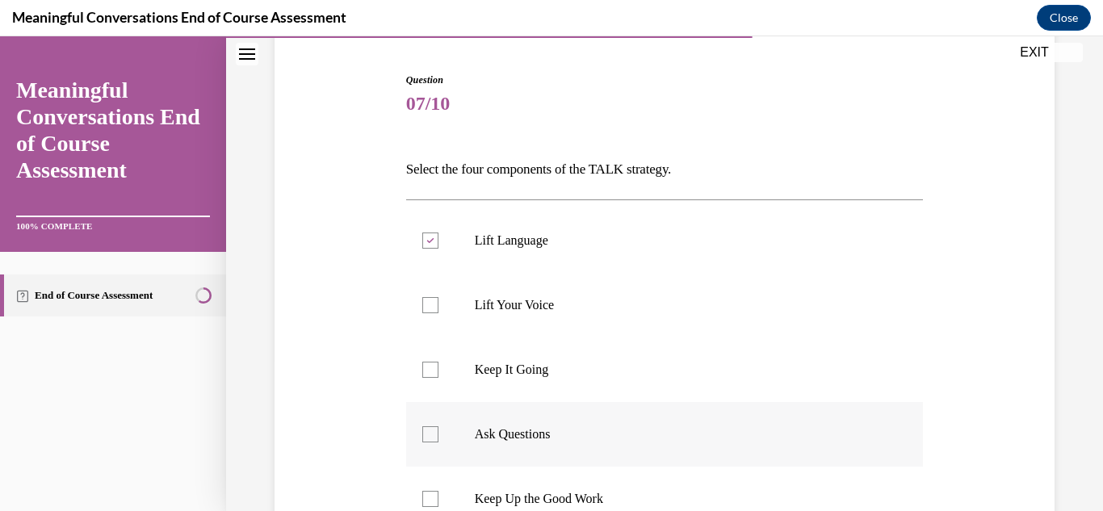
checkbox input "true"
click at [510, 359] on label "Keep It Going" at bounding box center [665, 370] width 518 height 65
click at [439, 362] on input "Keep It Going" at bounding box center [430, 370] width 16 height 16
checkbox input "true"
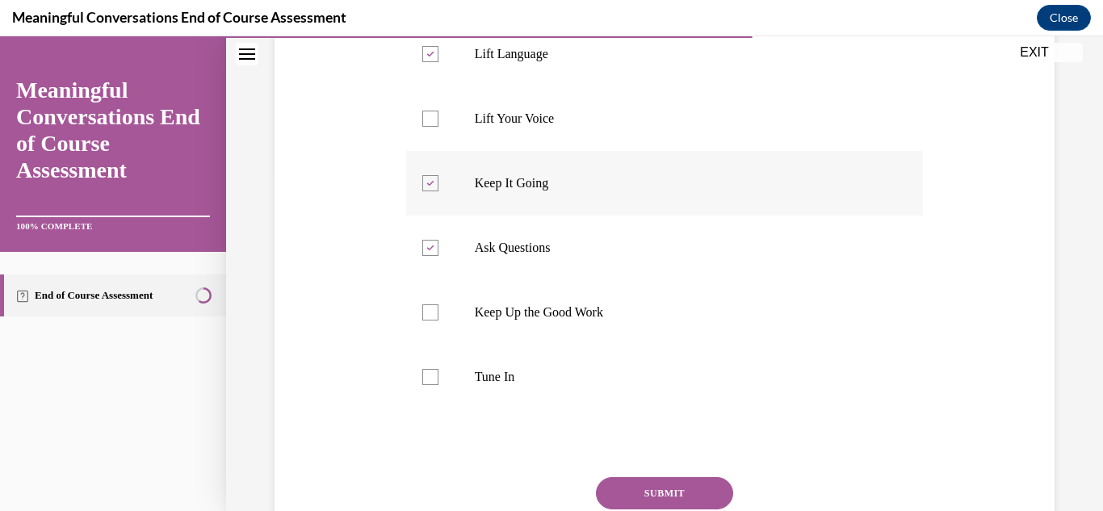
scroll to position [339, 0]
click at [493, 381] on p "Tune In" at bounding box center [679, 376] width 409 height 16
click at [439, 381] on input "Tune In" at bounding box center [430, 376] width 16 height 16
checkbox input "true"
click at [647, 499] on button "SUBMIT" at bounding box center [664, 493] width 137 height 32
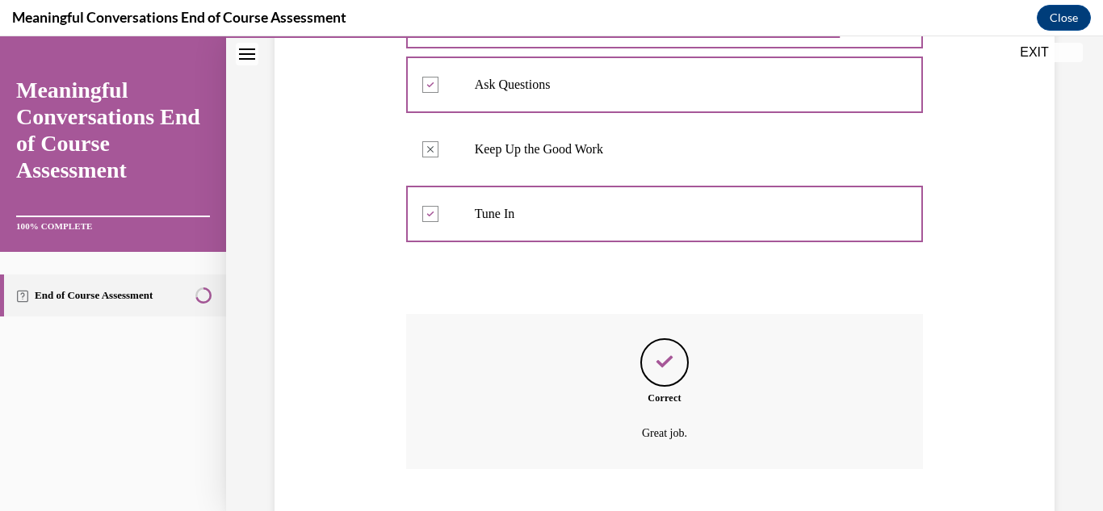
scroll to position [600, 0]
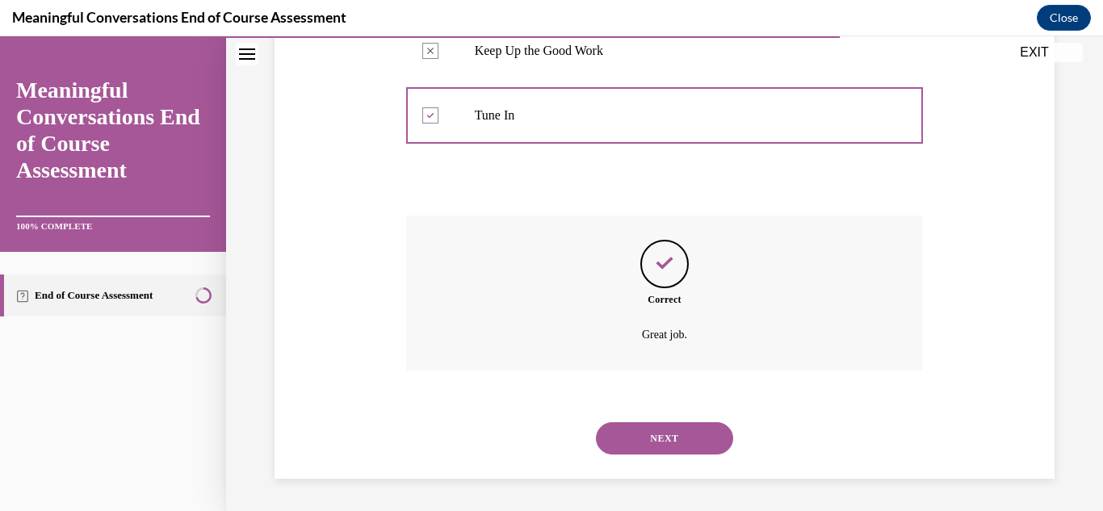
click at [648, 435] on button "NEXT" at bounding box center [664, 438] width 137 height 32
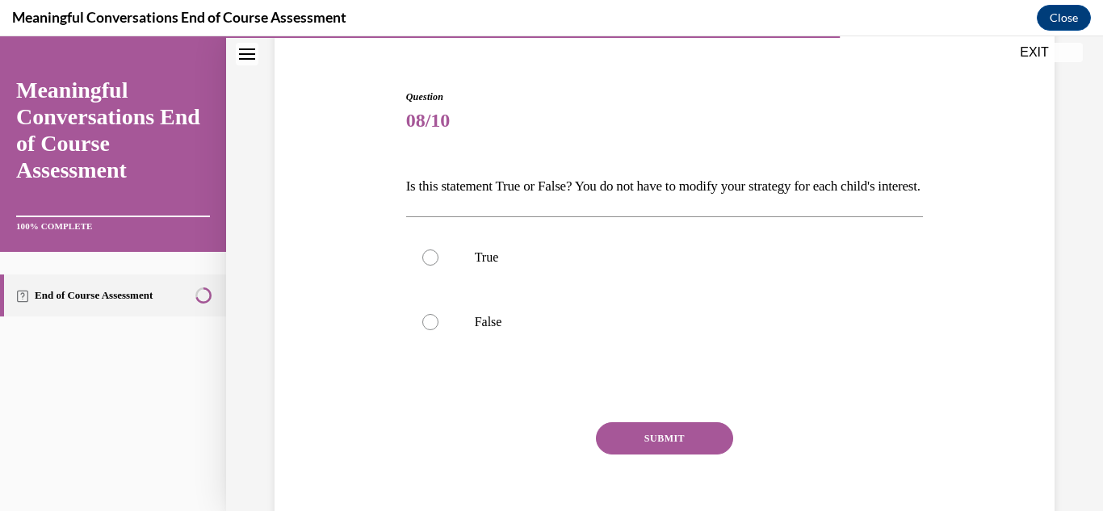
scroll to position [141, 0]
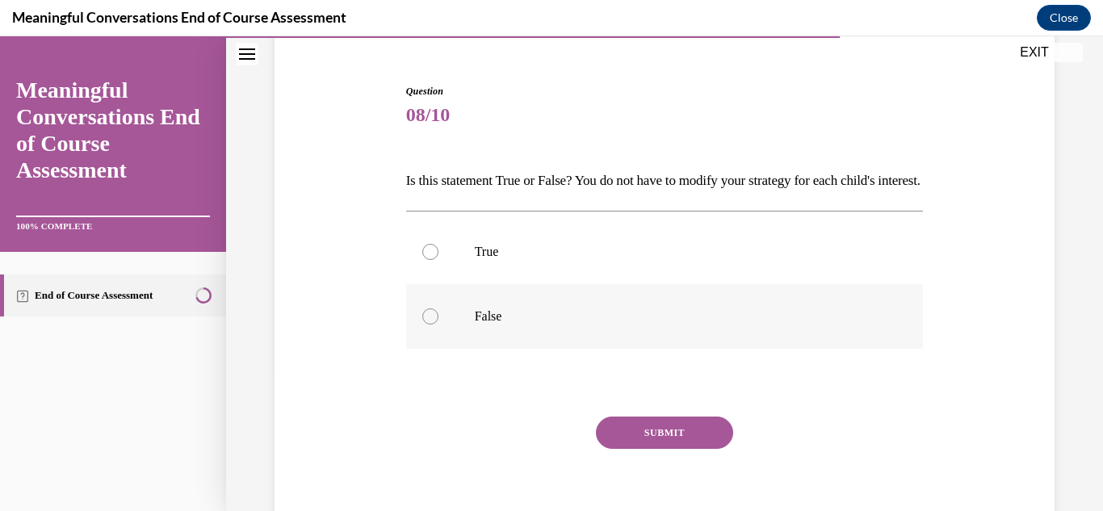
click at [430, 325] on div at bounding box center [430, 317] width 16 height 16
click at [430, 325] on input "False" at bounding box center [430, 317] width 16 height 16
radio input "true"
click at [624, 449] on button "SUBMIT" at bounding box center [664, 433] width 137 height 32
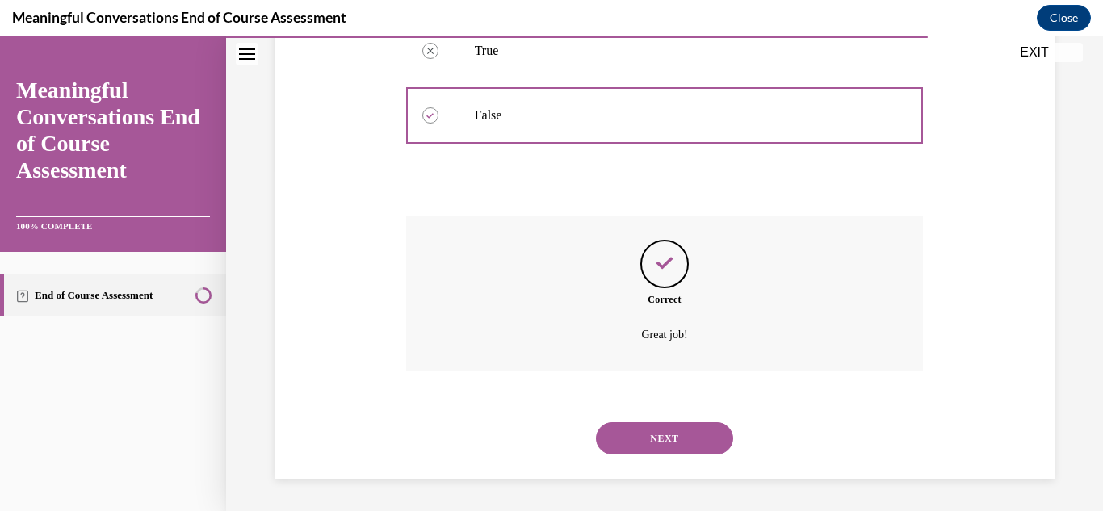
scroll to position [369, 0]
click at [641, 434] on button "NEXT" at bounding box center [664, 438] width 137 height 32
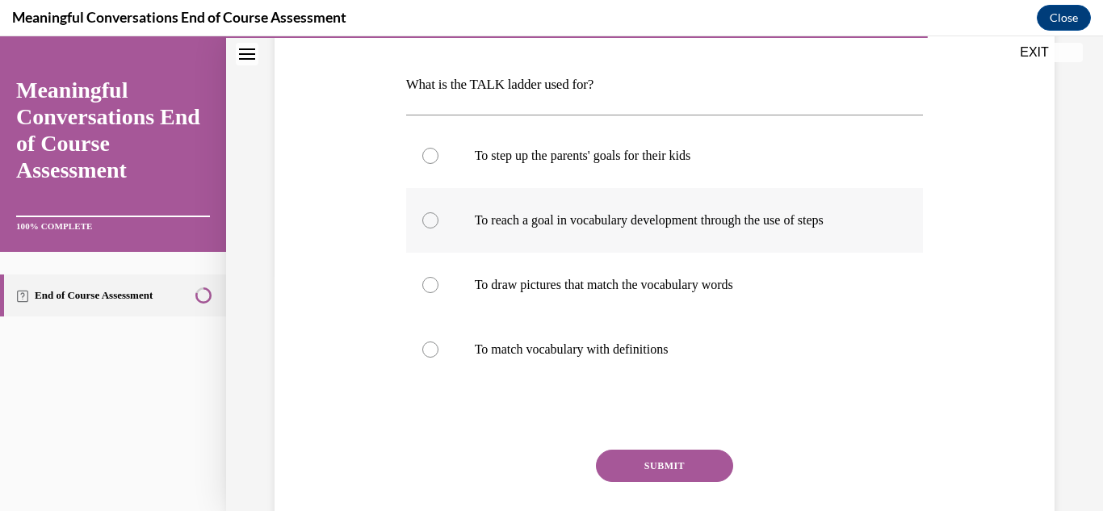
scroll to position [235, 0]
click at [547, 229] on p "To reach a goal in vocabulary development through the use of steps" at bounding box center [679, 222] width 409 height 16
click at [439, 229] on input "To reach a goal in vocabulary development through the use of steps" at bounding box center [430, 222] width 16 height 16
radio input "true"
click at [620, 462] on button "SUBMIT" at bounding box center [664, 468] width 137 height 32
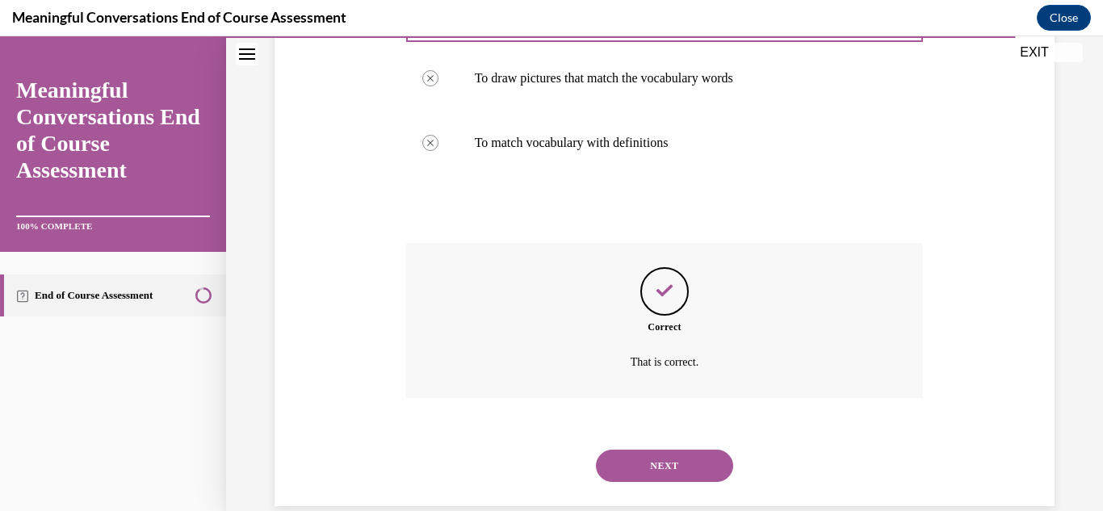
scroll to position [471, 0]
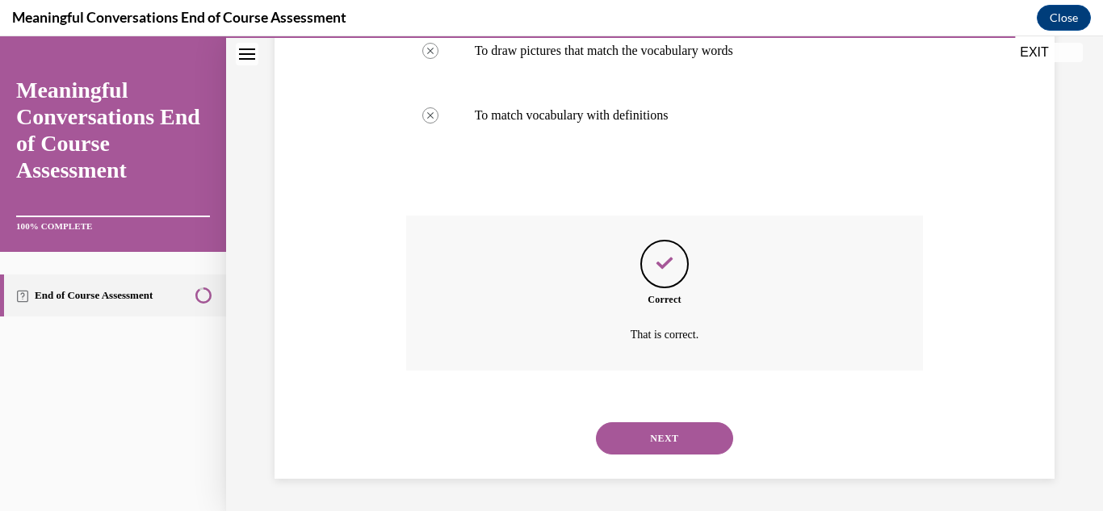
click at [642, 439] on button "NEXT" at bounding box center [664, 438] width 137 height 32
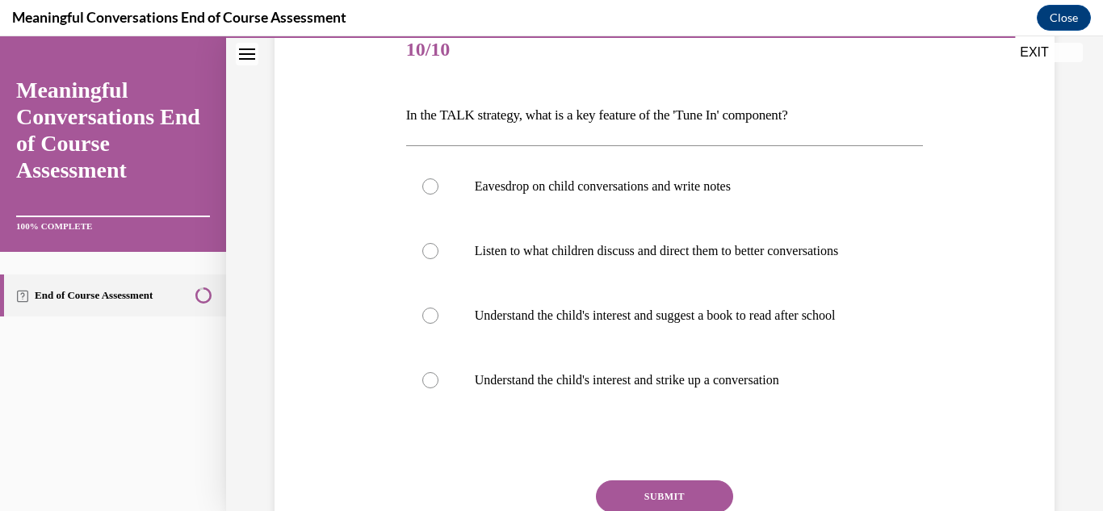
scroll to position [209, 0]
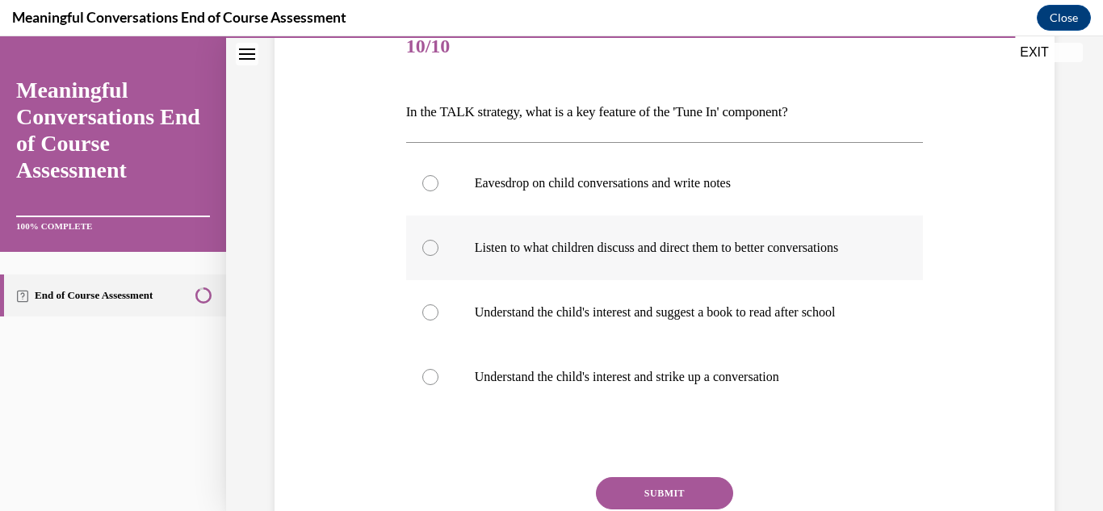
click at [599, 261] on label "Listen to what children discuss and direct them to better conversations" at bounding box center [665, 248] width 518 height 65
click at [439, 256] on input "Listen to what children discuss and direct them to better conversations" at bounding box center [430, 248] width 16 height 16
radio input "true"
click at [641, 500] on button "SUBMIT" at bounding box center [664, 493] width 137 height 32
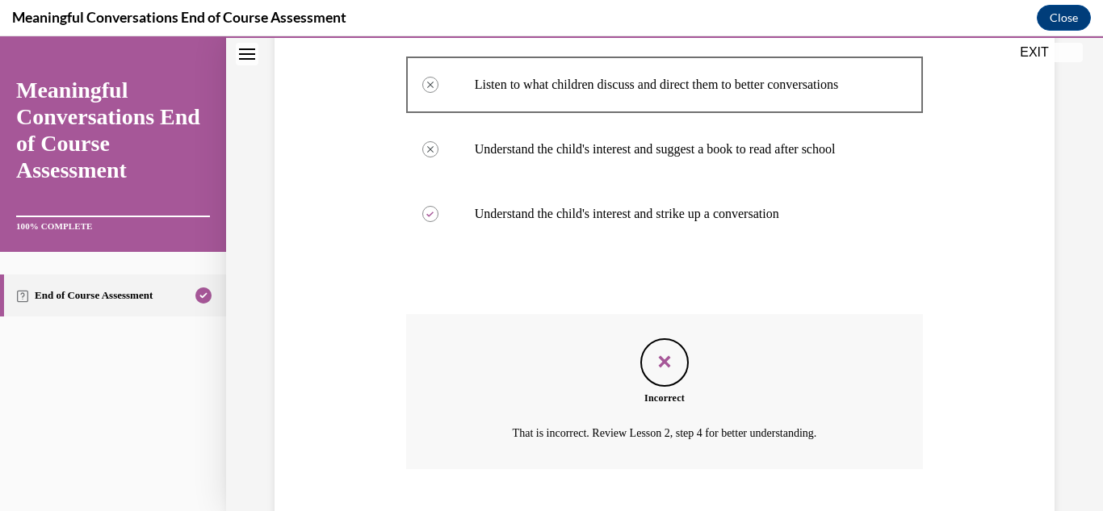
scroll to position [471, 0]
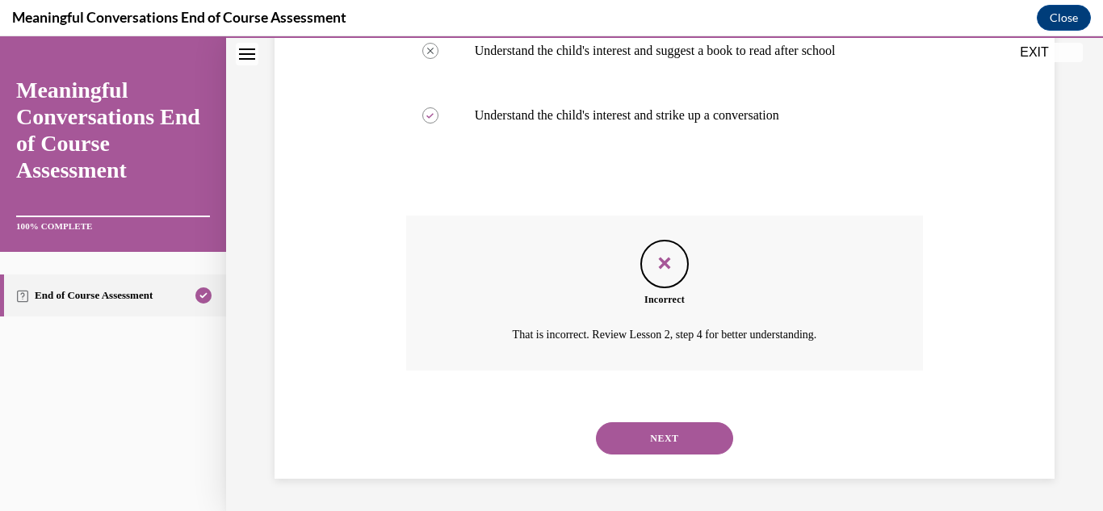
click at [632, 433] on button "NEXT" at bounding box center [664, 438] width 137 height 32
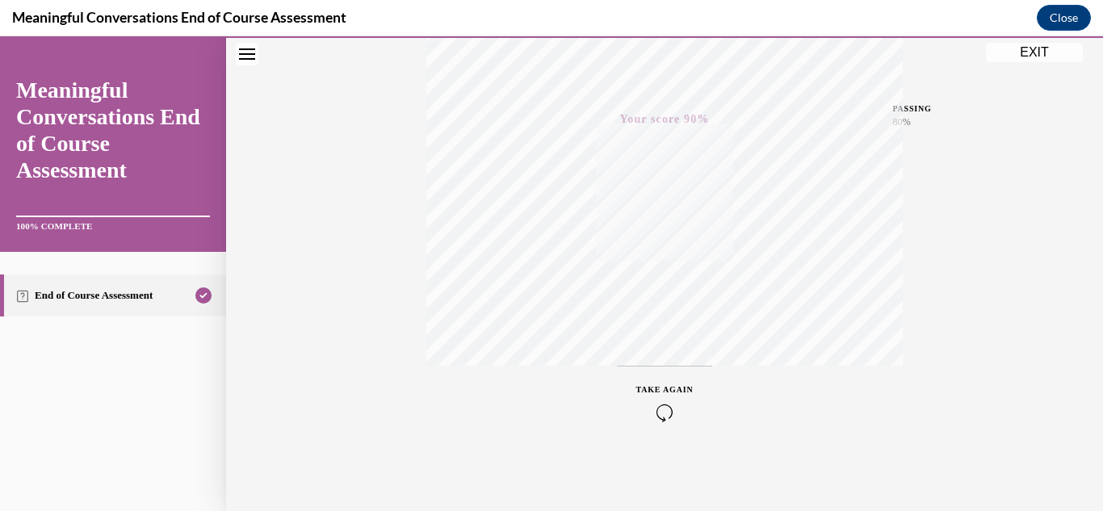
scroll to position [353, 0]
click at [1003, 46] on button "EXIT" at bounding box center [1034, 52] width 97 height 19
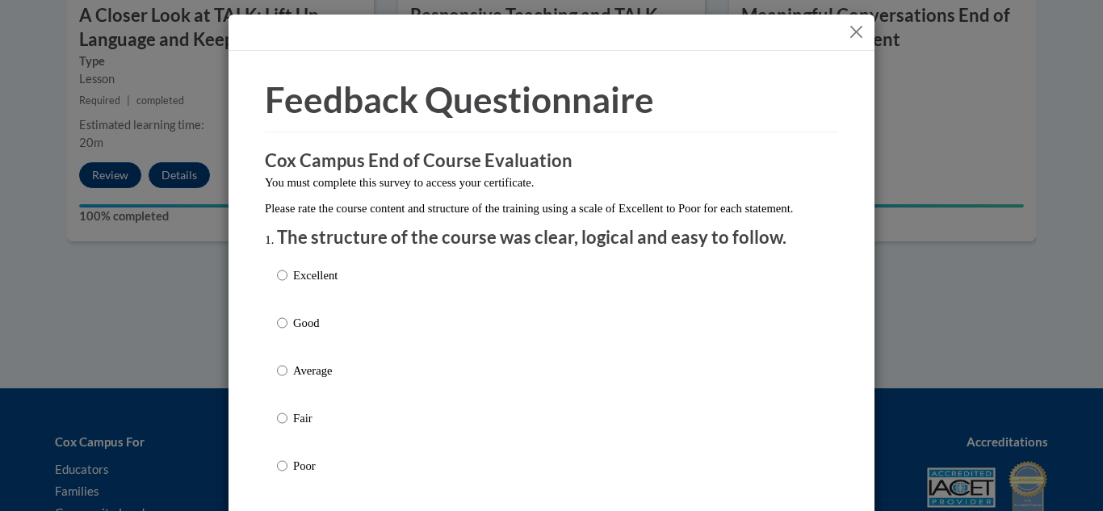
click at [324, 380] on p "Average" at bounding box center [315, 371] width 44 height 18
click at [288, 380] on input "Average" at bounding box center [282, 371] width 11 height 18
radio input "true"
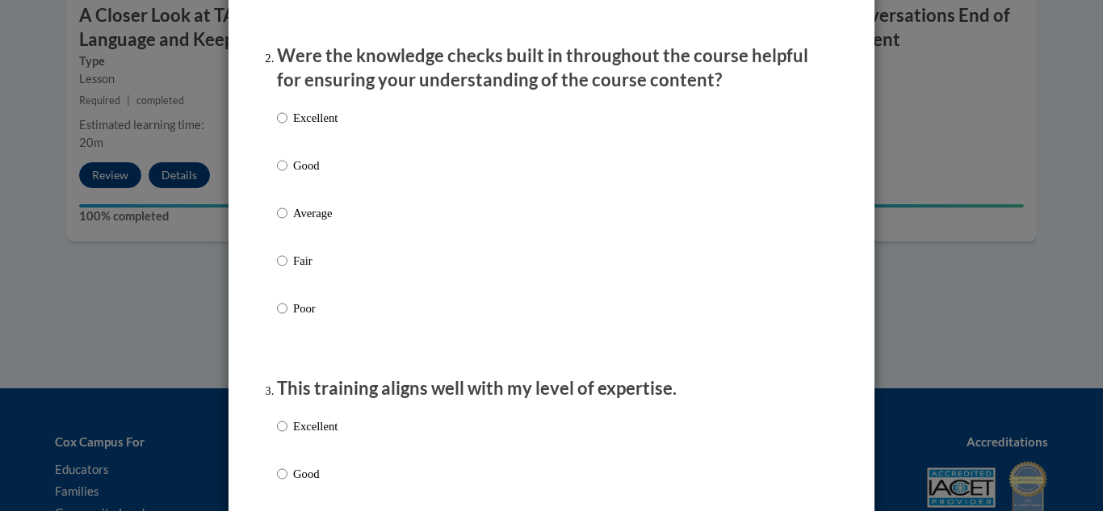
scroll to position [488, 0]
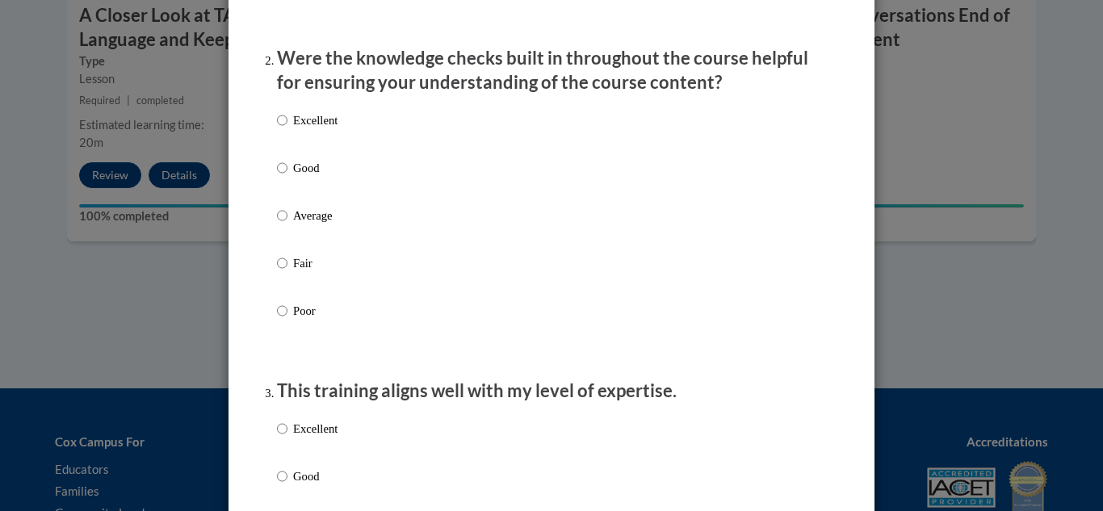
click at [288, 233] on label "Average" at bounding box center [307, 229] width 61 height 44
click at [288, 225] on input "Average" at bounding box center [282, 216] width 11 height 18
radio input "true"
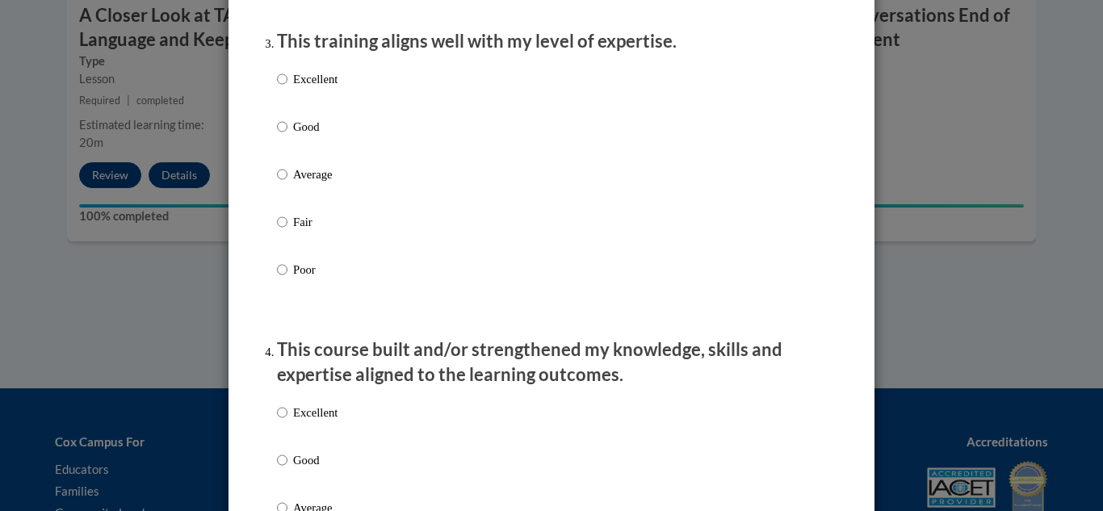
scroll to position [859, 0]
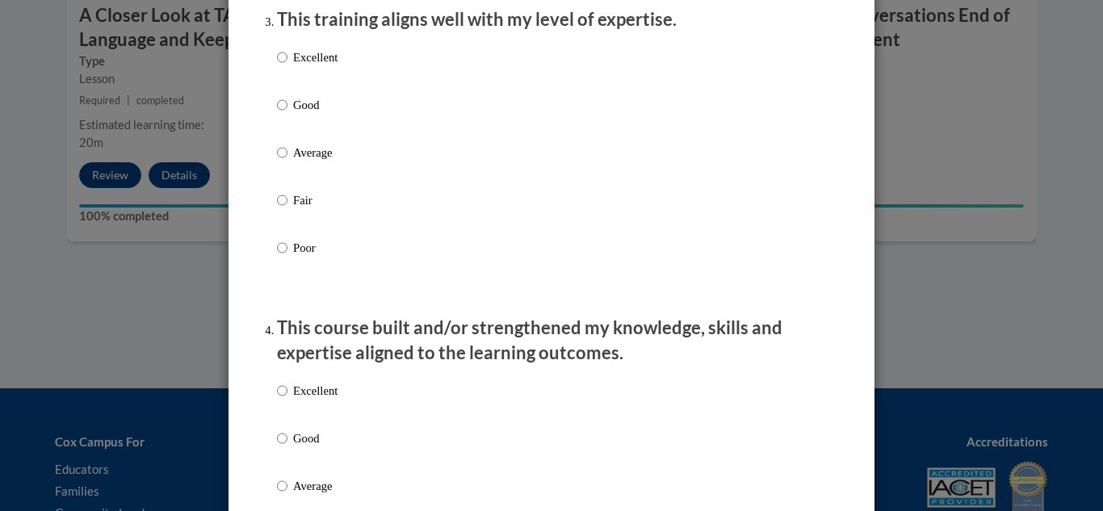
click at [298, 162] on p "Average" at bounding box center [315, 153] width 44 height 18
click at [288, 162] on input "Average" at bounding box center [282, 153] width 11 height 18
radio input "true"
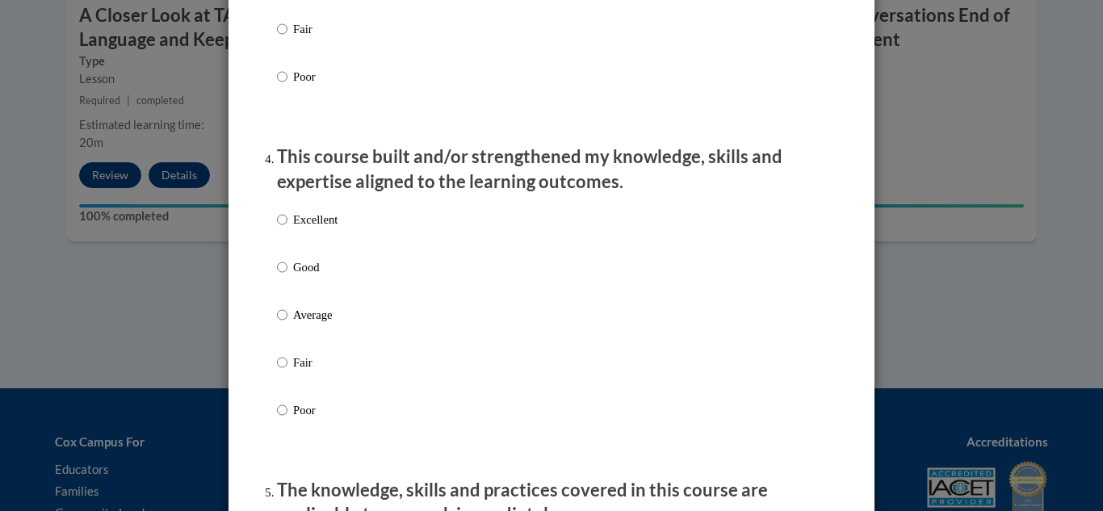
scroll to position [1034, 0]
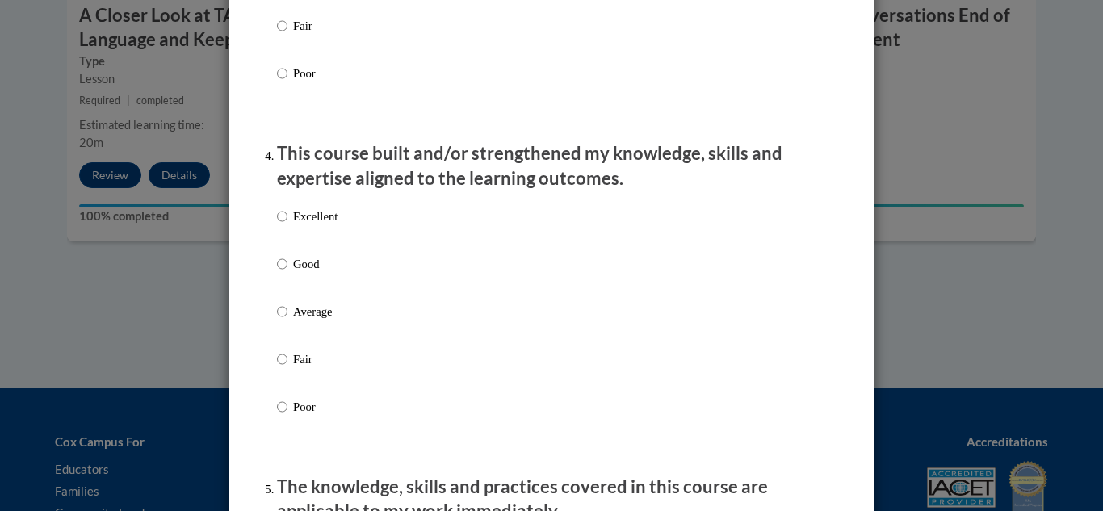
click at [300, 321] on p "Average" at bounding box center [315, 312] width 44 height 18
click at [288, 321] on input "Average" at bounding box center [282, 312] width 11 height 18
radio input "true"
click at [300, 321] on p "Average" at bounding box center [315, 312] width 44 height 18
click at [288, 321] on input "Average" at bounding box center [282, 312] width 11 height 18
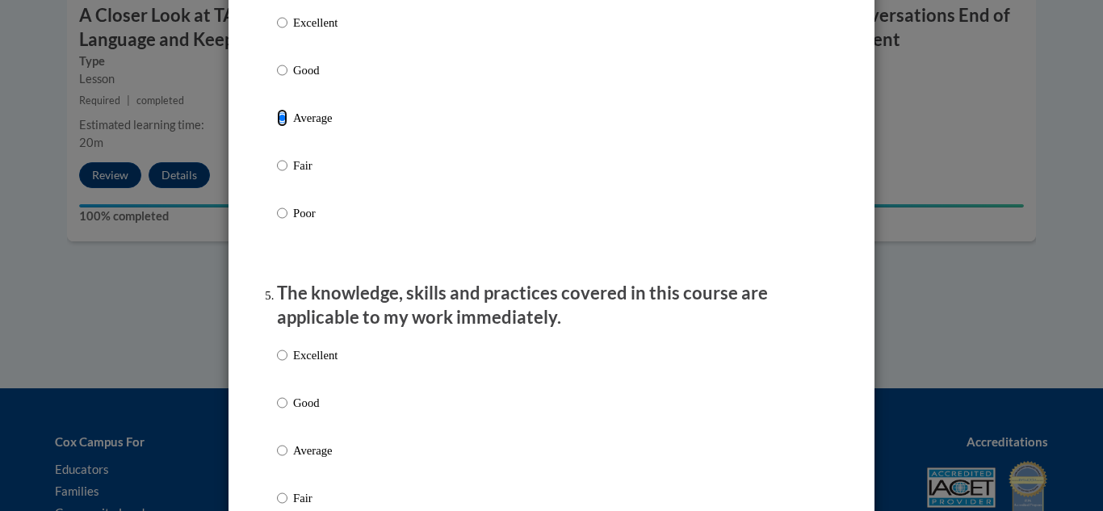
scroll to position [1231, 0]
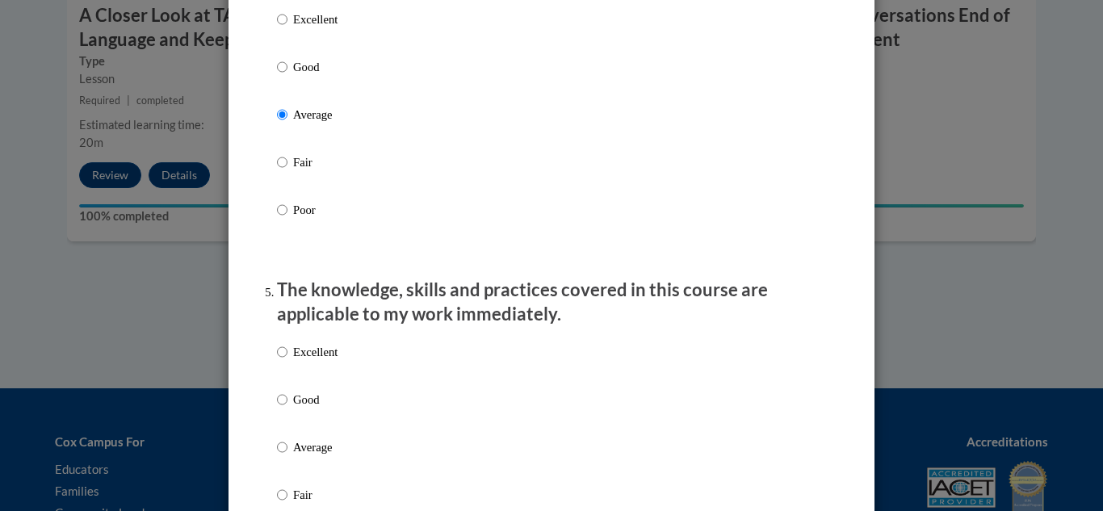
click at [300, 328] on p "The knowledge, skills and practices covered in this course are applicable to my…" at bounding box center [551, 303] width 549 height 50
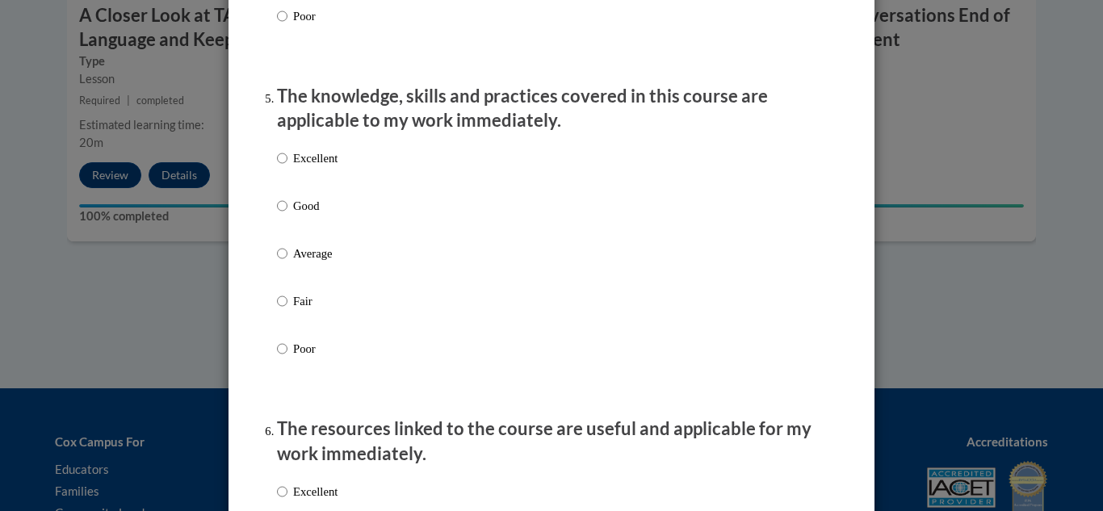
scroll to position [1412, 0]
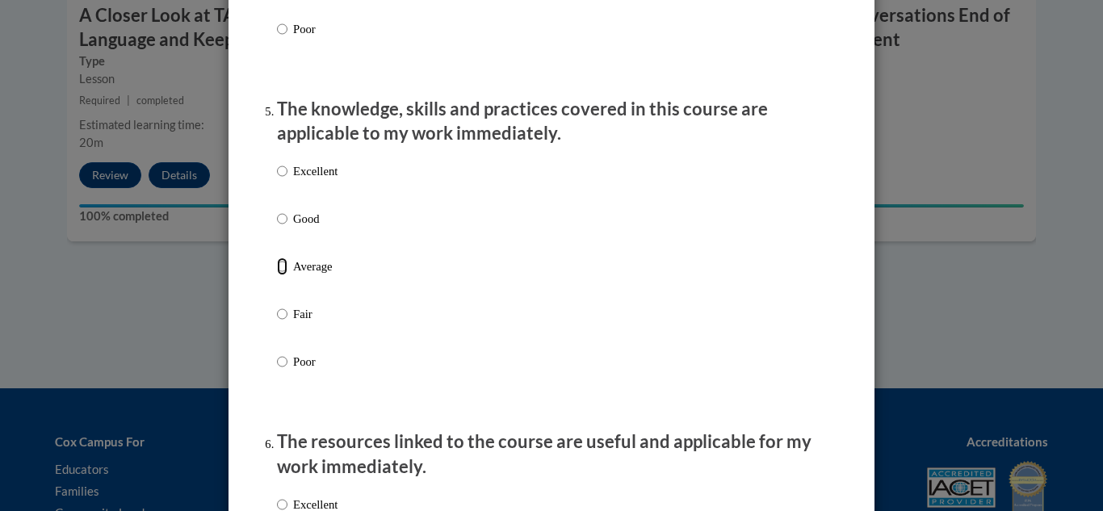
click at [283, 275] on input "Average" at bounding box center [282, 267] width 11 height 18
radio input "true"
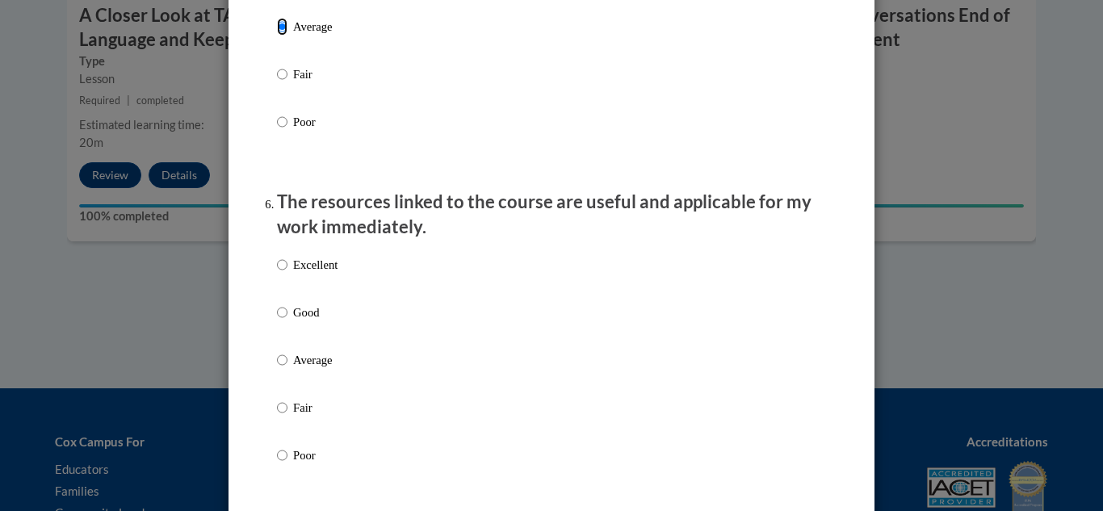
scroll to position [1656, 0]
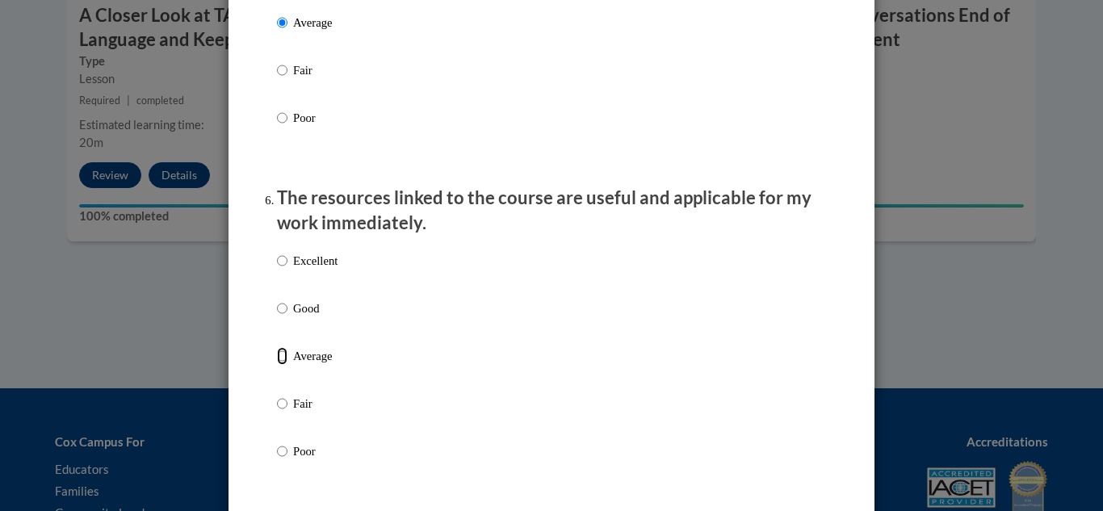
click at [285, 365] on input "Average" at bounding box center [282, 356] width 11 height 18
radio input "true"
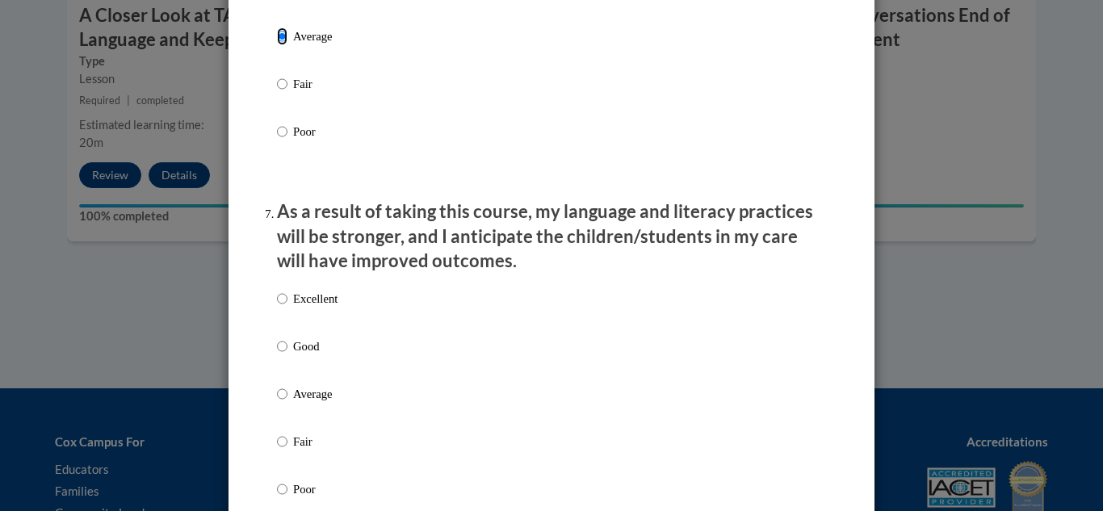
scroll to position [1976, 0]
click at [296, 403] on p "Average" at bounding box center [315, 394] width 44 height 18
click at [288, 403] on input "Average" at bounding box center [282, 394] width 11 height 18
radio input "true"
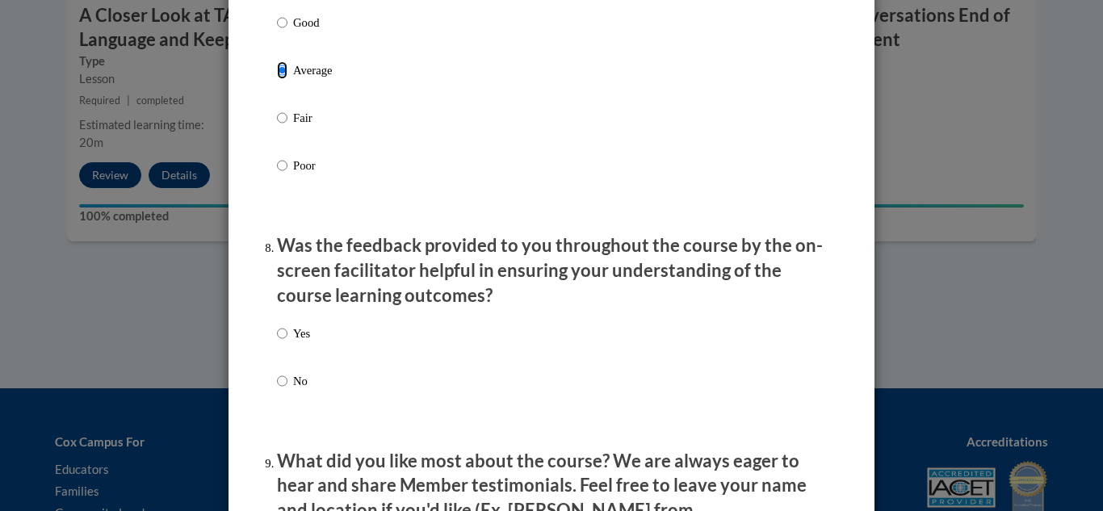
scroll to position [2304, 0]
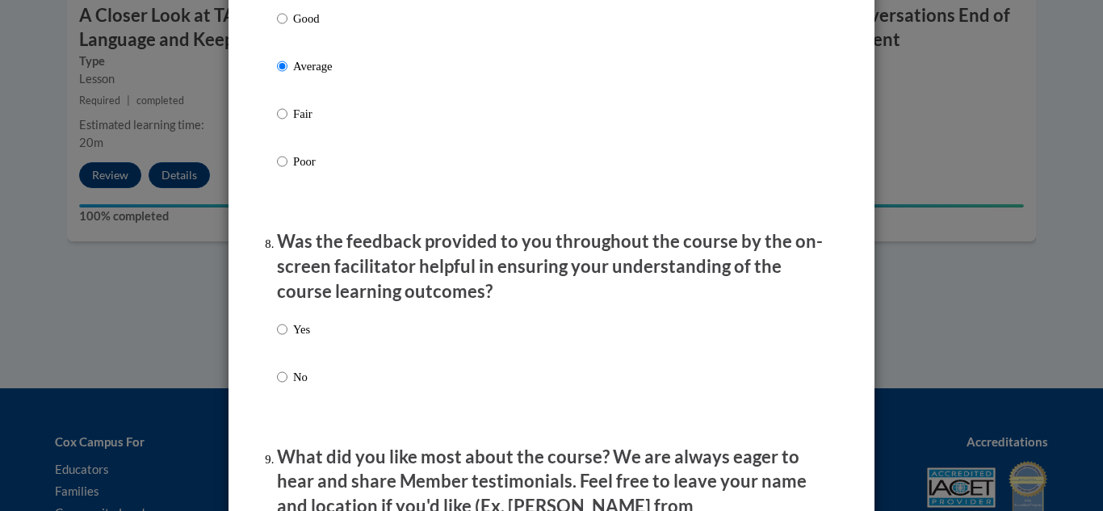
click at [300, 403] on label "No" at bounding box center [293, 390] width 33 height 44
click at [288, 386] on input "No" at bounding box center [282, 377] width 11 height 18
radio input "true"
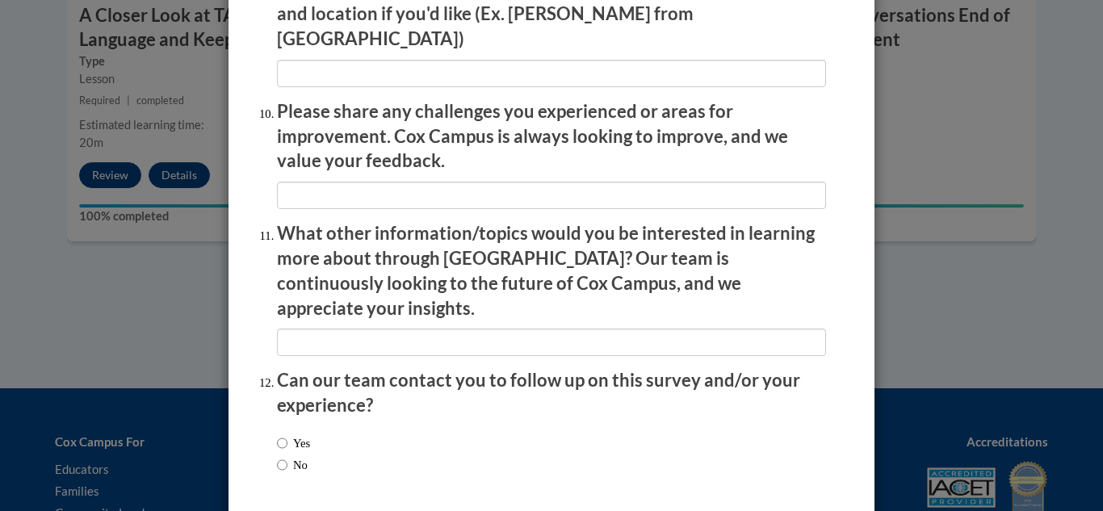
scroll to position [2845, 0]
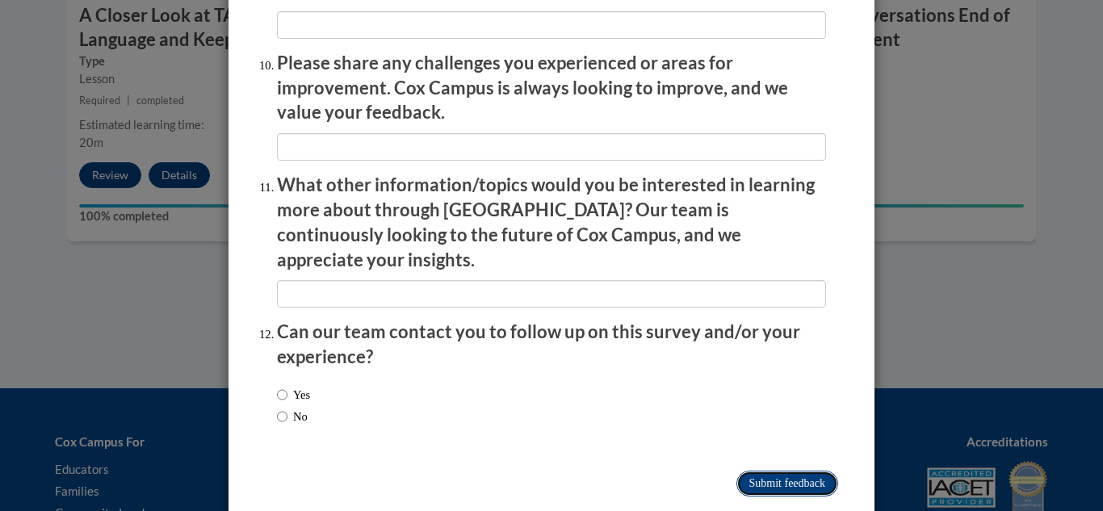
click at [751, 471] on input "Submit feedback" at bounding box center [788, 484] width 102 height 26
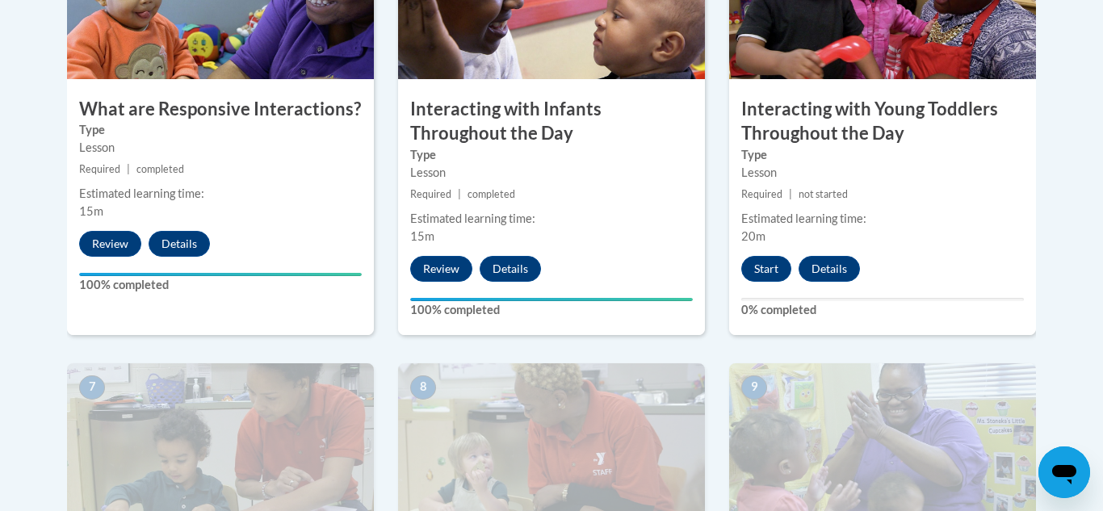
scroll to position [1072, 0]
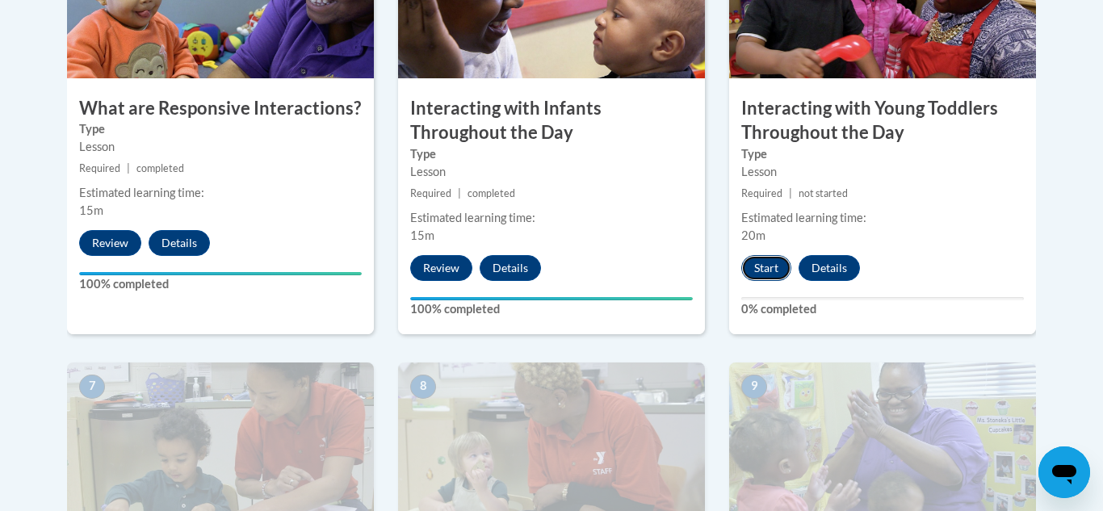
click at [756, 255] on button "Start" at bounding box center [767, 268] width 50 height 26
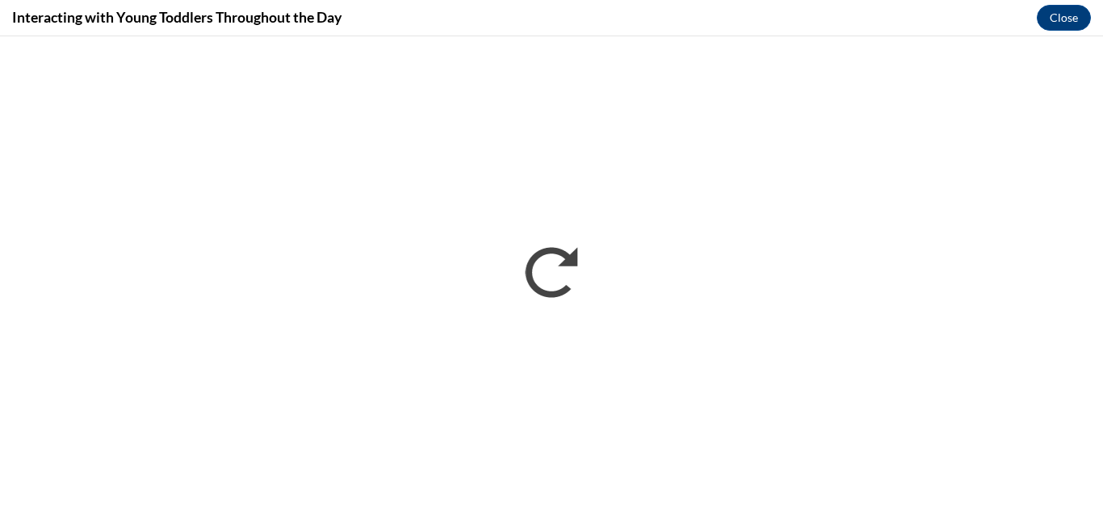
scroll to position [0, 0]
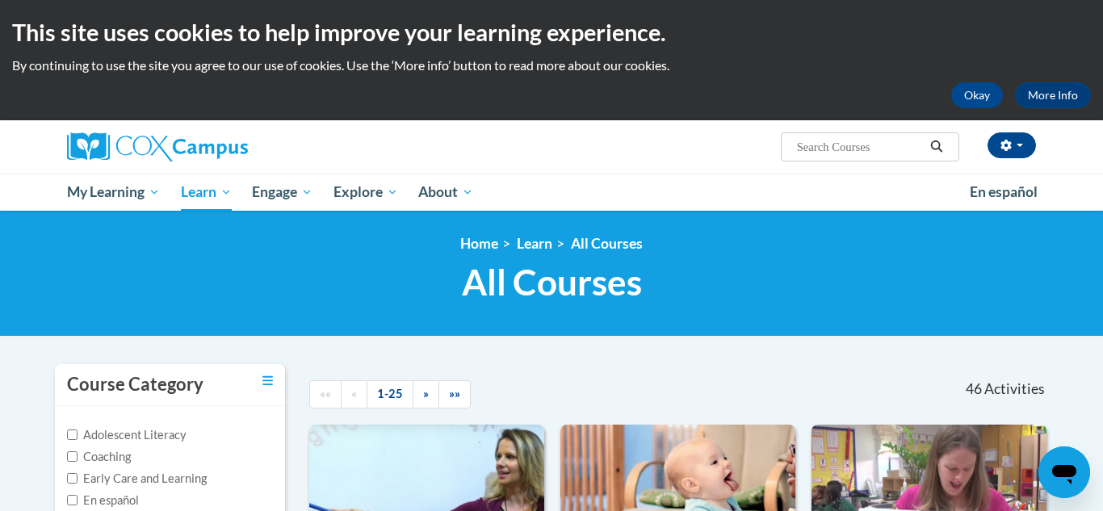
click at [807, 147] on input "Search..." at bounding box center [860, 146] width 129 height 19
type input "supporting"
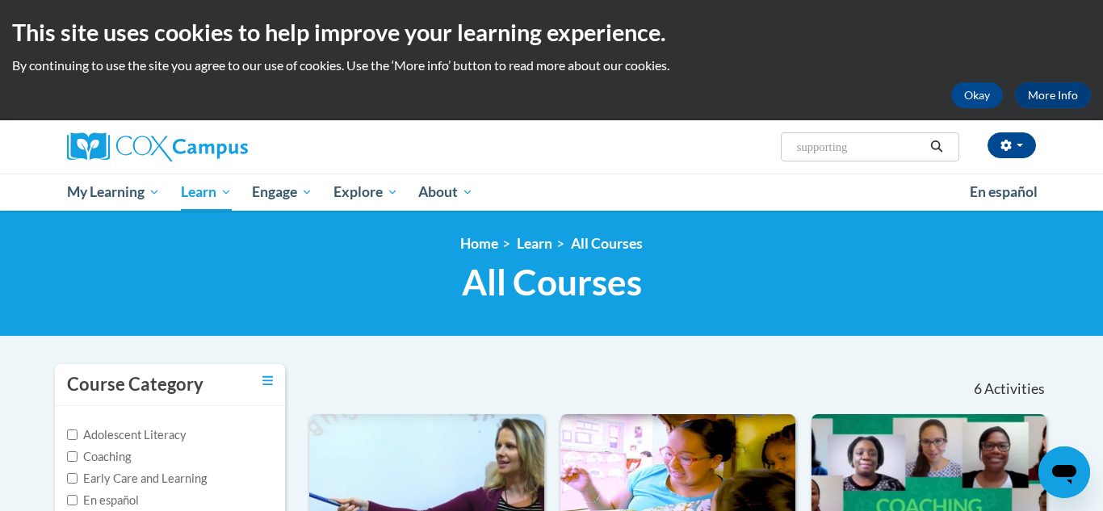
click at [859, 147] on input "supporting" at bounding box center [860, 146] width 129 height 19
type input "supporting Dual language learners right from"
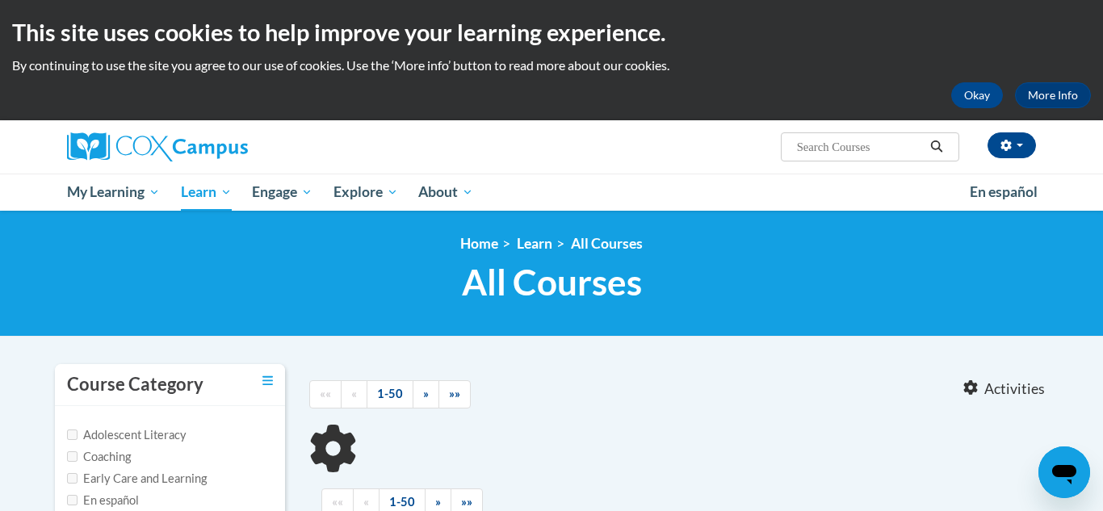
type input "supporting Dual language learners right from"
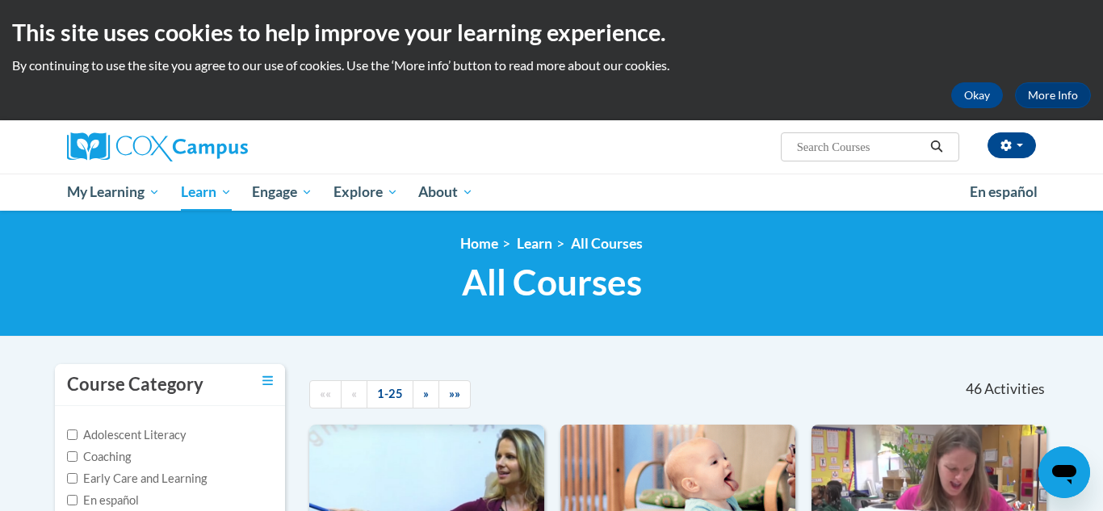
click at [807, 146] on input "Search..." at bounding box center [860, 146] width 129 height 19
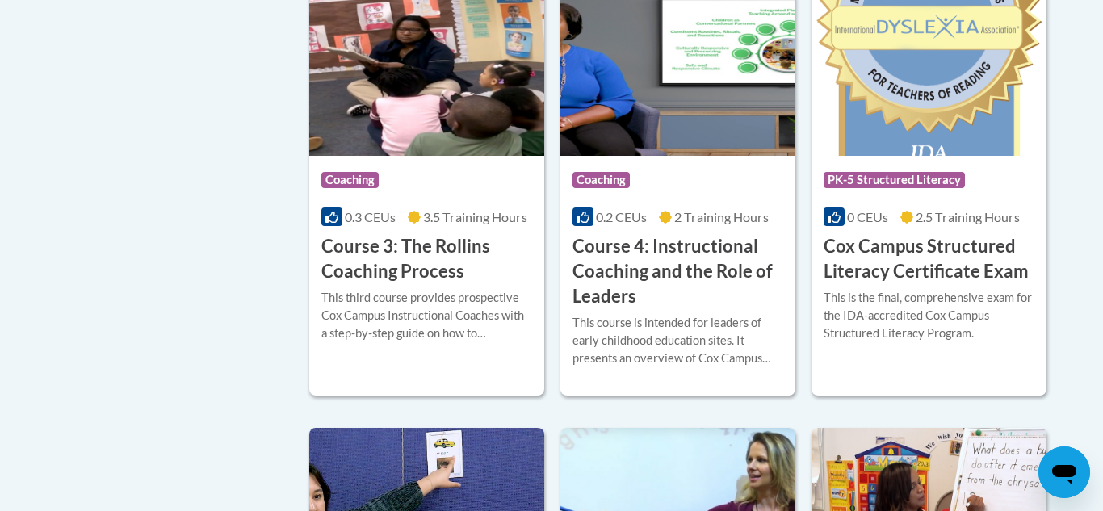
scroll to position [1327, 0]
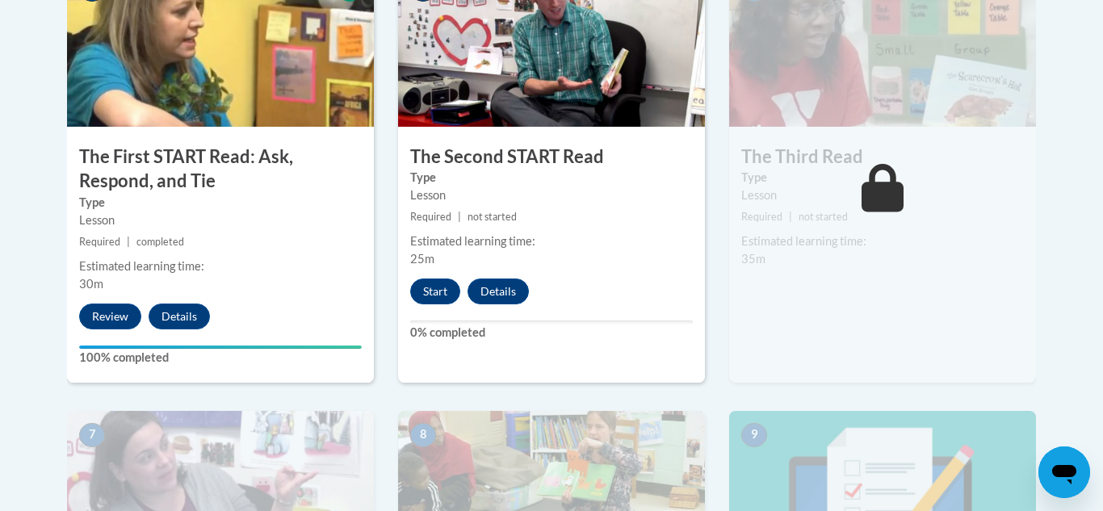
scroll to position [1040, 0]
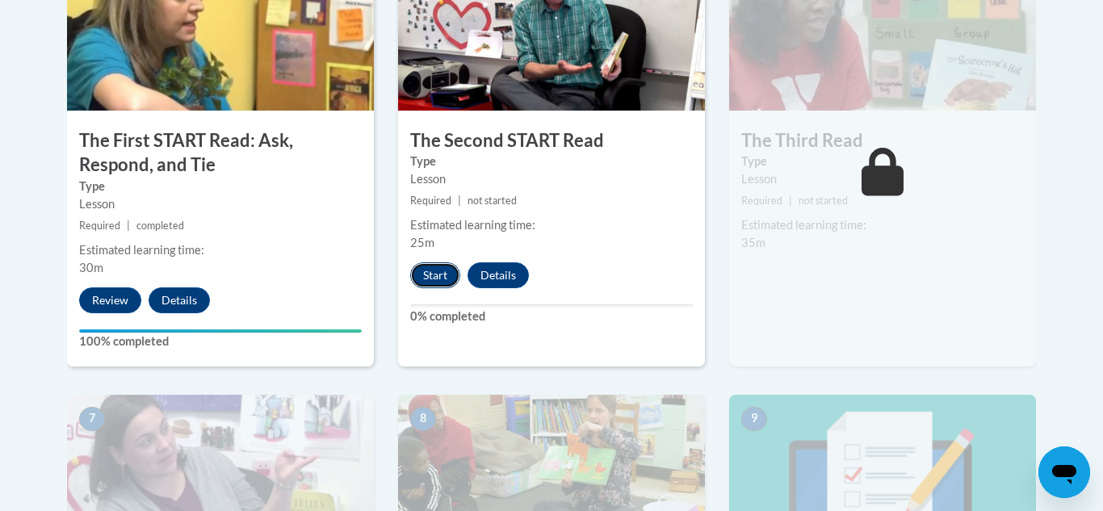
click at [428, 281] on button "Start" at bounding box center [435, 276] width 50 height 26
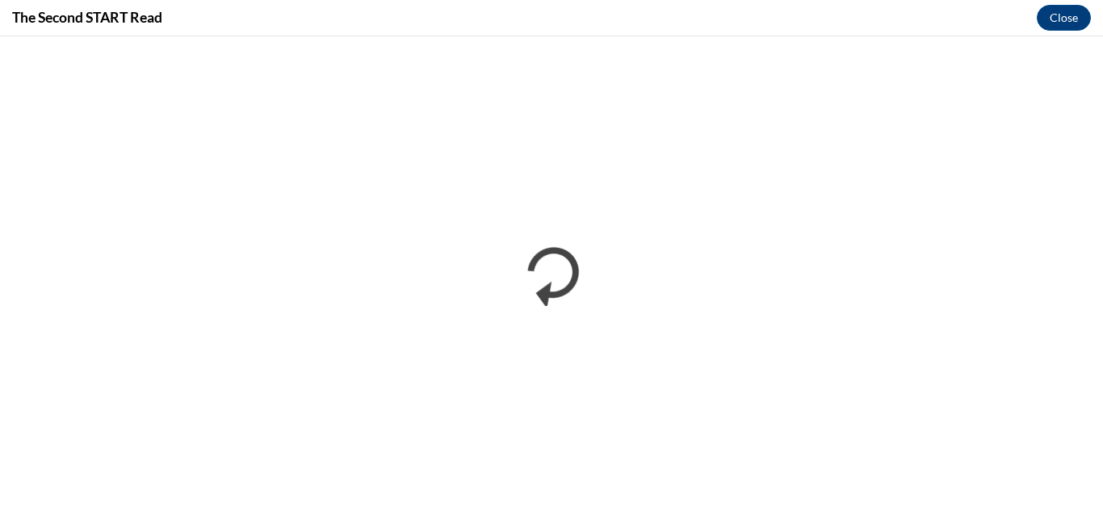
scroll to position [0, 0]
